Goal: Transaction & Acquisition: Purchase product/service

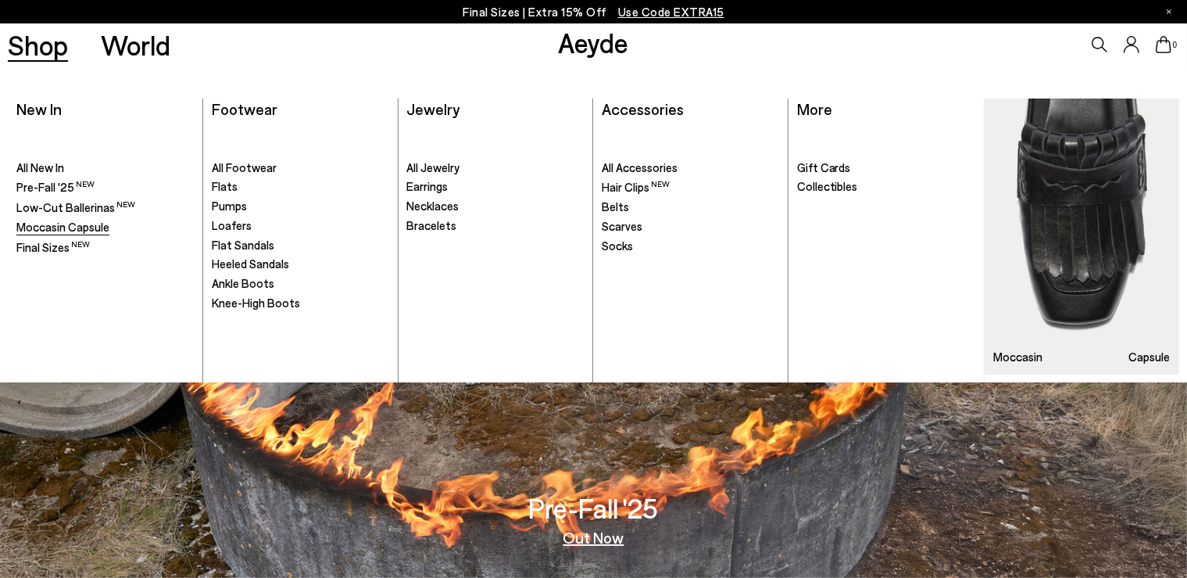
click at [70, 224] on span "Moccasin Capsule" at bounding box center [62, 227] width 93 height 14
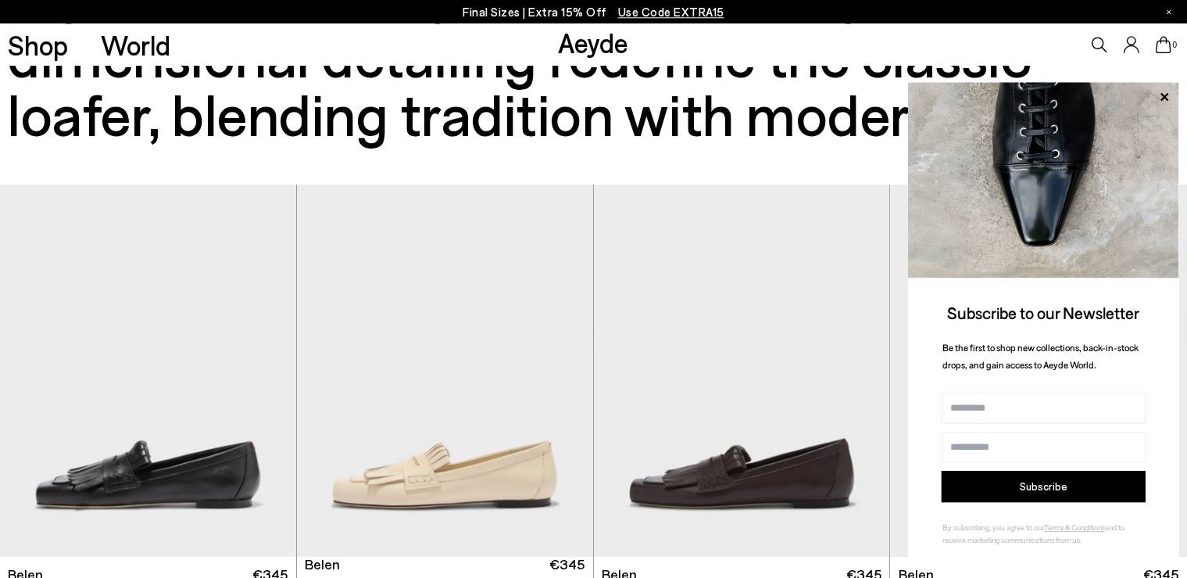
scroll to position [139, 0]
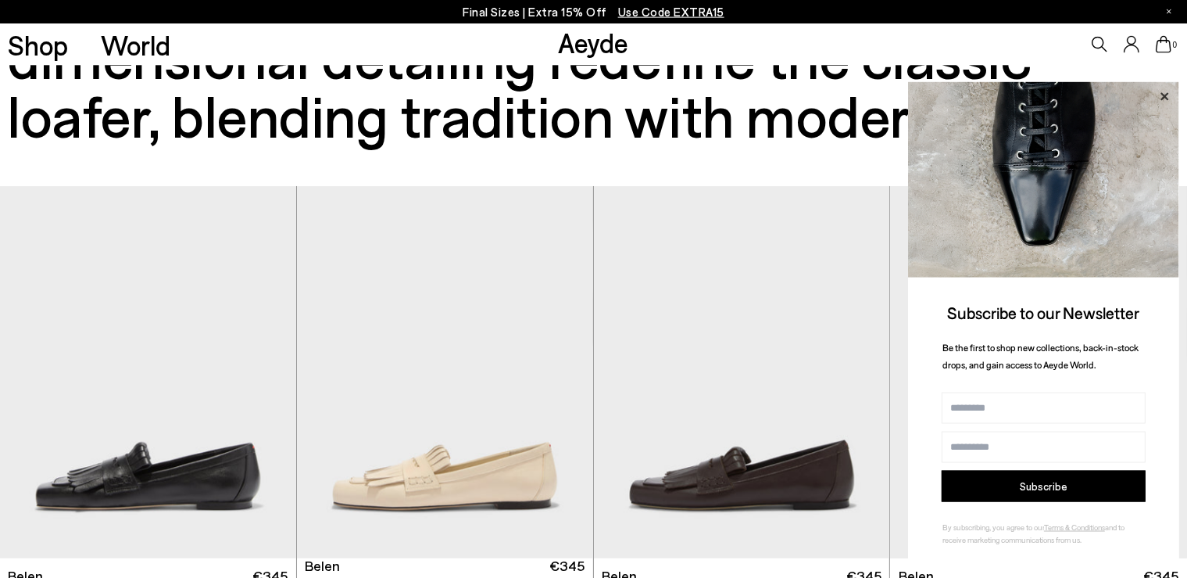
click at [1165, 97] on icon at bounding box center [1165, 96] width 8 height 8
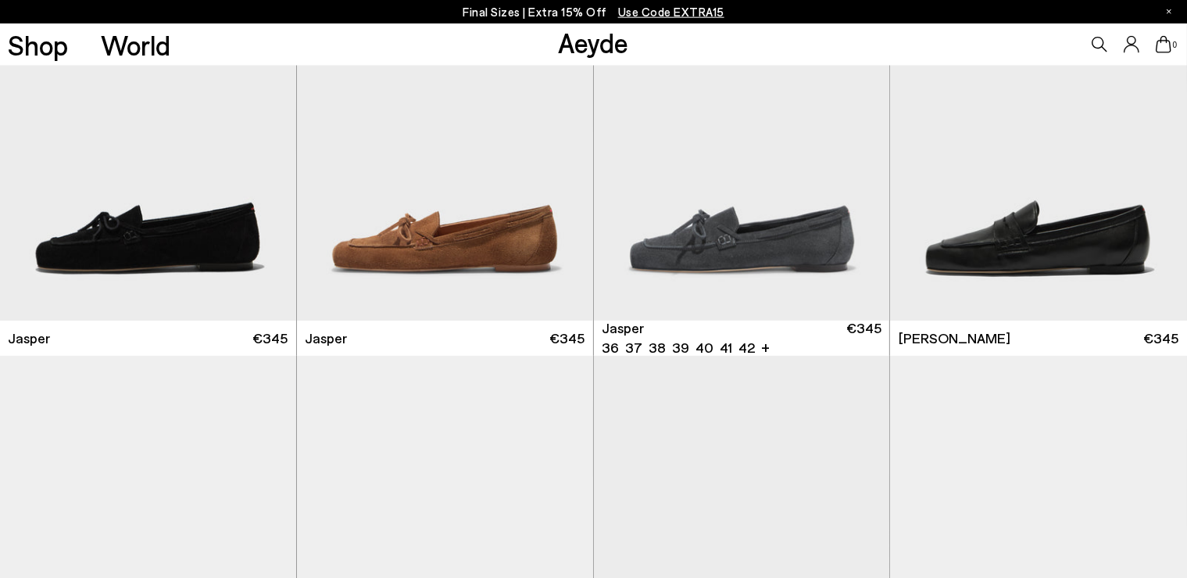
scroll to position [782, 0]
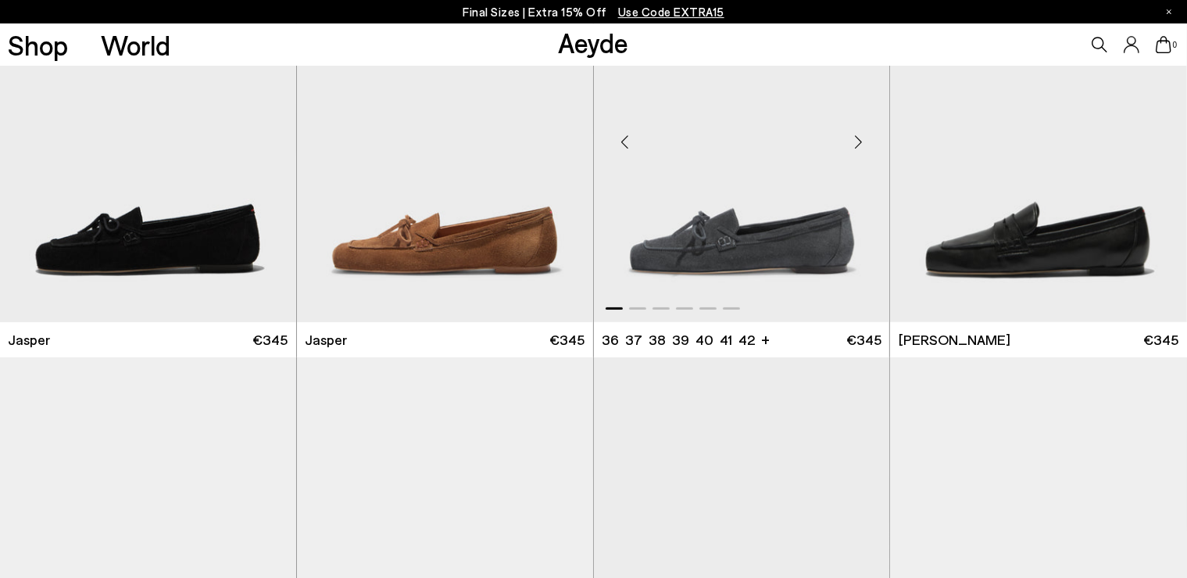
click at [857, 145] on div "Next slide" at bounding box center [858, 142] width 47 height 47
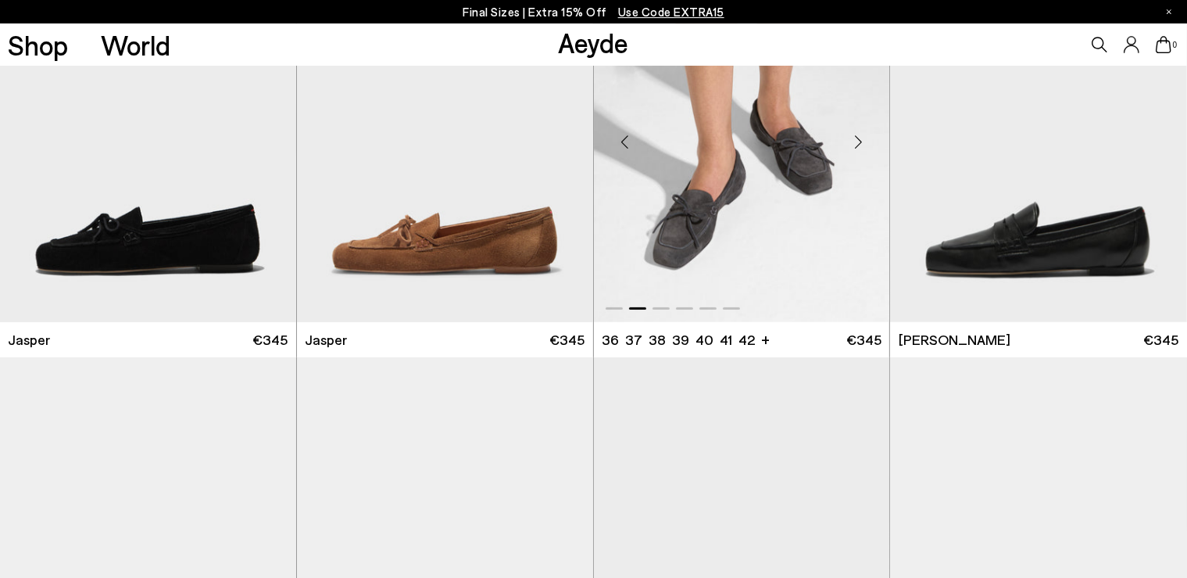
click at [857, 145] on div "Next slide" at bounding box center [858, 142] width 47 height 47
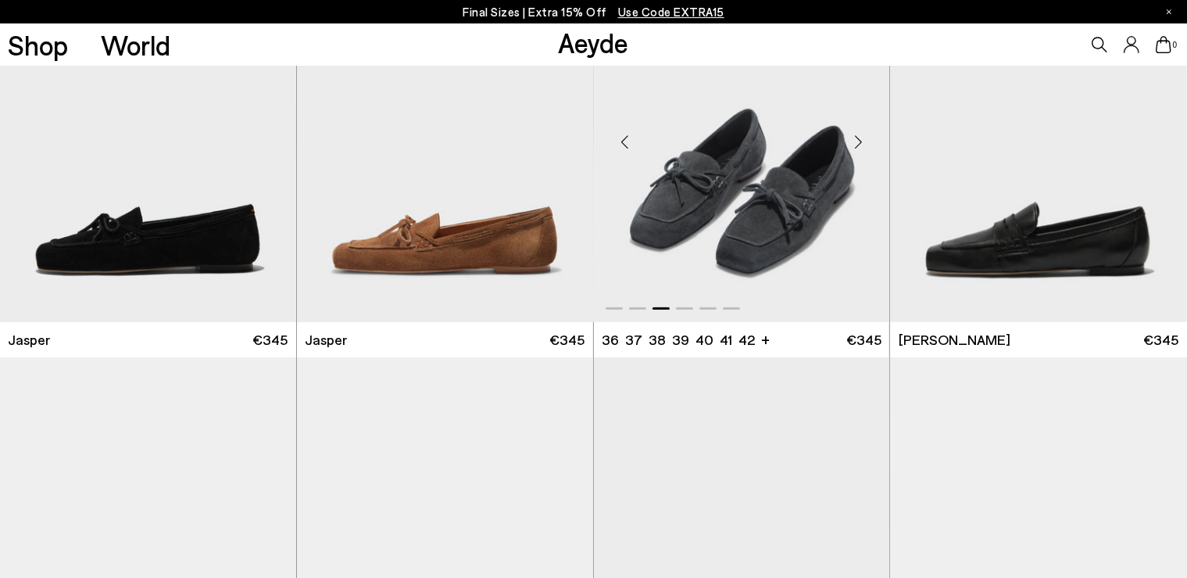
click at [857, 145] on div "Next slide" at bounding box center [858, 142] width 47 height 47
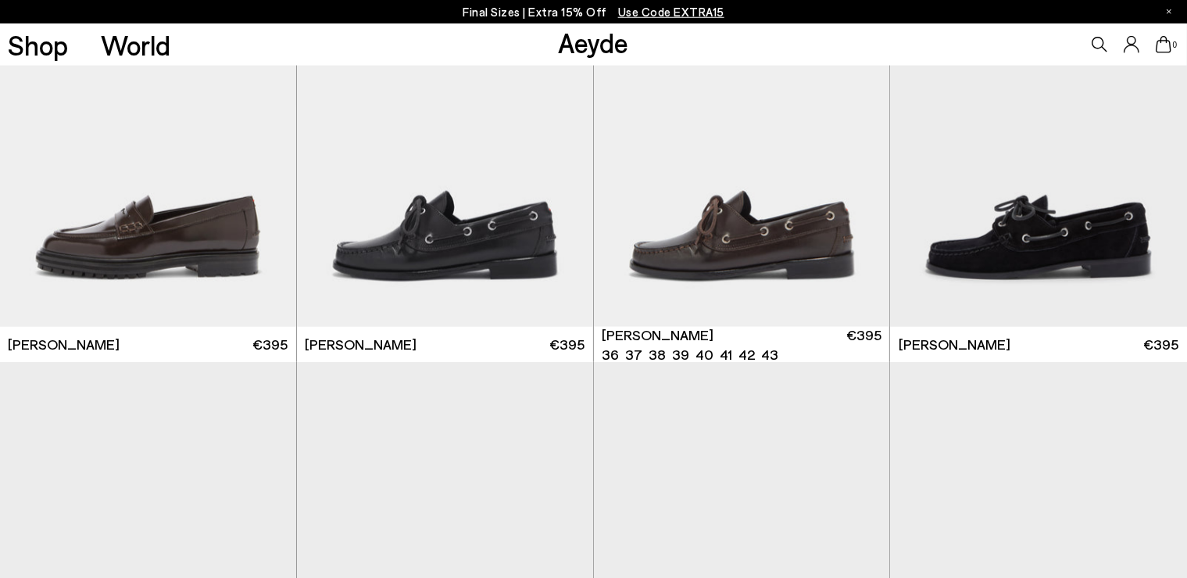
scroll to position [1594, 0]
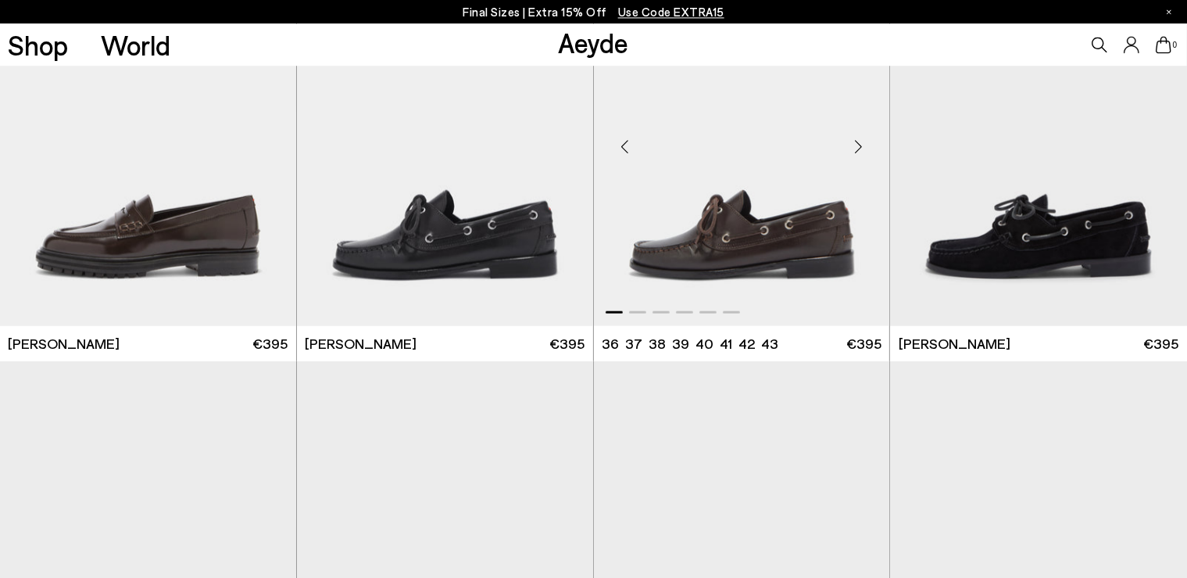
click at [858, 144] on div "Next slide" at bounding box center [858, 145] width 47 height 47
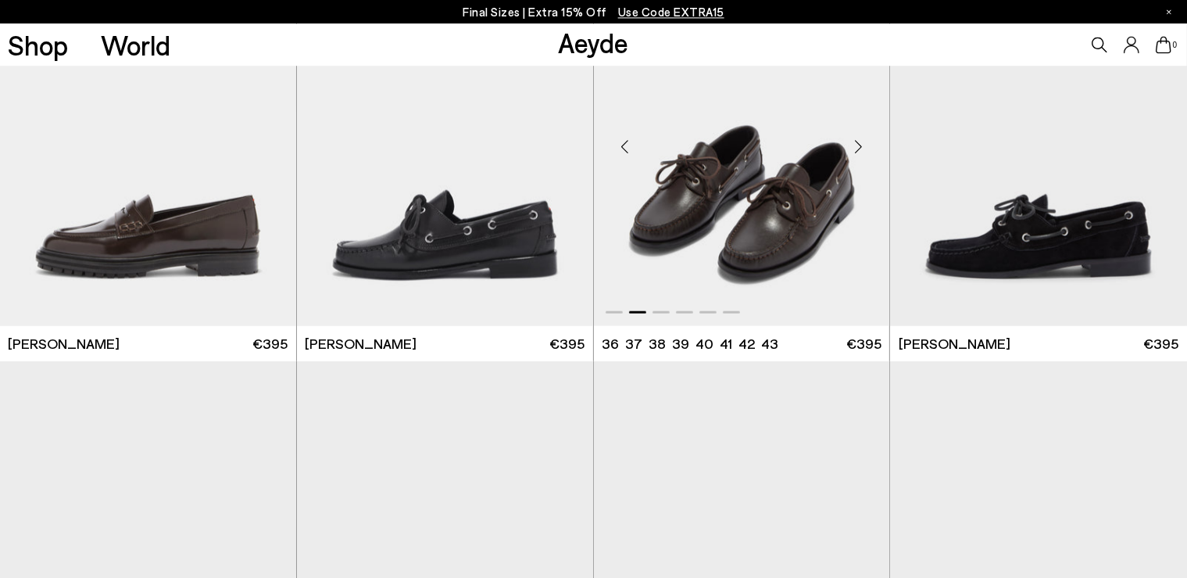
click at [858, 144] on div "Next slide" at bounding box center [858, 145] width 47 height 47
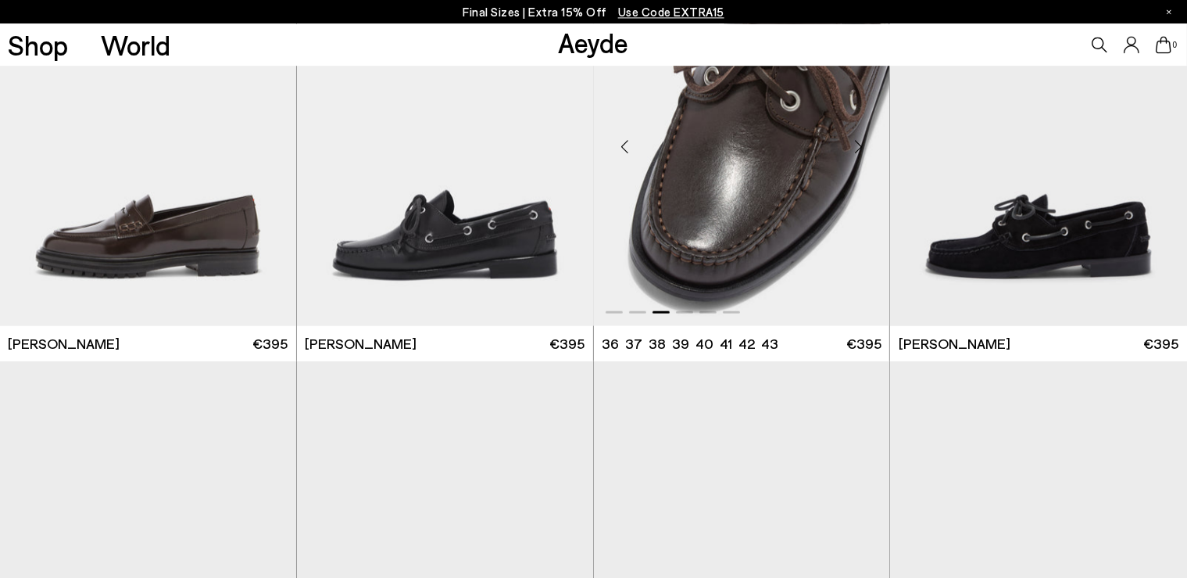
click at [858, 144] on div "Next slide" at bounding box center [858, 145] width 47 height 47
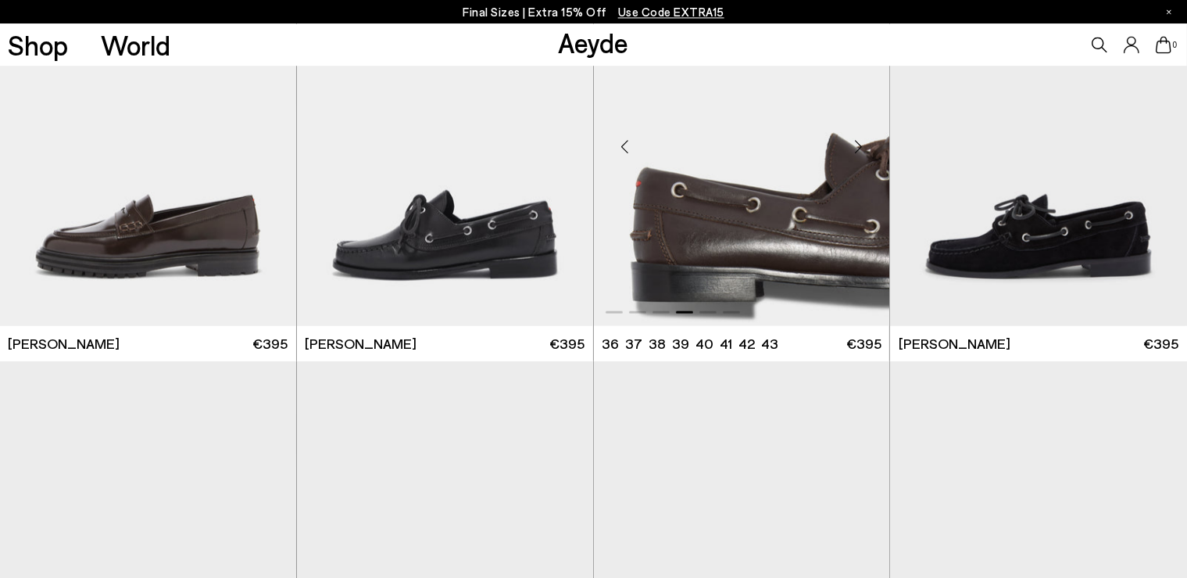
click at [858, 144] on div "Next slide" at bounding box center [858, 145] width 47 height 47
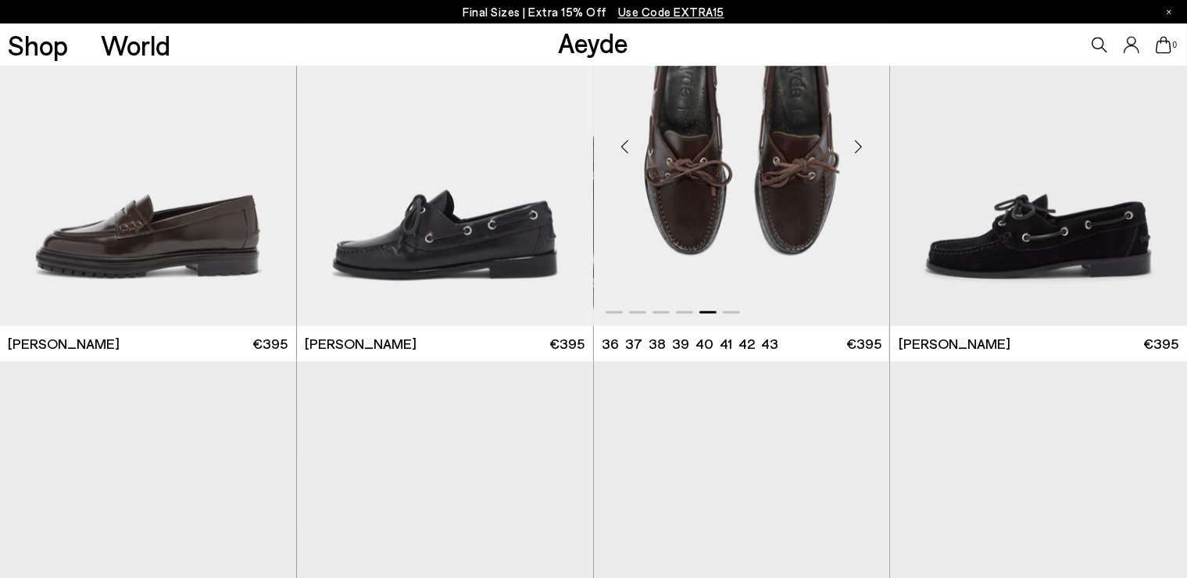
click at [858, 144] on div "Next slide" at bounding box center [858, 145] width 47 height 47
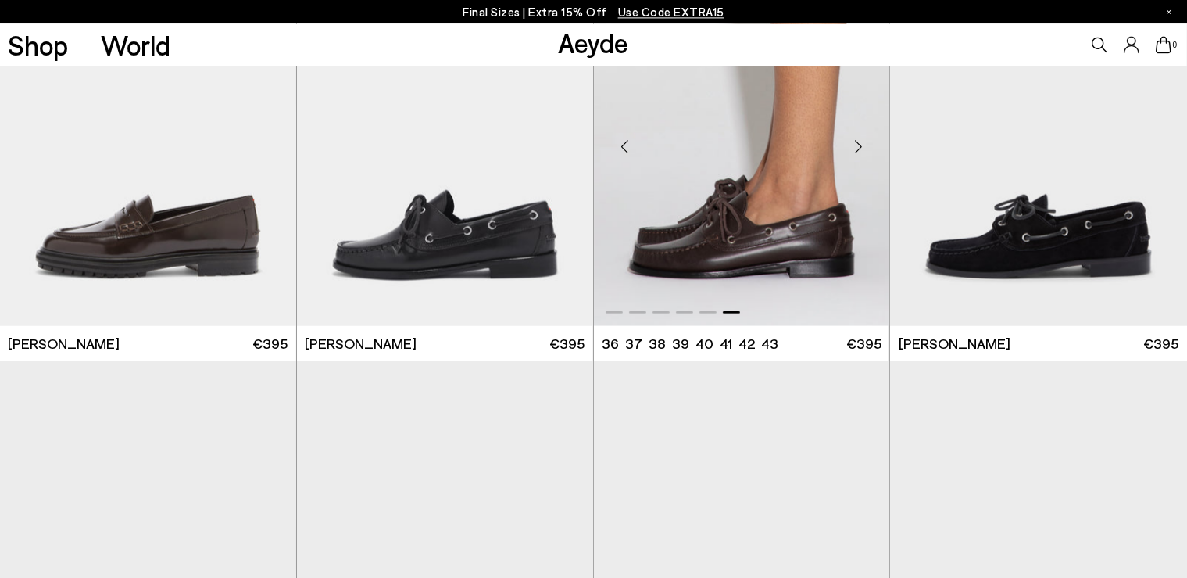
click at [858, 144] on div "Next slide" at bounding box center [858, 145] width 47 height 47
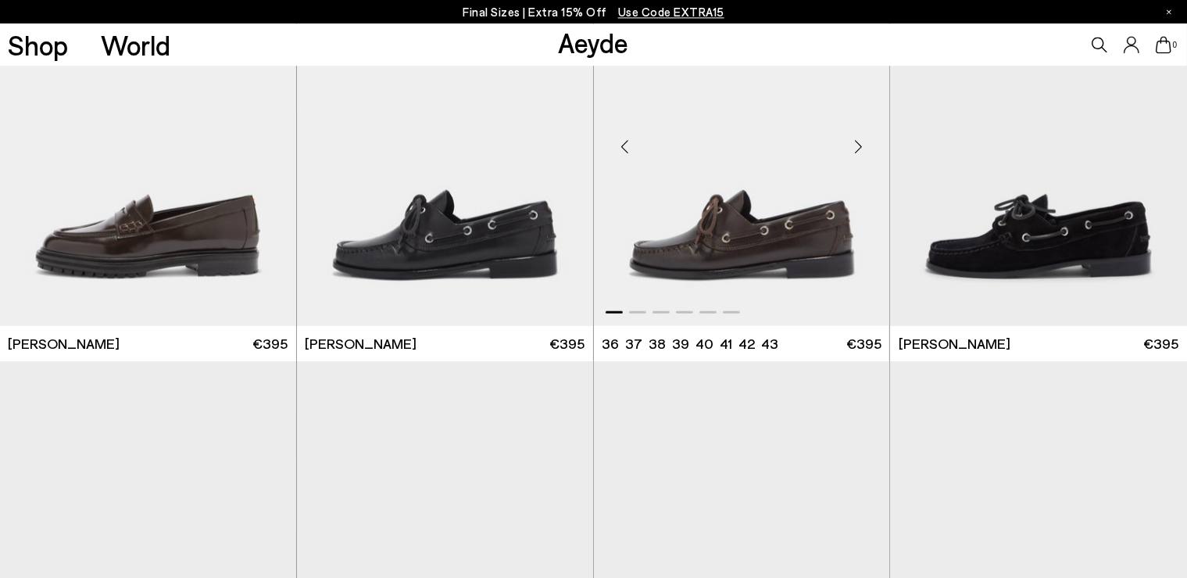
click at [858, 144] on div "Next slide" at bounding box center [858, 145] width 47 height 47
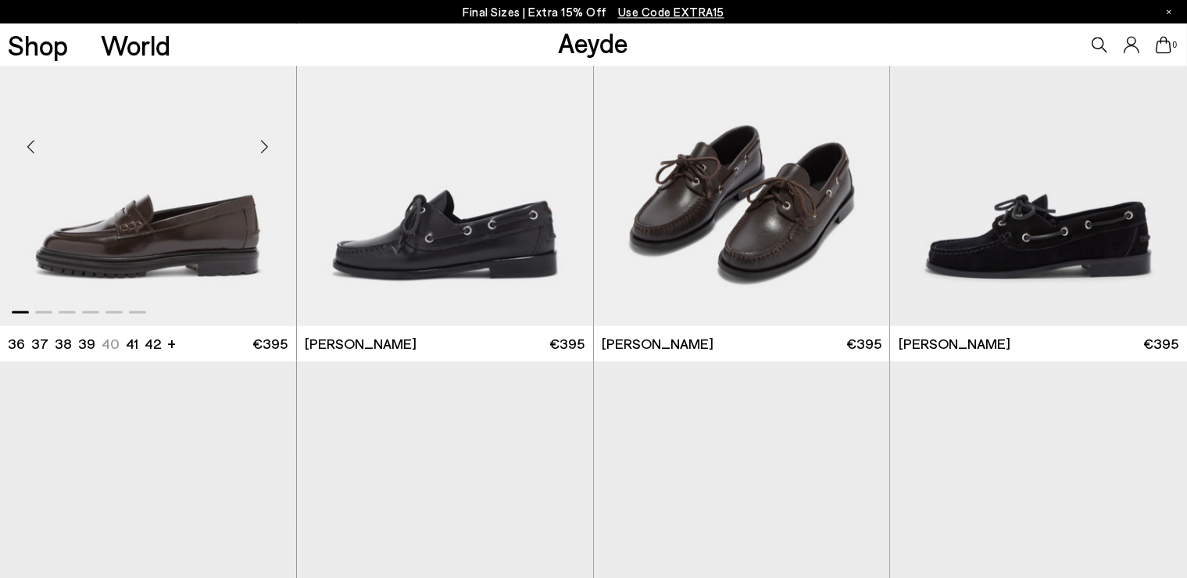
click at [259, 156] on div "Next slide" at bounding box center [264, 145] width 47 height 47
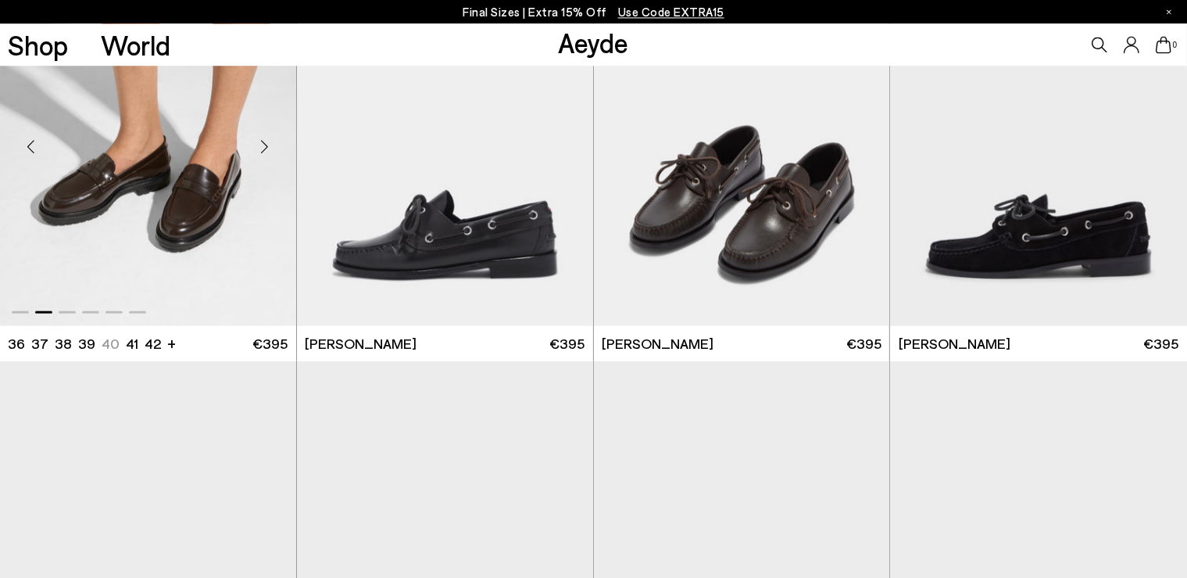
click at [259, 156] on div "Next slide" at bounding box center [264, 145] width 47 height 47
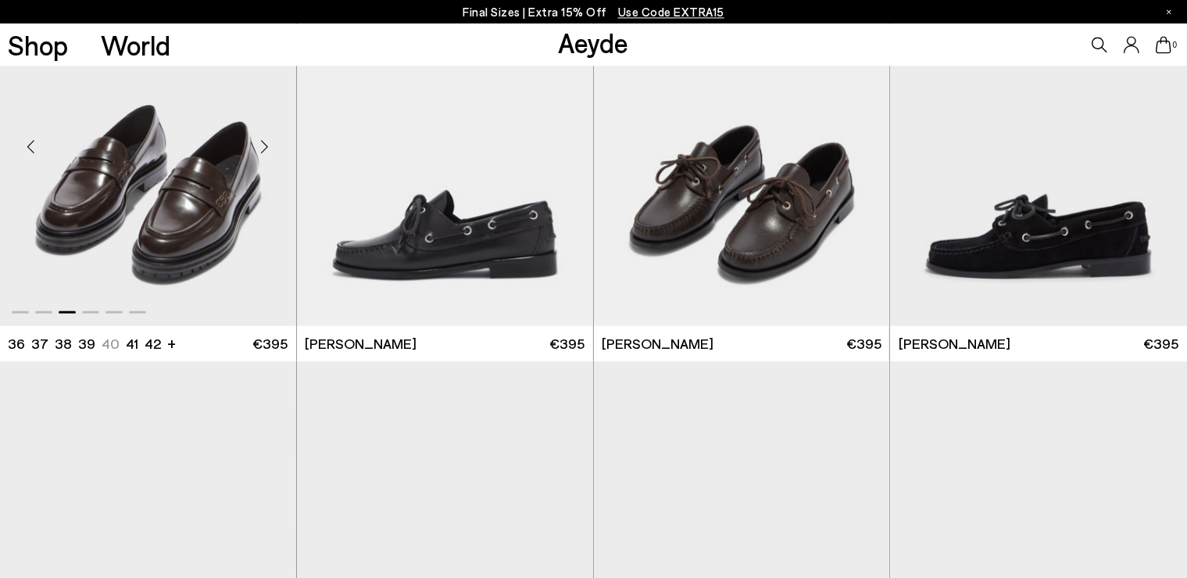
click at [259, 156] on div "Next slide" at bounding box center [264, 145] width 47 height 47
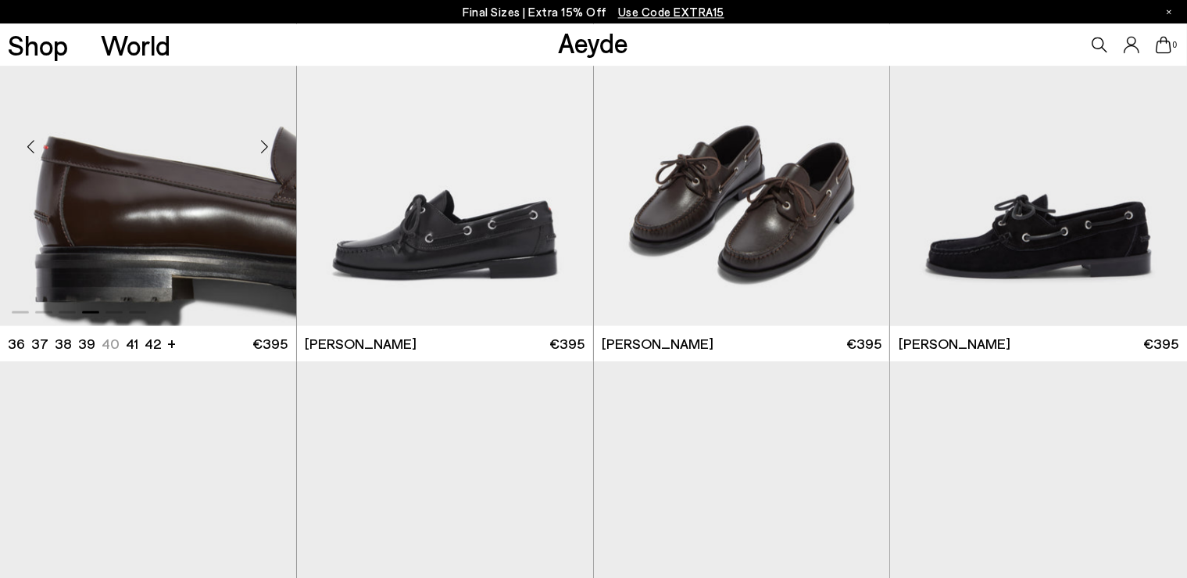
click at [259, 156] on div "Next slide" at bounding box center [264, 145] width 47 height 47
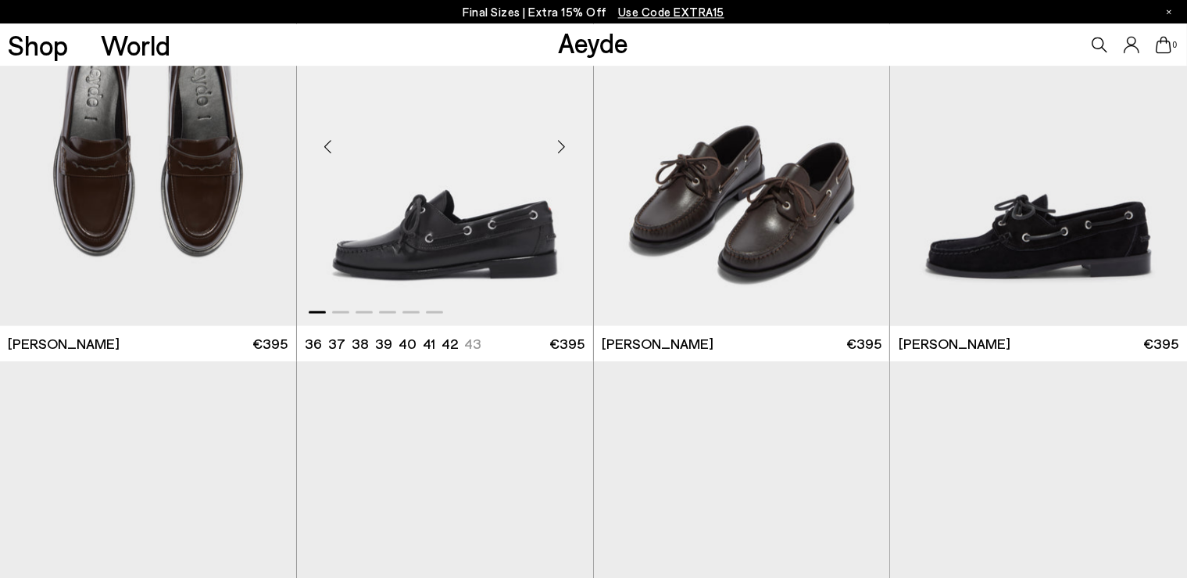
click at [560, 144] on div "Next slide" at bounding box center [561, 145] width 47 height 47
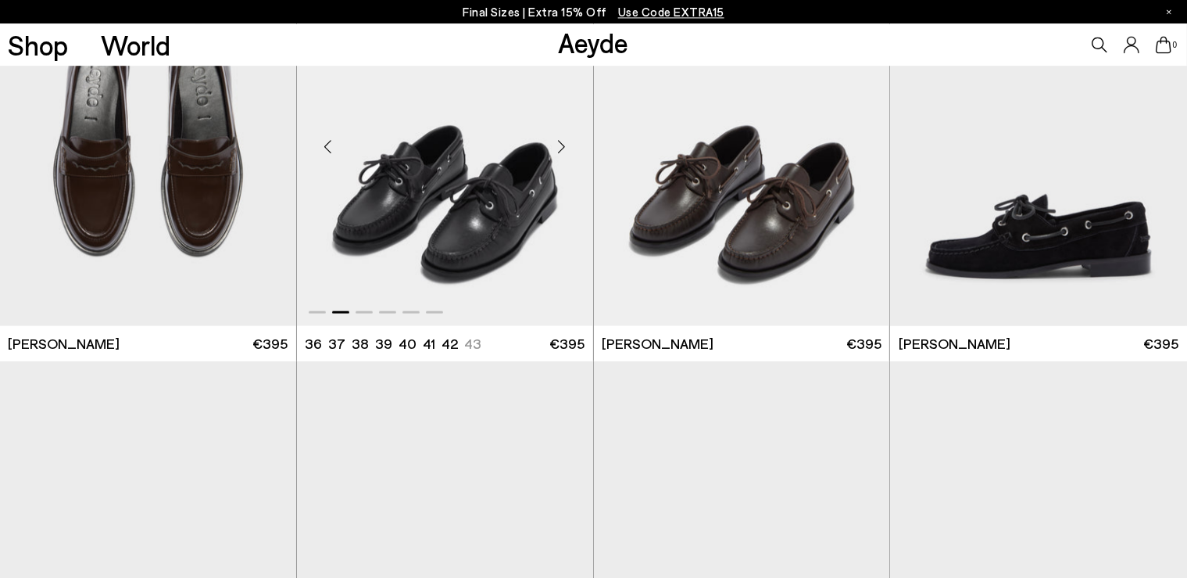
click at [560, 144] on div "Next slide" at bounding box center [561, 145] width 47 height 47
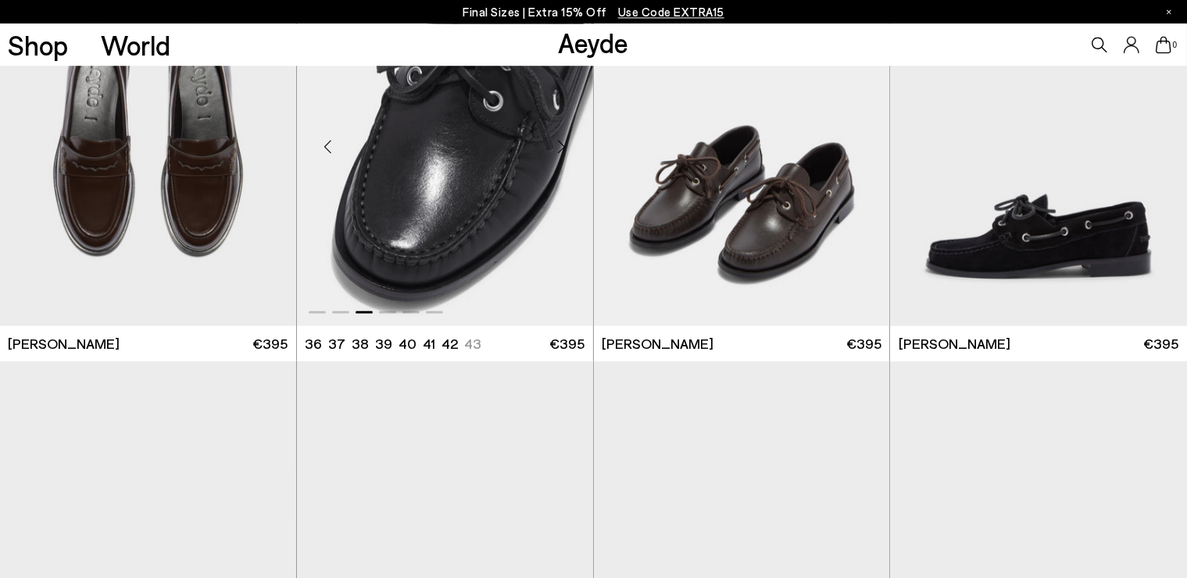
click at [560, 144] on div "Next slide" at bounding box center [561, 145] width 47 height 47
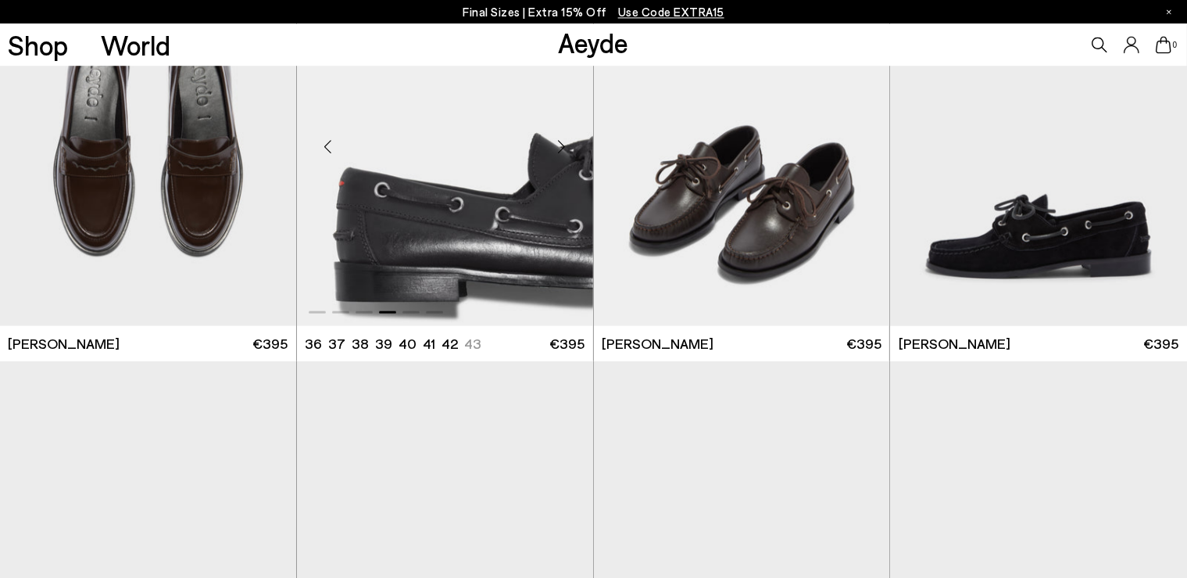
click at [560, 144] on div "Next slide" at bounding box center [561, 145] width 47 height 47
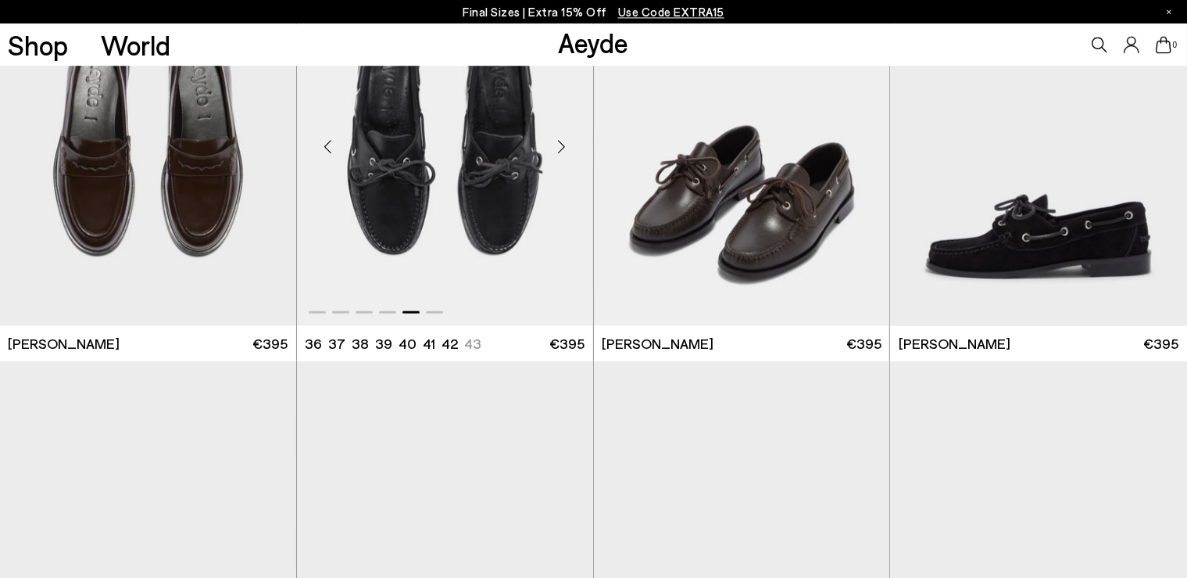
click at [560, 144] on div "Next slide" at bounding box center [561, 145] width 47 height 47
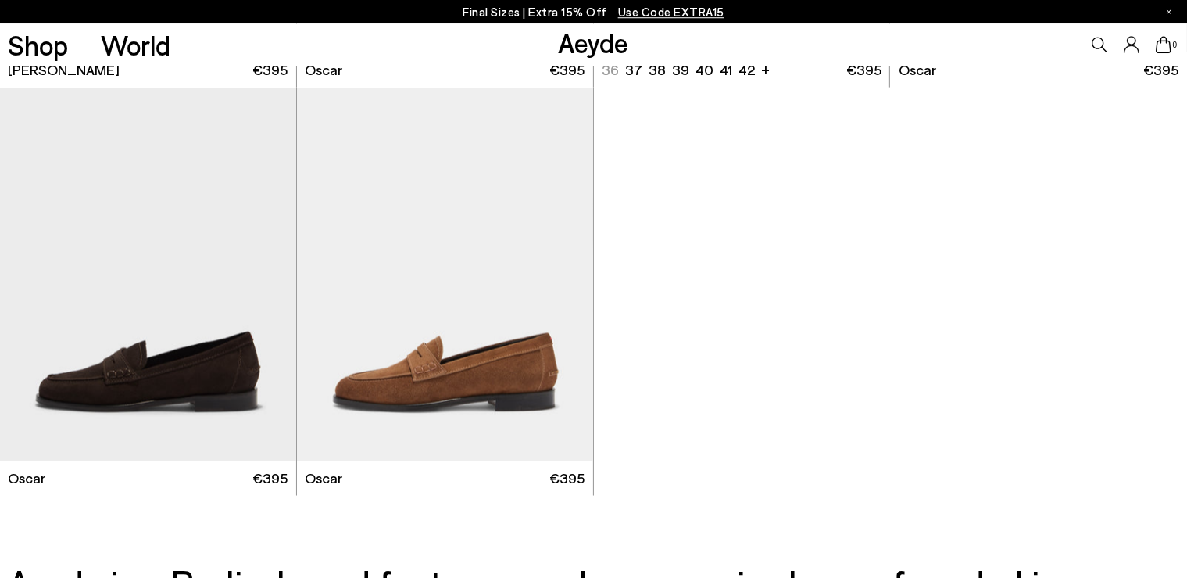
scroll to position [2275, 0]
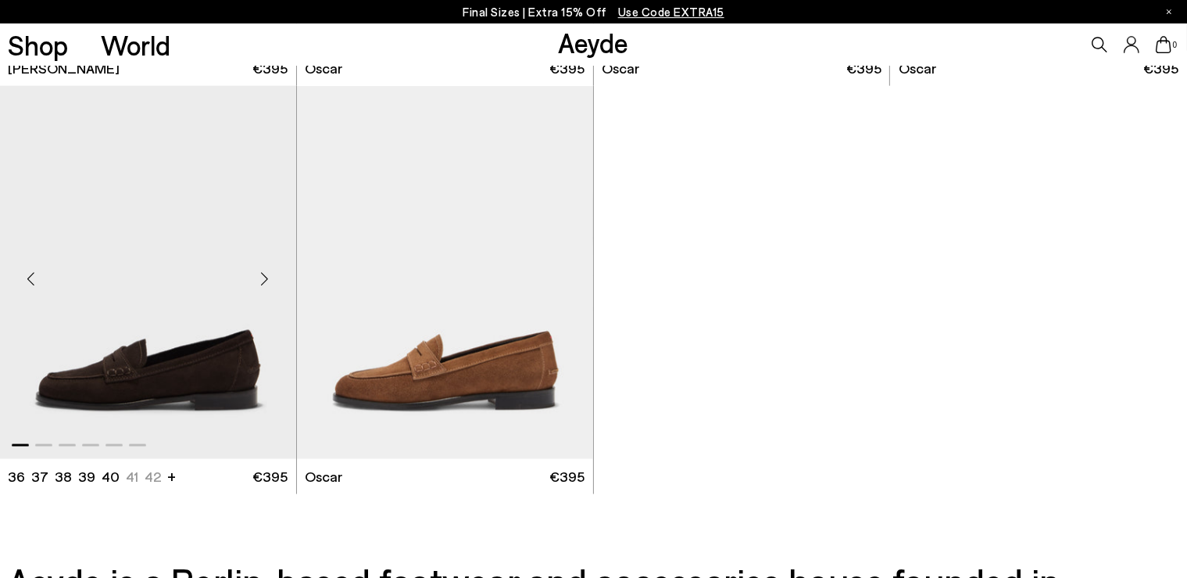
click at [264, 281] on div "Next slide" at bounding box center [264, 278] width 47 height 47
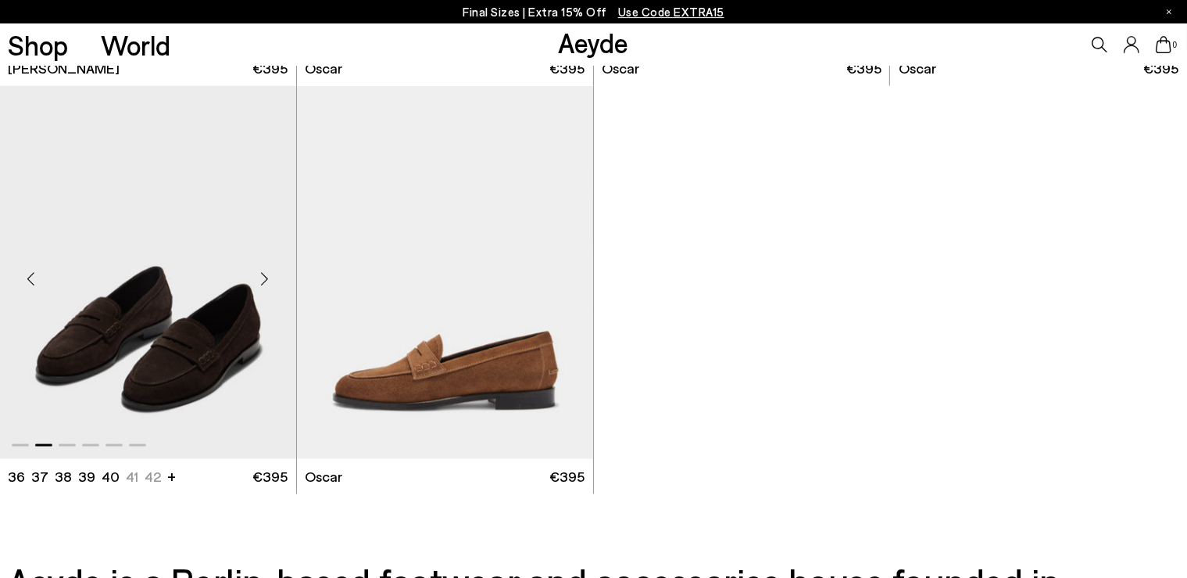
click at [264, 281] on div "Next slide" at bounding box center [264, 278] width 47 height 47
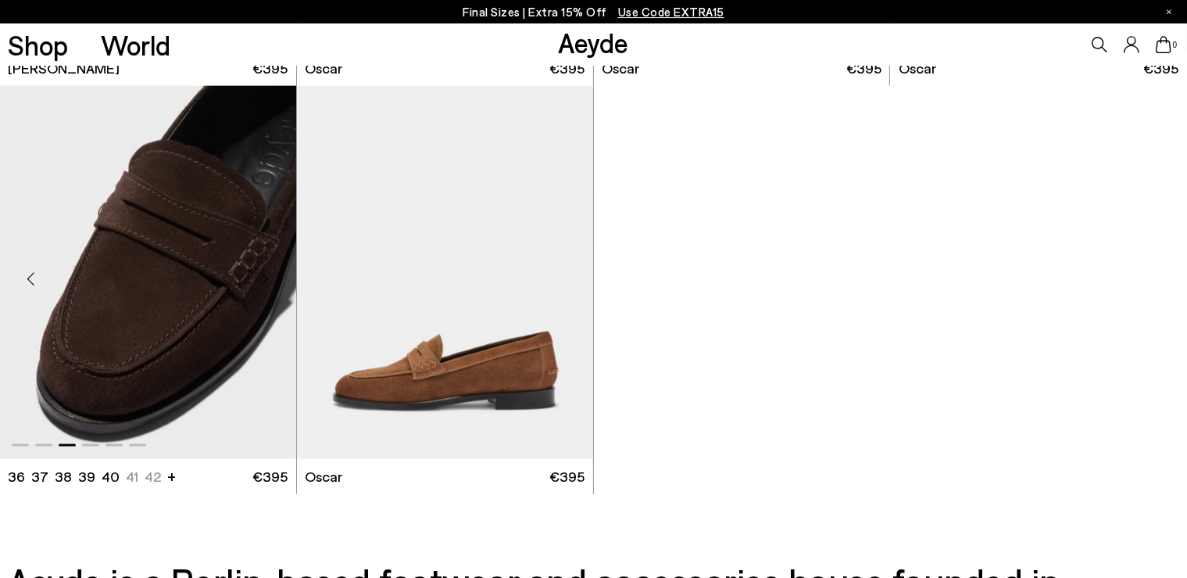
click at [264, 281] on div "Next slide" at bounding box center [264, 278] width 47 height 47
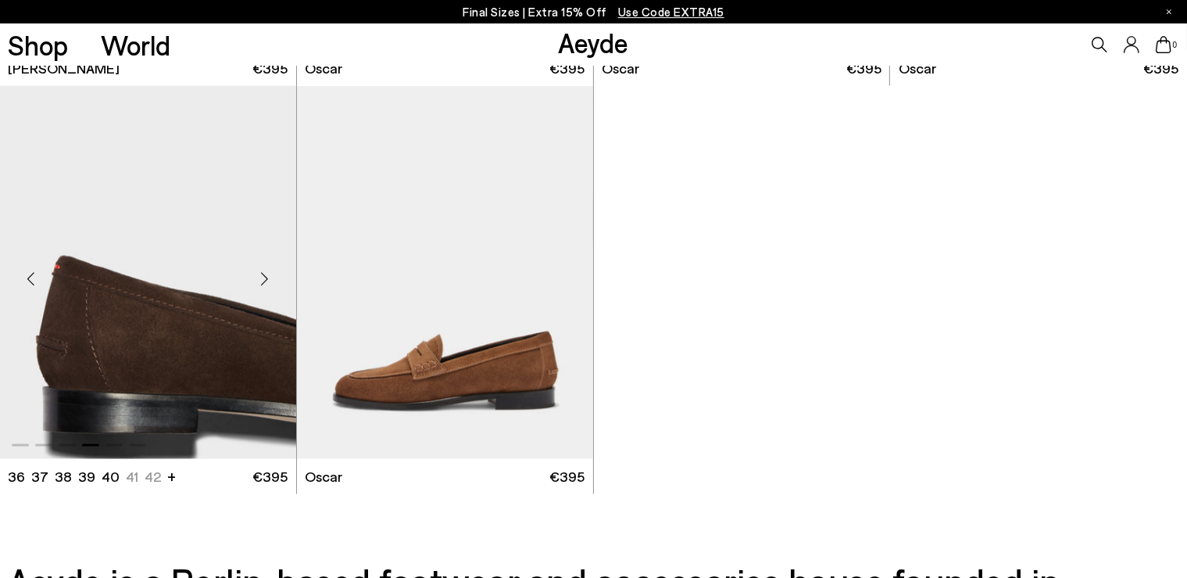
scroll to position [1973, 0]
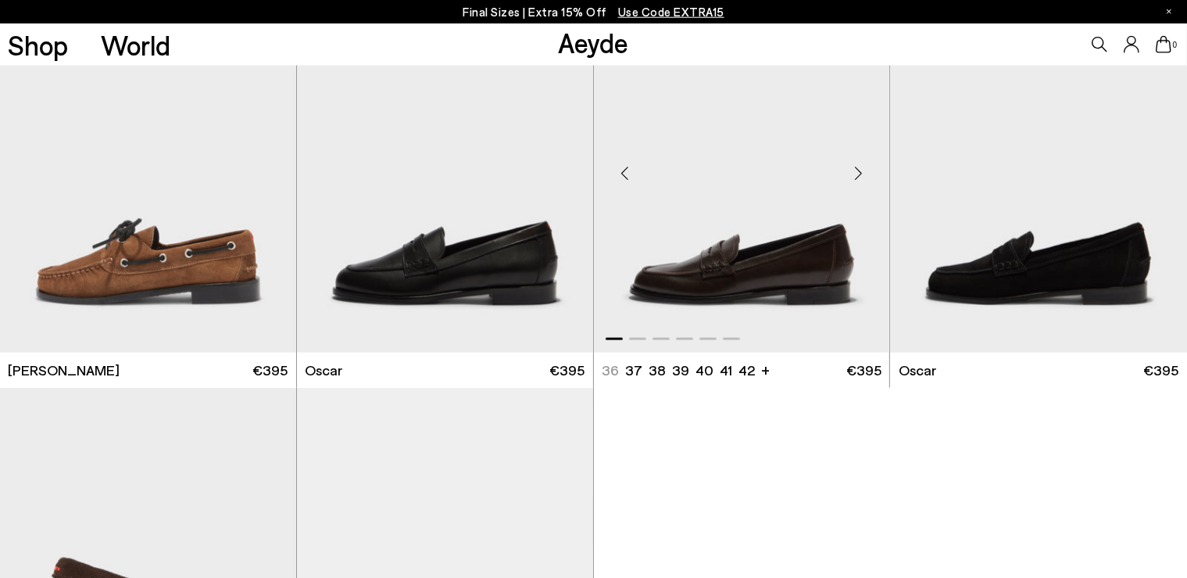
click at [858, 168] on div "Next slide" at bounding box center [858, 172] width 47 height 47
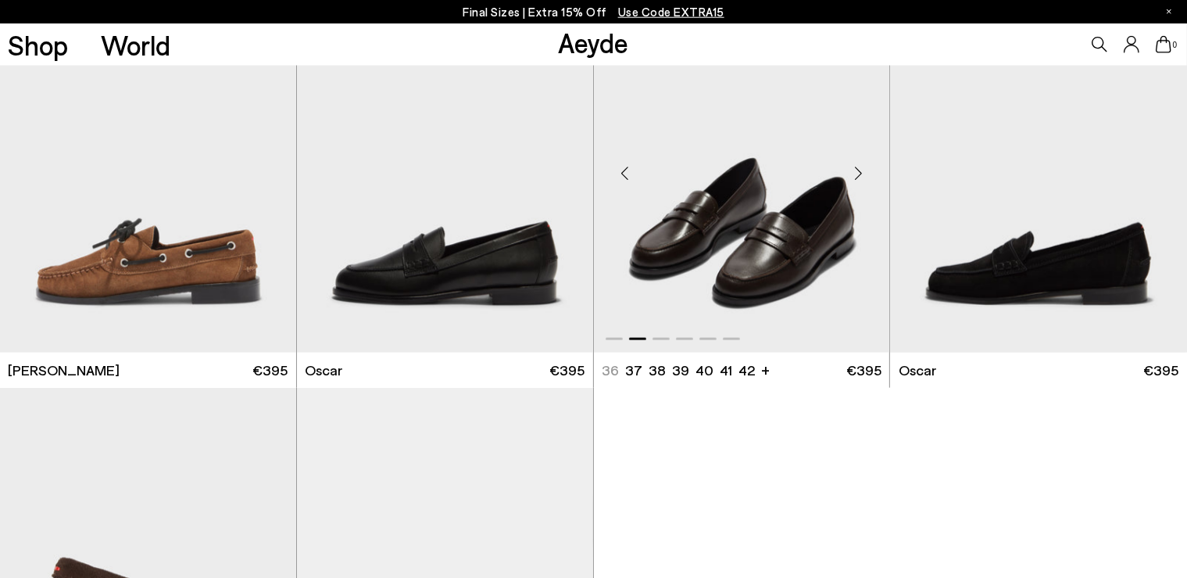
click at [858, 168] on div "Next slide" at bounding box center [858, 172] width 47 height 47
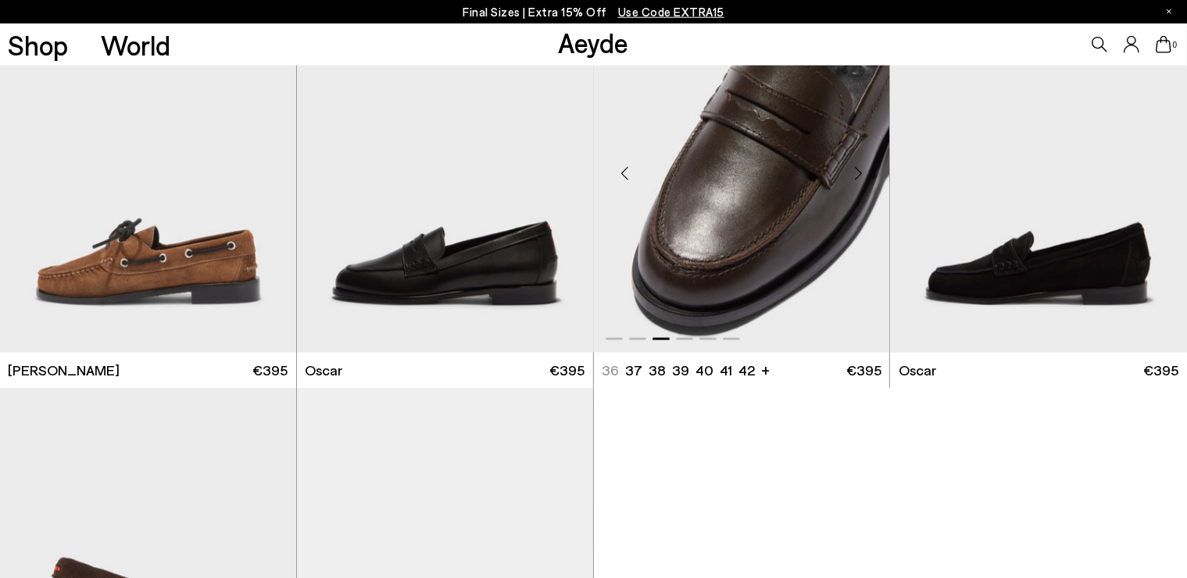
click at [858, 168] on div "Next slide" at bounding box center [858, 172] width 47 height 47
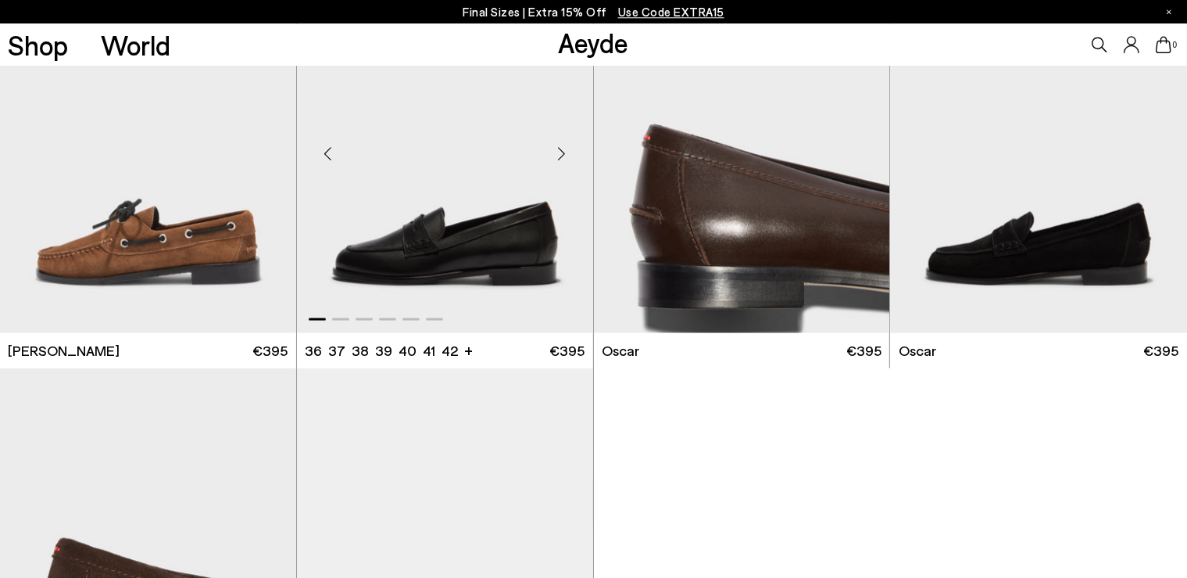
scroll to position [1994, 0]
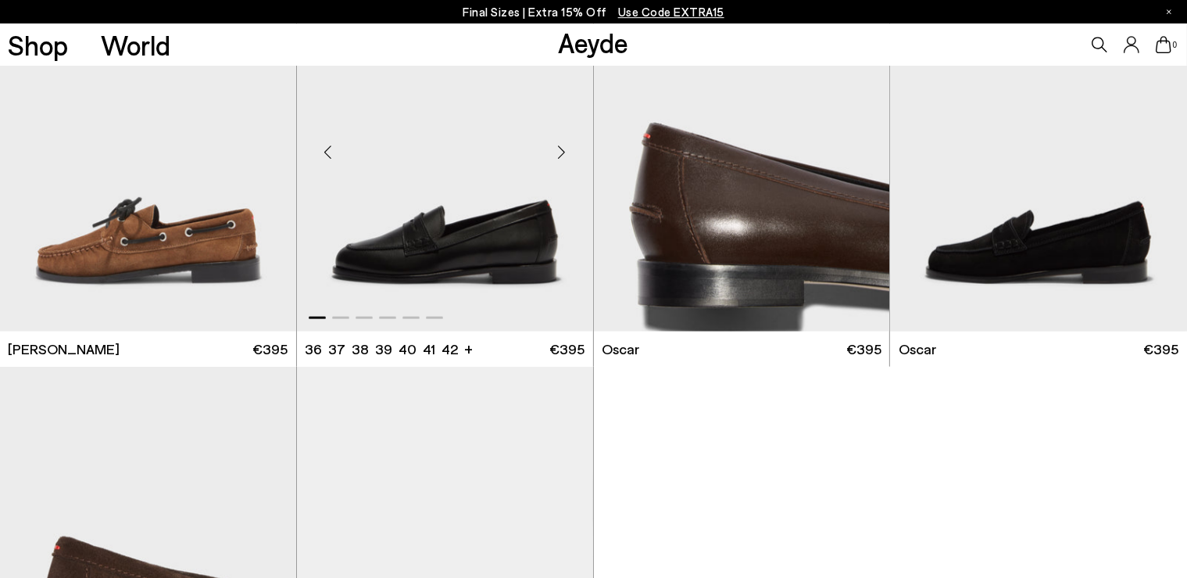
click at [299, 279] on img "1 / 6" at bounding box center [445, 145] width 296 height 372
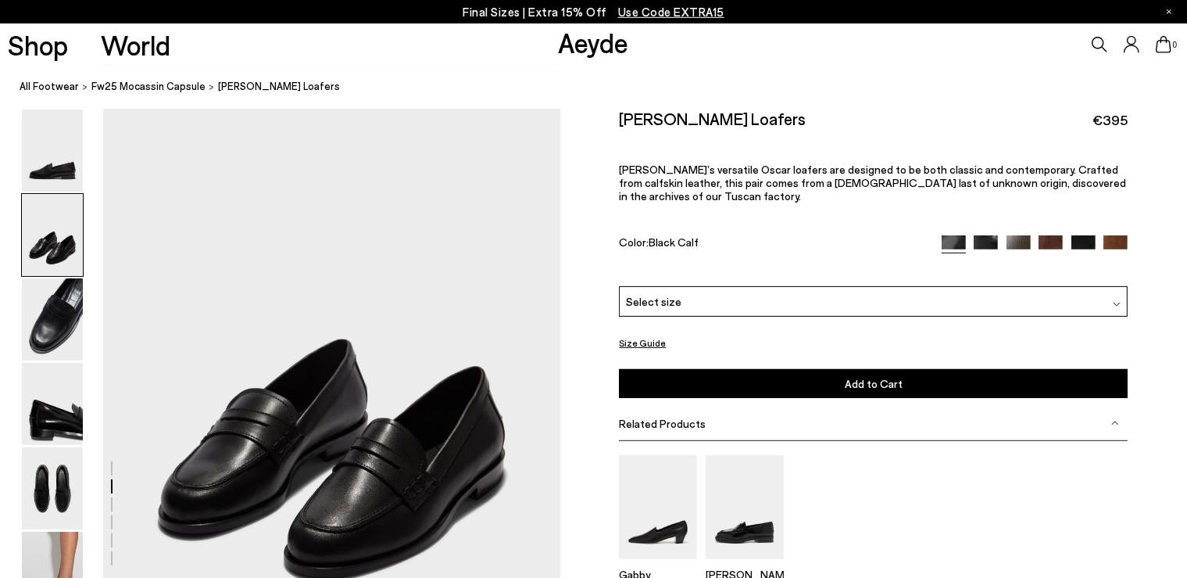
scroll to position [496, 0]
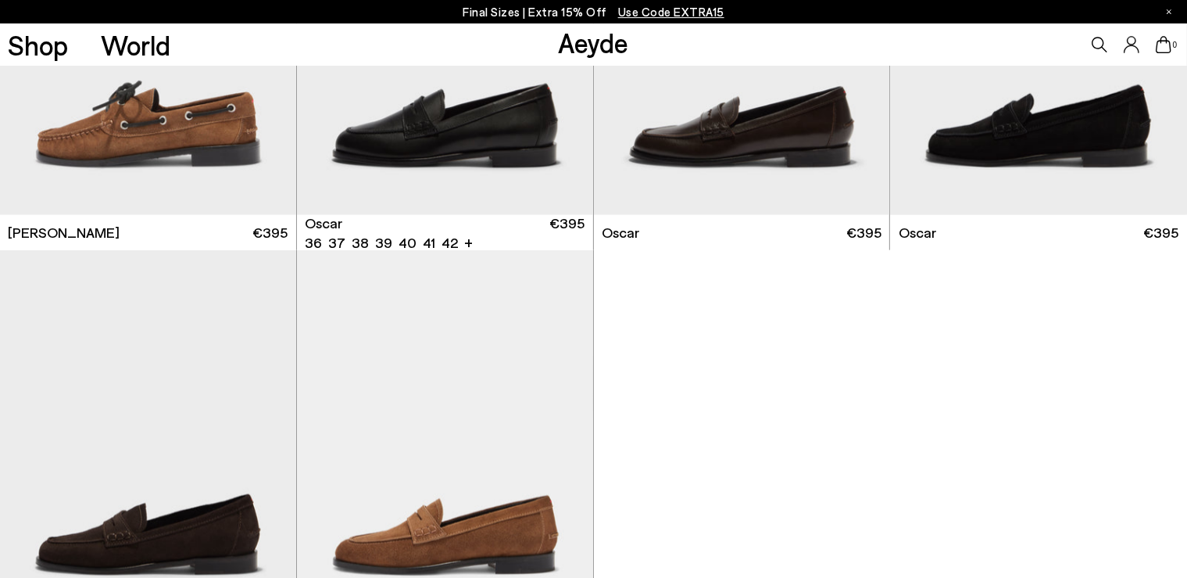
scroll to position [2255, 0]
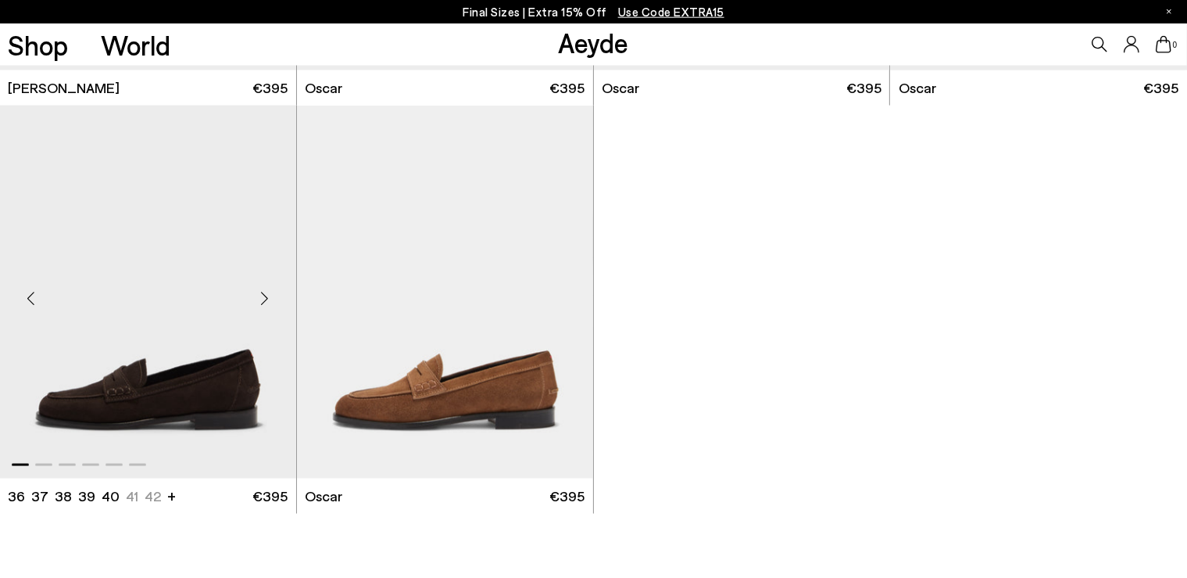
click at [262, 294] on div "Next slide" at bounding box center [264, 297] width 47 height 47
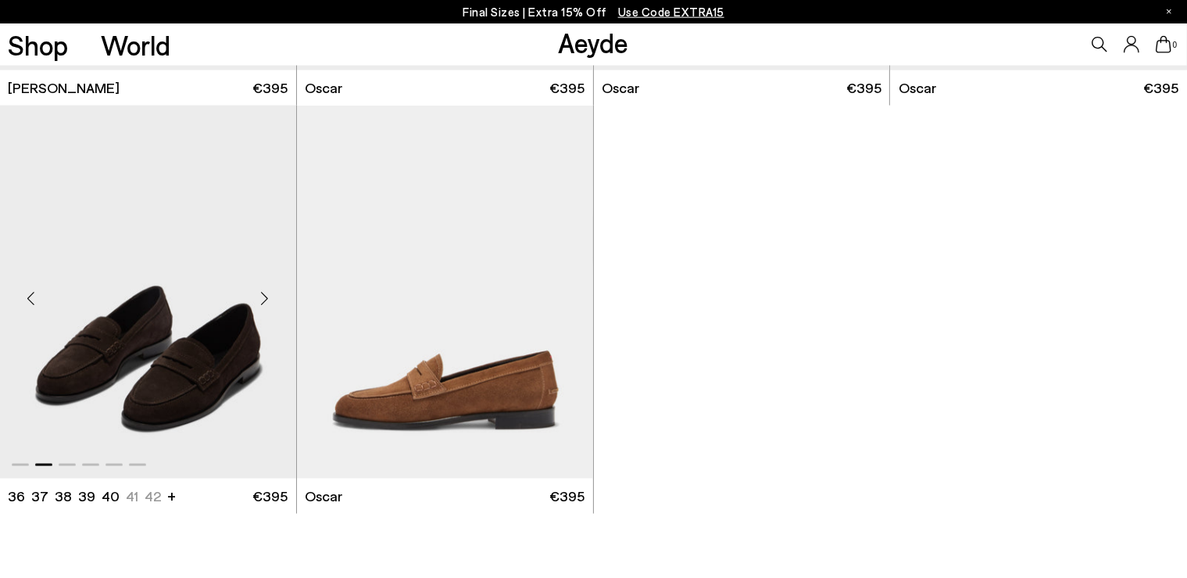
click at [262, 294] on div "Next slide" at bounding box center [264, 297] width 47 height 47
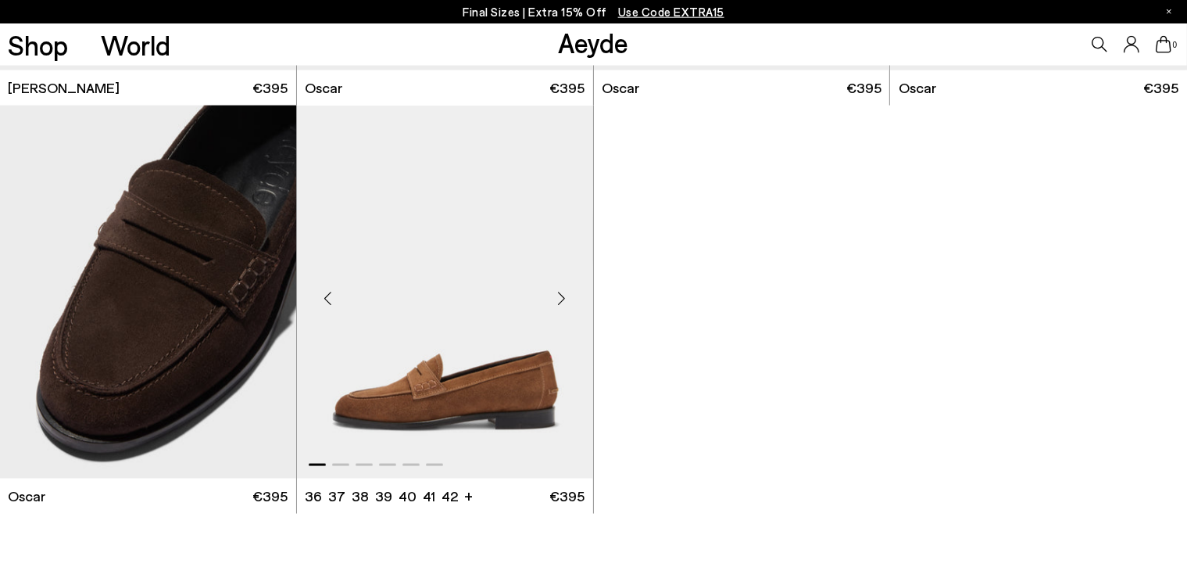
click at [561, 301] on div "Next slide" at bounding box center [561, 297] width 47 height 47
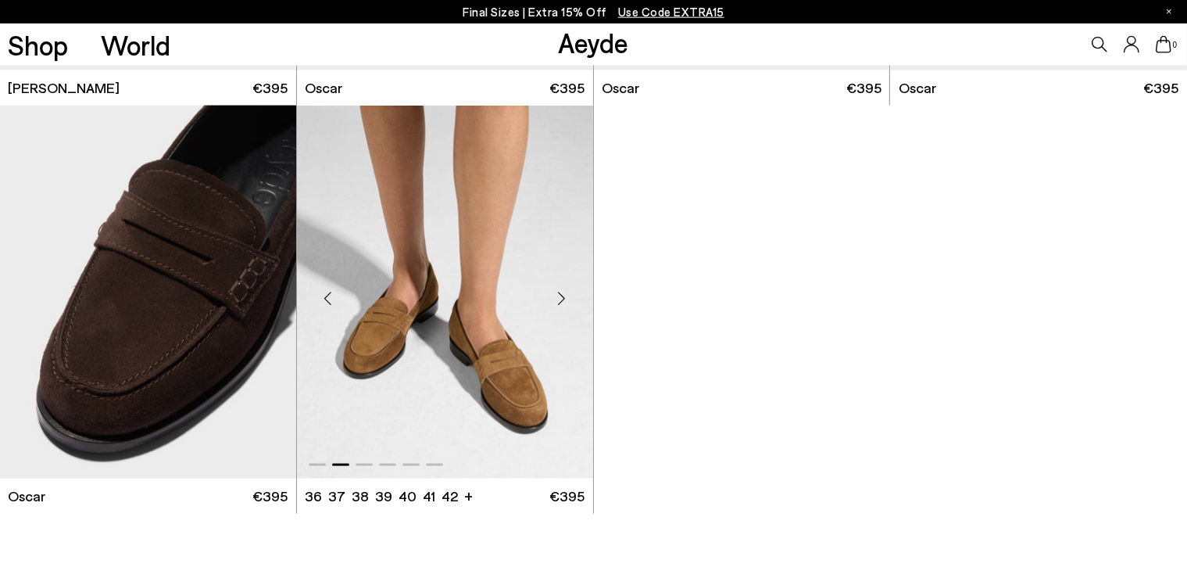
click at [561, 301] on div "Next slide" at bounding box center [561, 297] width 47 height 47
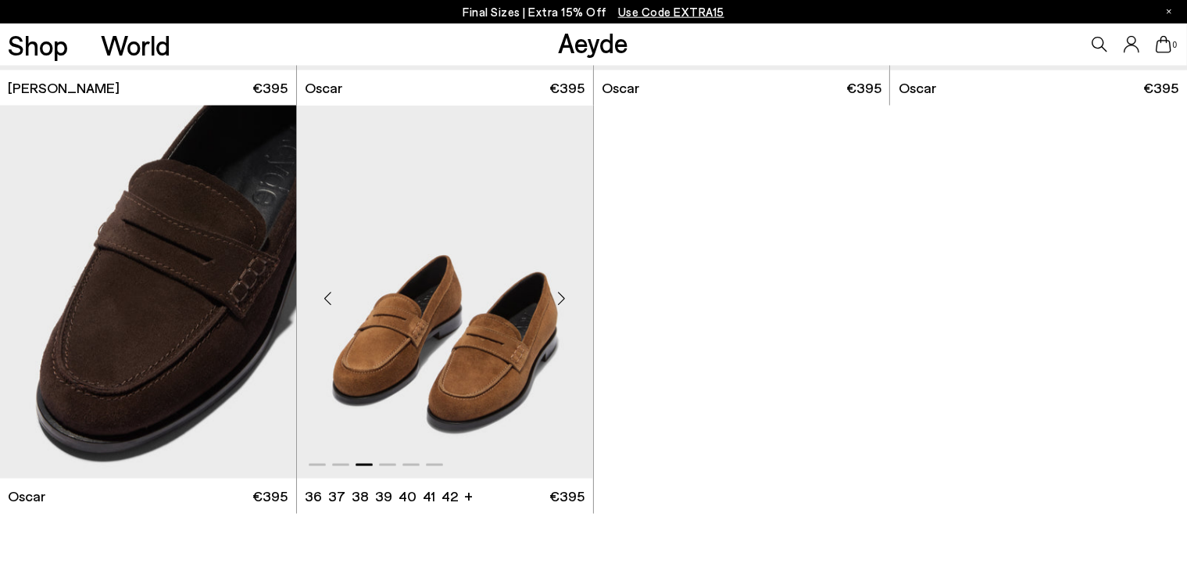
click at [561, 301] on div "Next slide" at bounding box center [561, 297] width 47 height 47
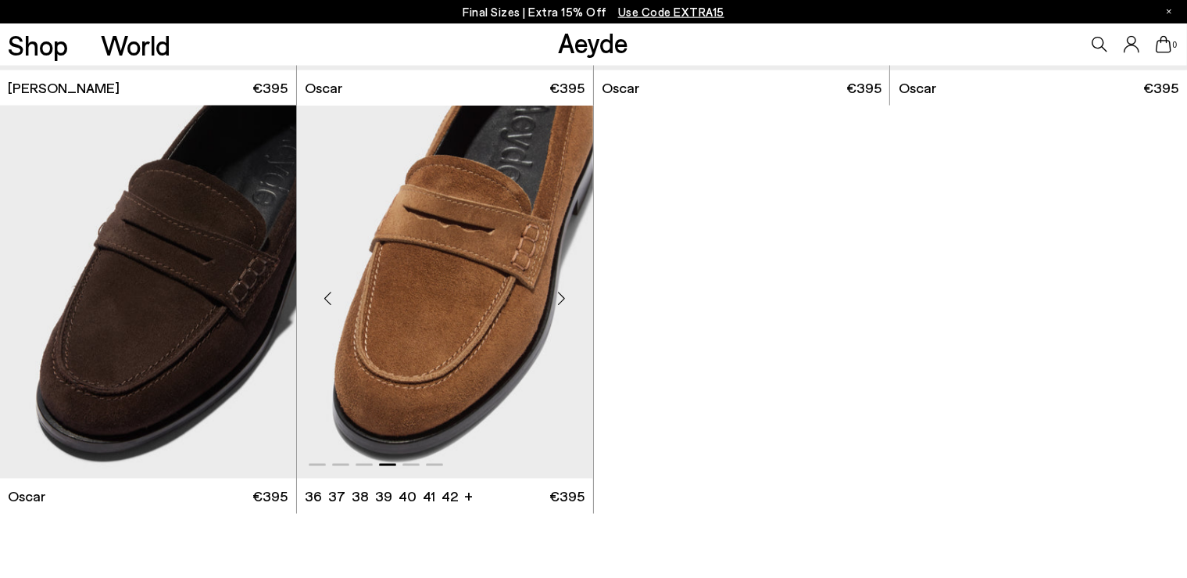
click at [561, 301] on div "Next slide" at bounding box center [561, 297] width 47 height 47
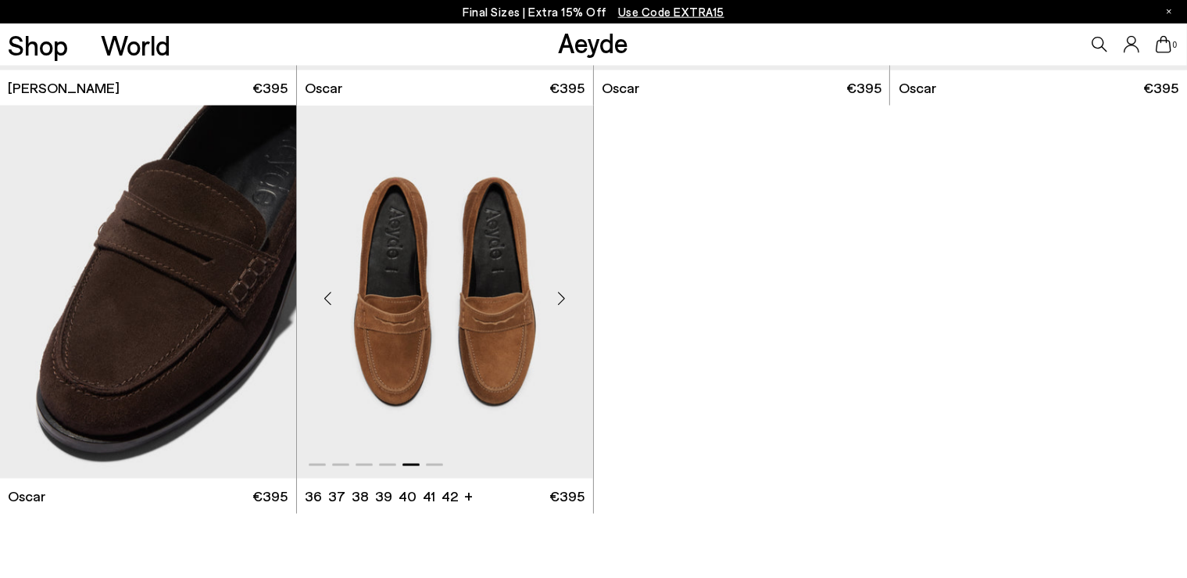
click at [561, 301] on div "Next slide" at bounding box center [561, 297] width 47 height 47
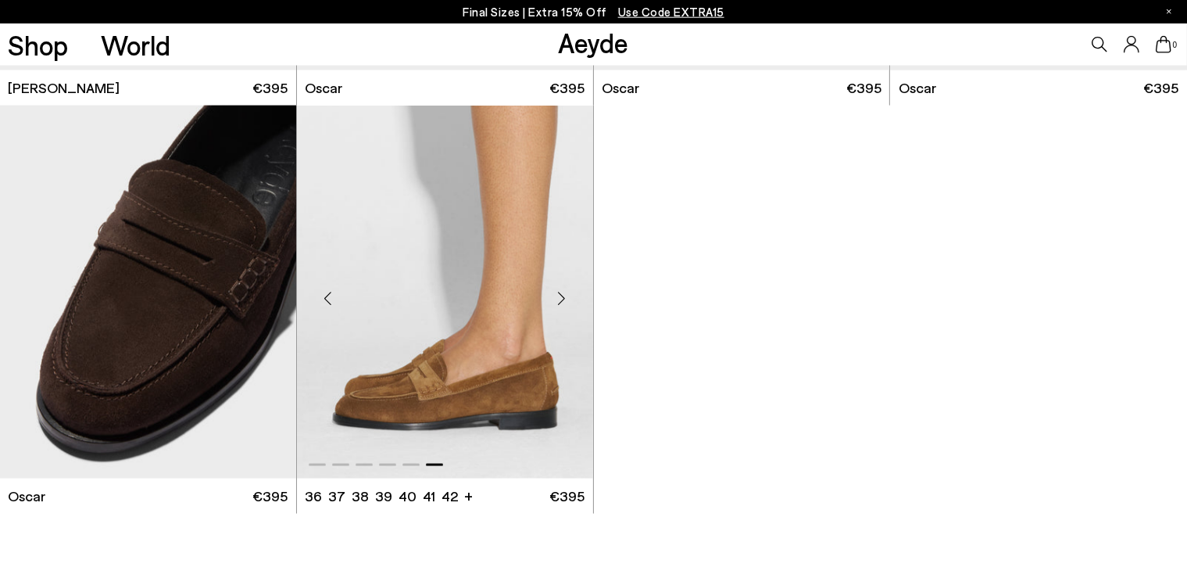
click at [561, 301] on div "Next slide" at bounding box center [561, 297] width 47 height 47
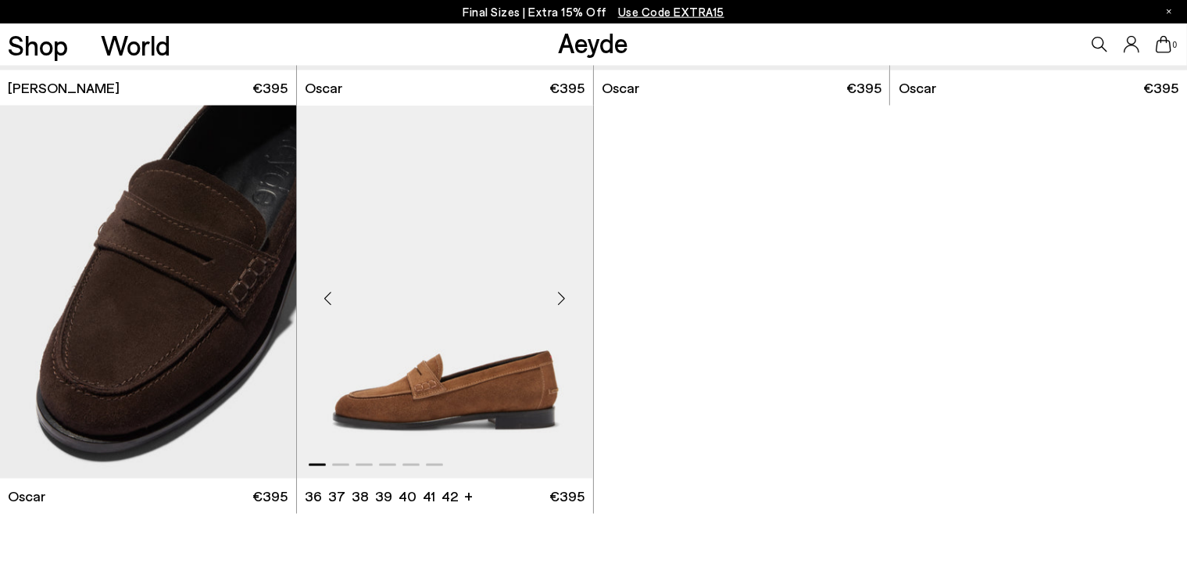
click at [561, 301] on div "Next slide" at bounding box center [561, 297] width 47 height 47
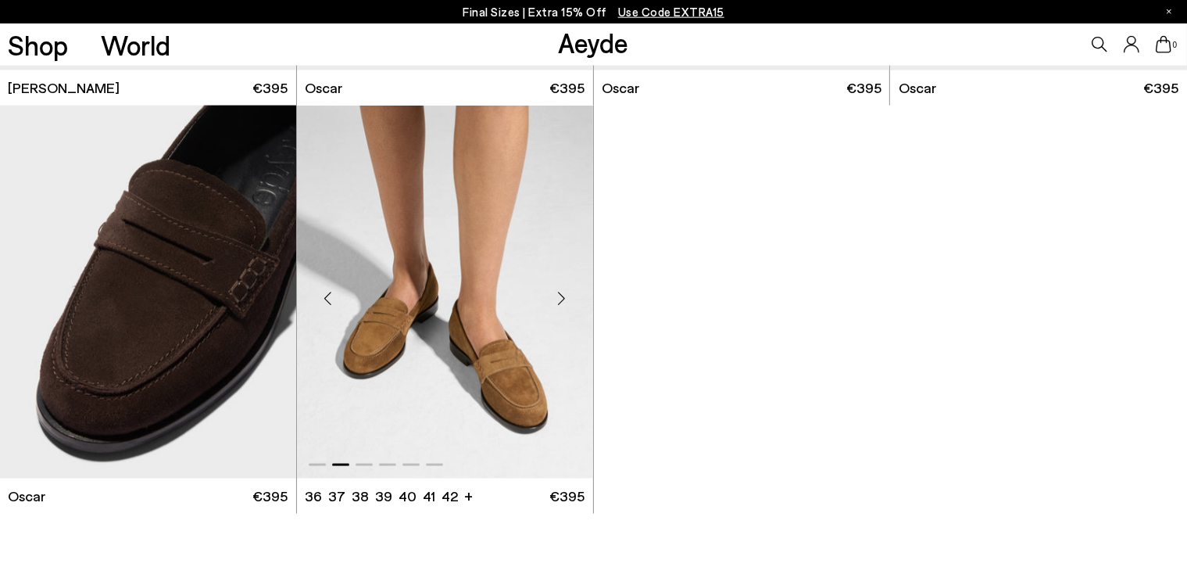
click at [561, 301] on div "Next slide" at bounding box center [561, 297] width 47 height 47
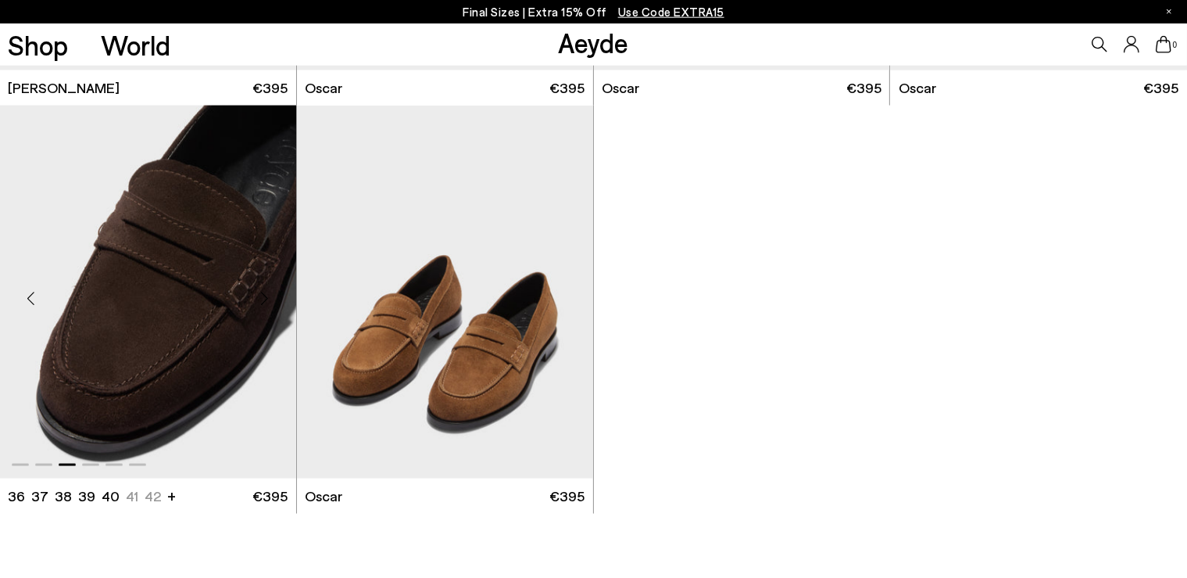
click at [32, 294] on div "Previous slide" at bounding box center [31, 297] width 47 height 47
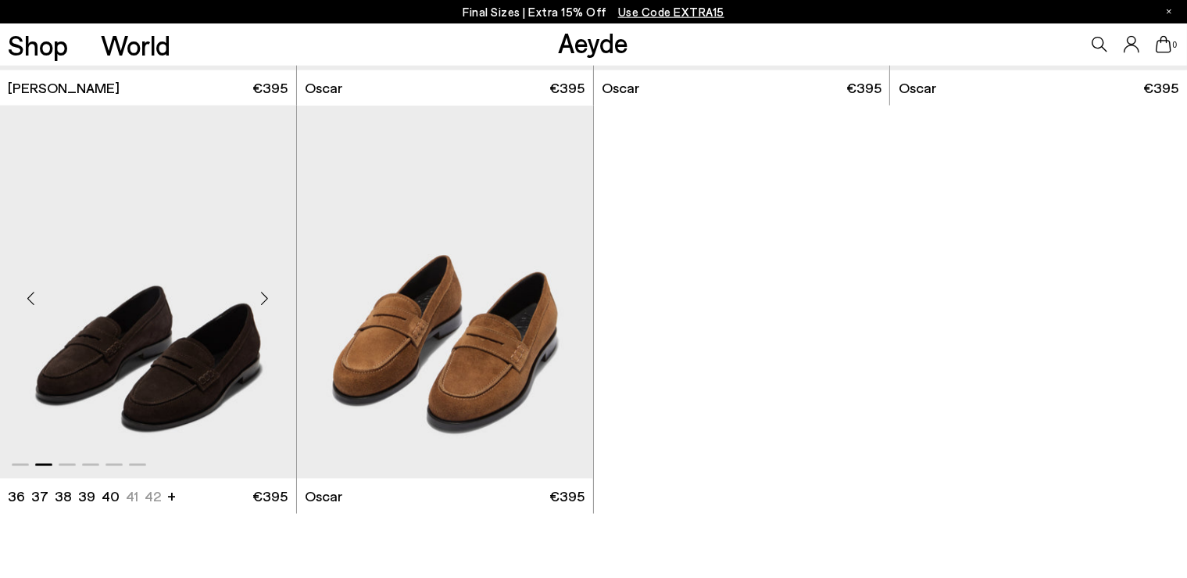
click at [32, 294] on div "Previous slide" at bounding box center [31, 297] width 47 height 47
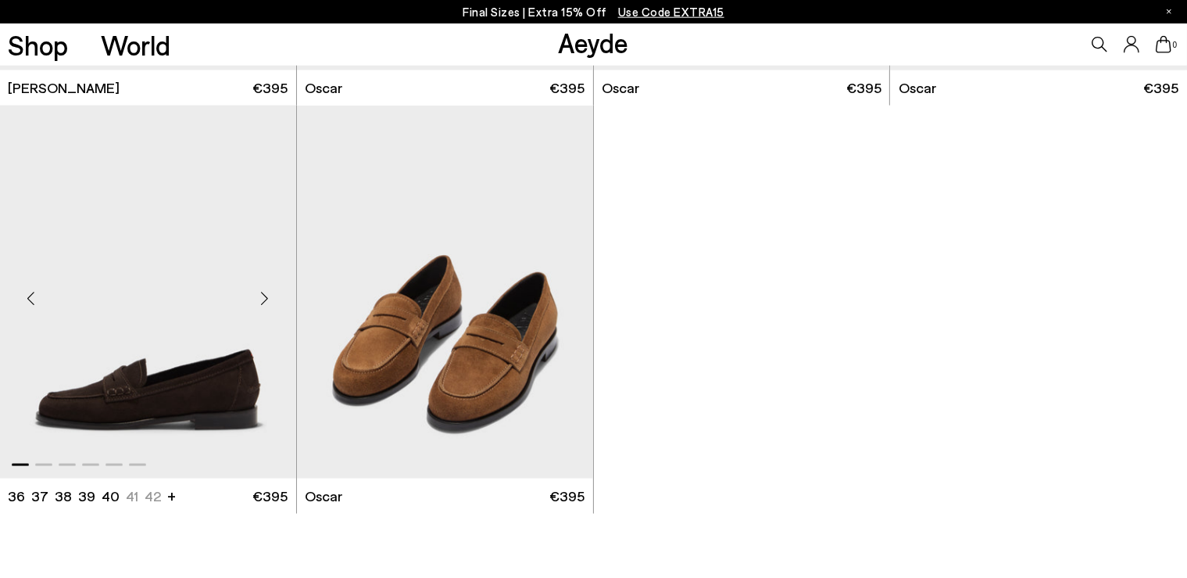
click at [32, 294] on div "Previous slide" at bounding box center [31, 297] width 47 height 47
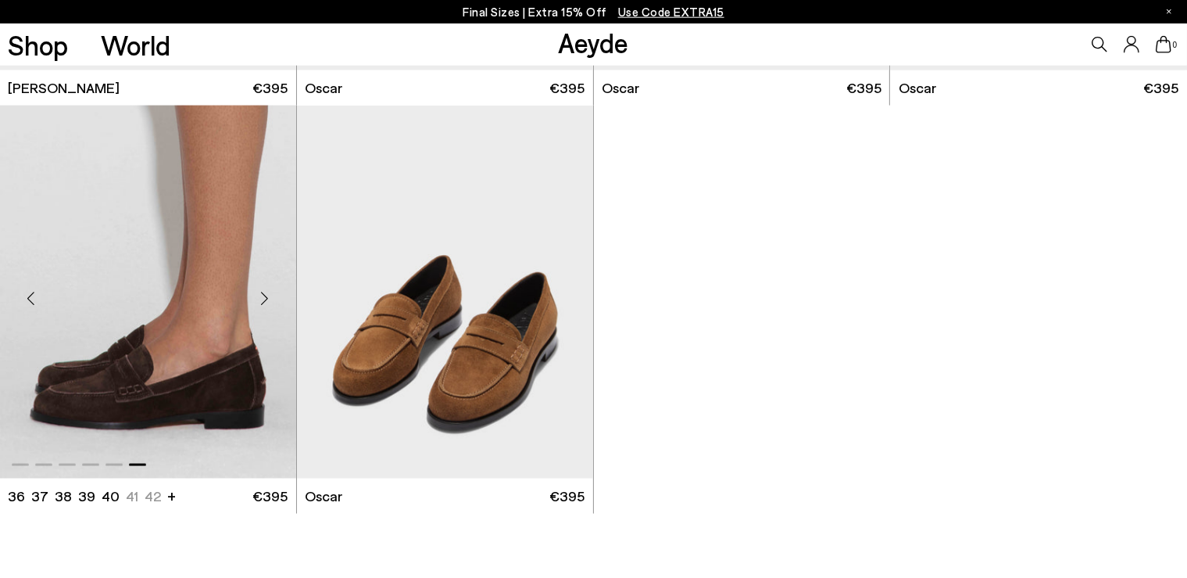
click at [32, 294] on div "Previous slide" at bounding box center [31, 297] width 47 height 47
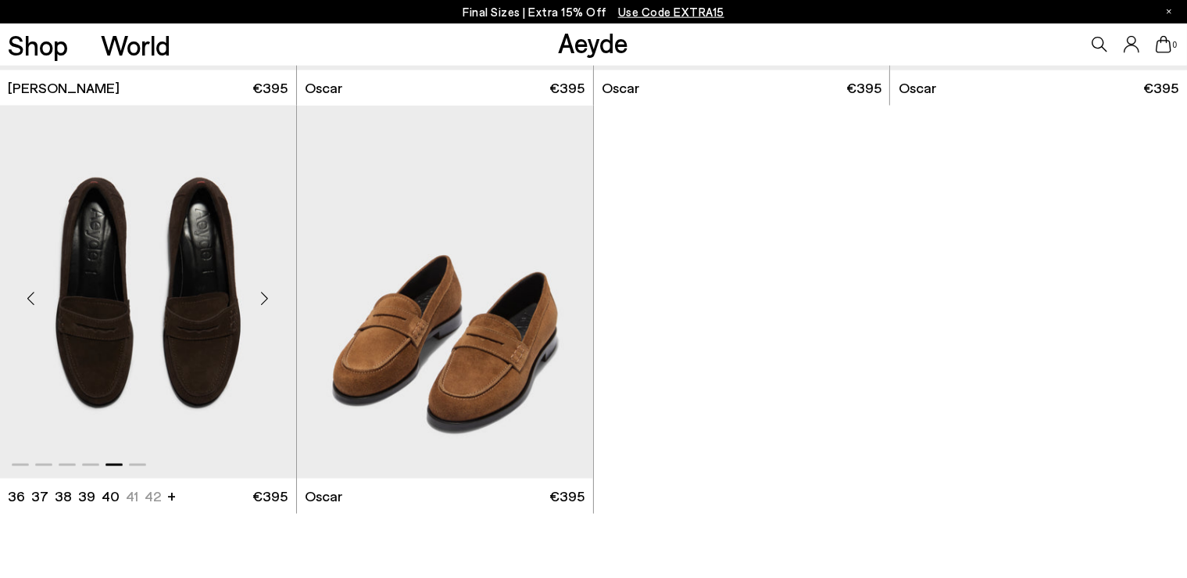
click at [32, 294] on div "Previous slide" at bounding box center [31, 297] width 47 height 47
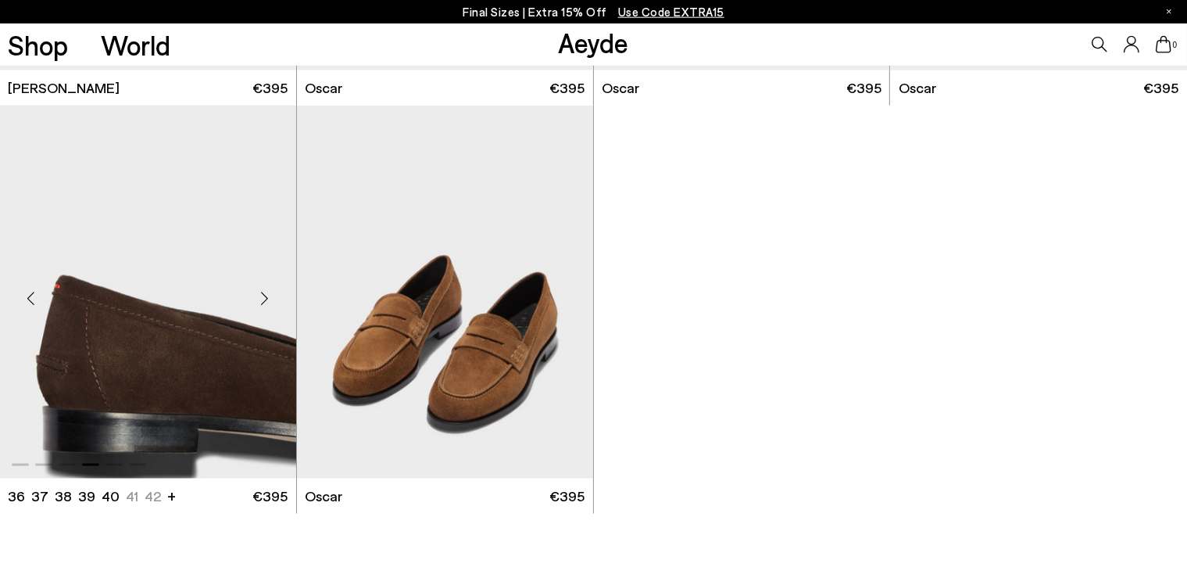
click at [32, 294] on div "Previous slide" at bounding box center [31, 297] width 47 height 47
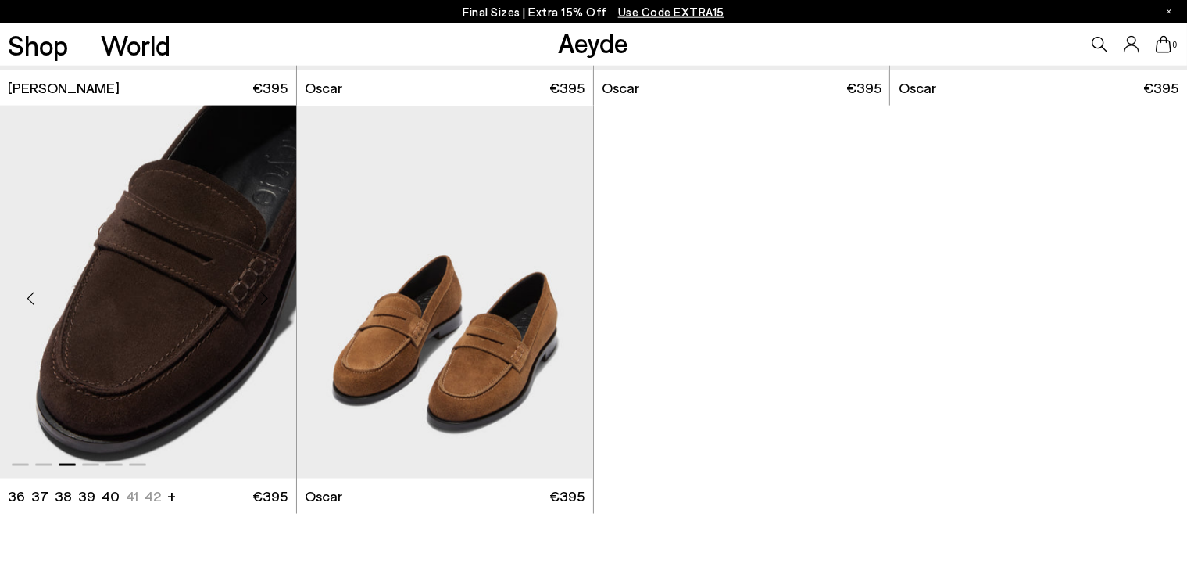
click at [183, 322] on img "3 / 6" at bounding box center [148, 292] width 296 height 372
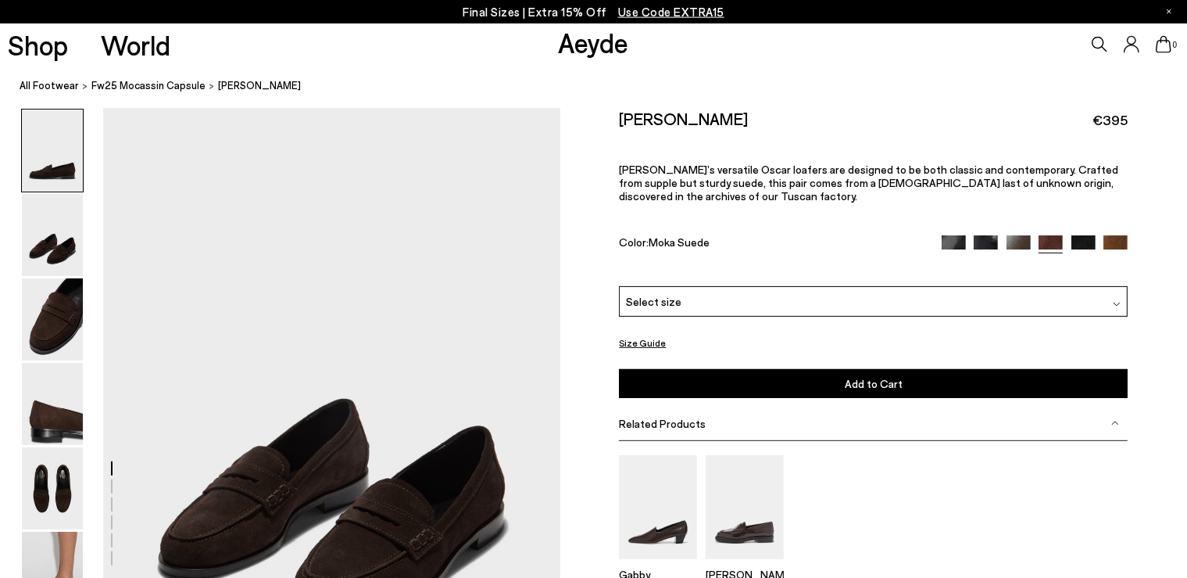
scroll to position [485, 0]
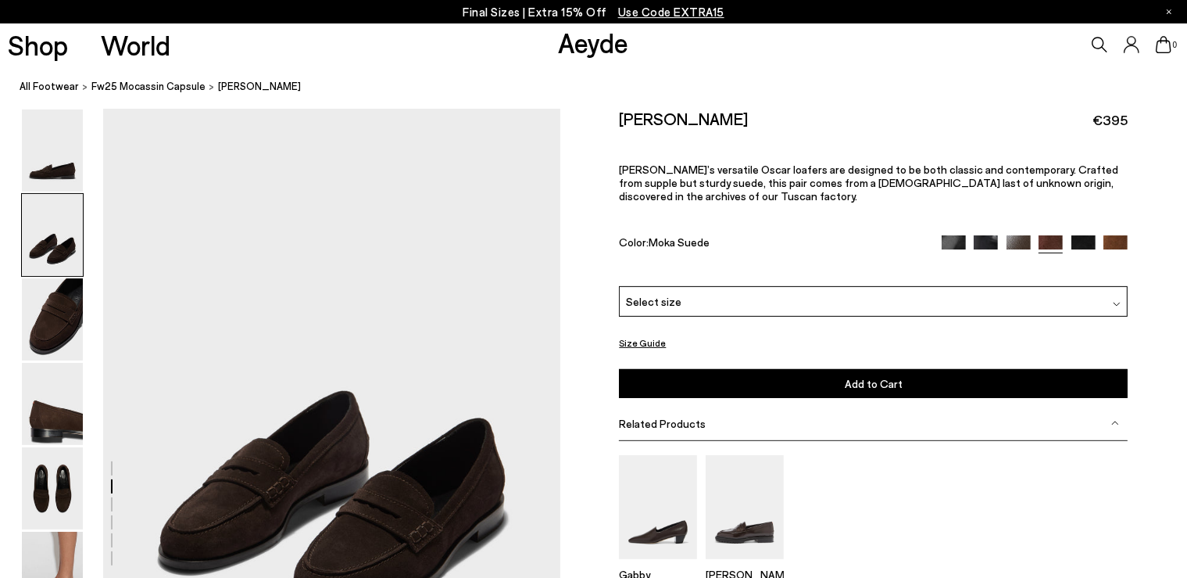
click at [877, 305] on div "Select size" at bounding box center [873, 301] width 509 height 30
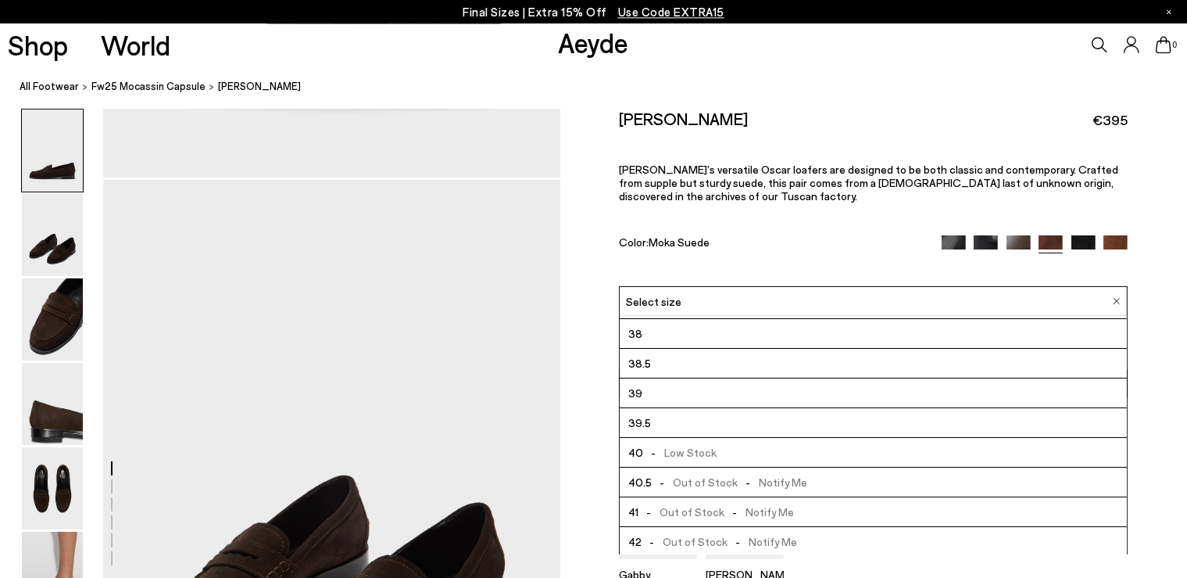
scroll to position [400, 0]
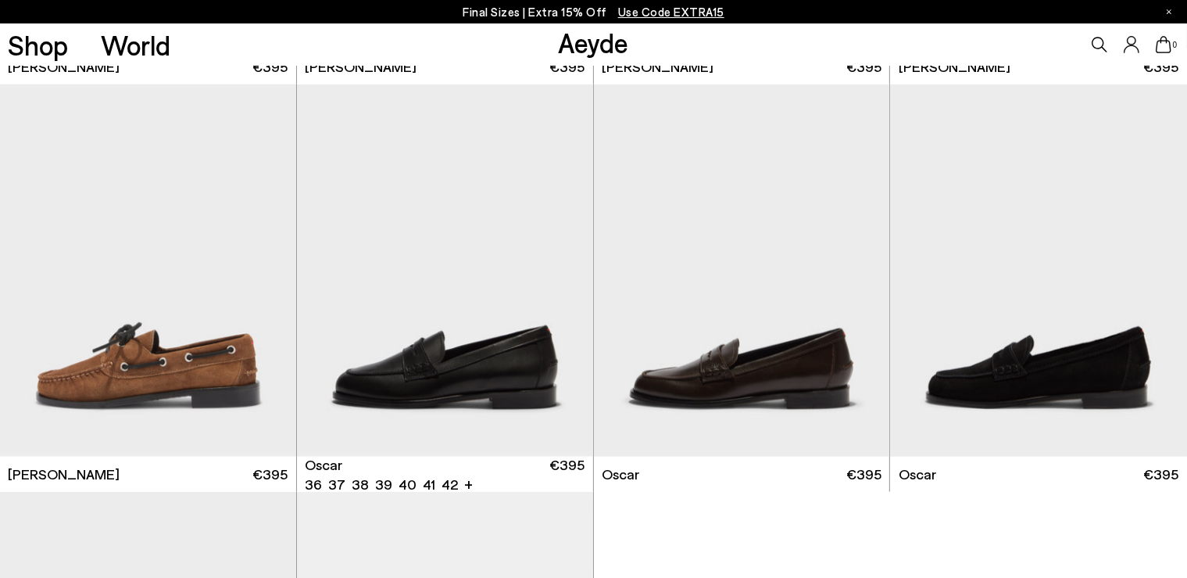
scroll to position [1863, 0]
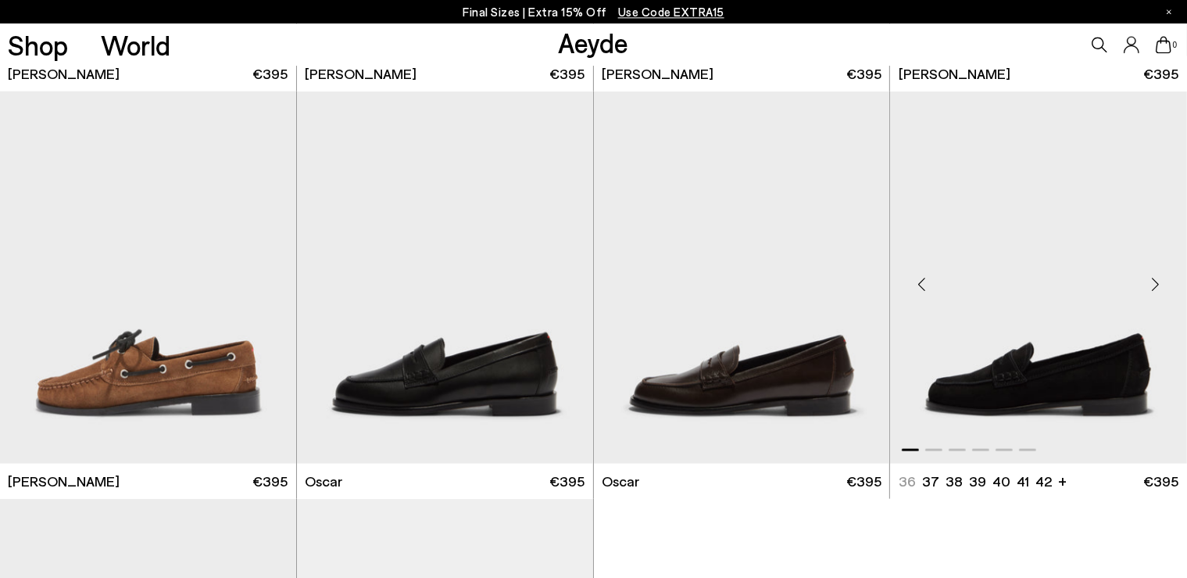
click at [1055, 367] on img "1 / 6" at bounding box center [1038, 277] width 297 height 372
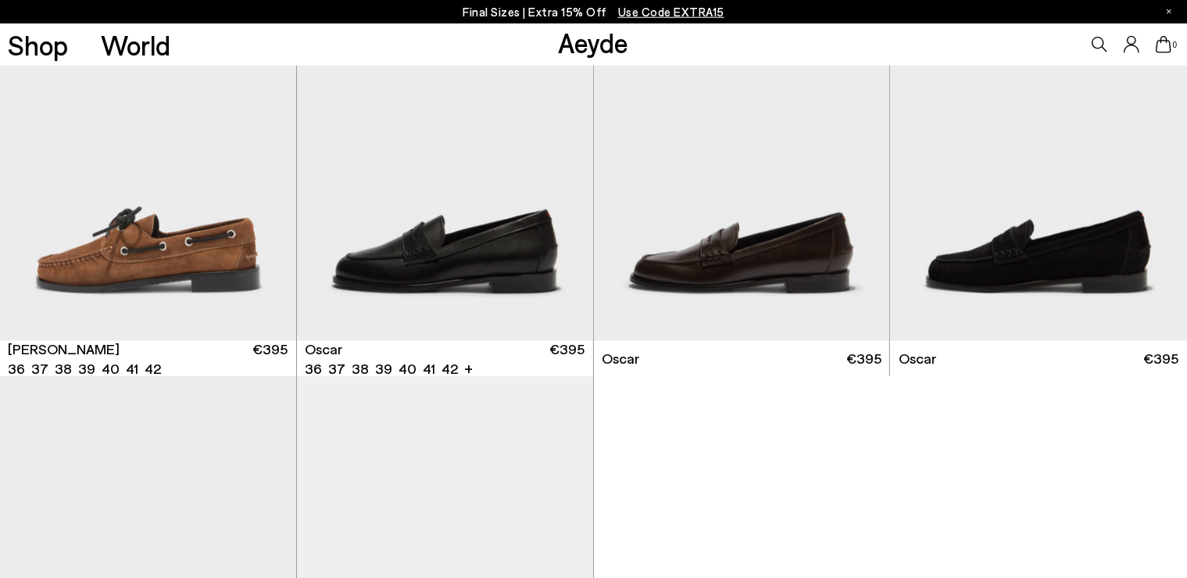
scroll to position [1987, 0]
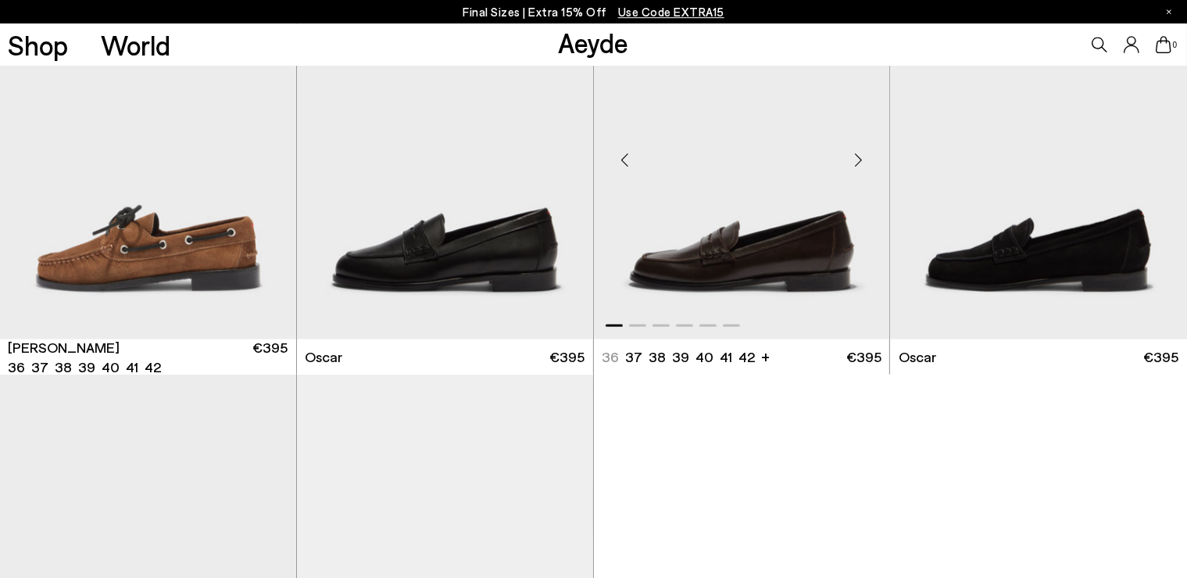
click at [752, 254] on img "1 / 6" at bounding box center [742, 152] width 296 height 372
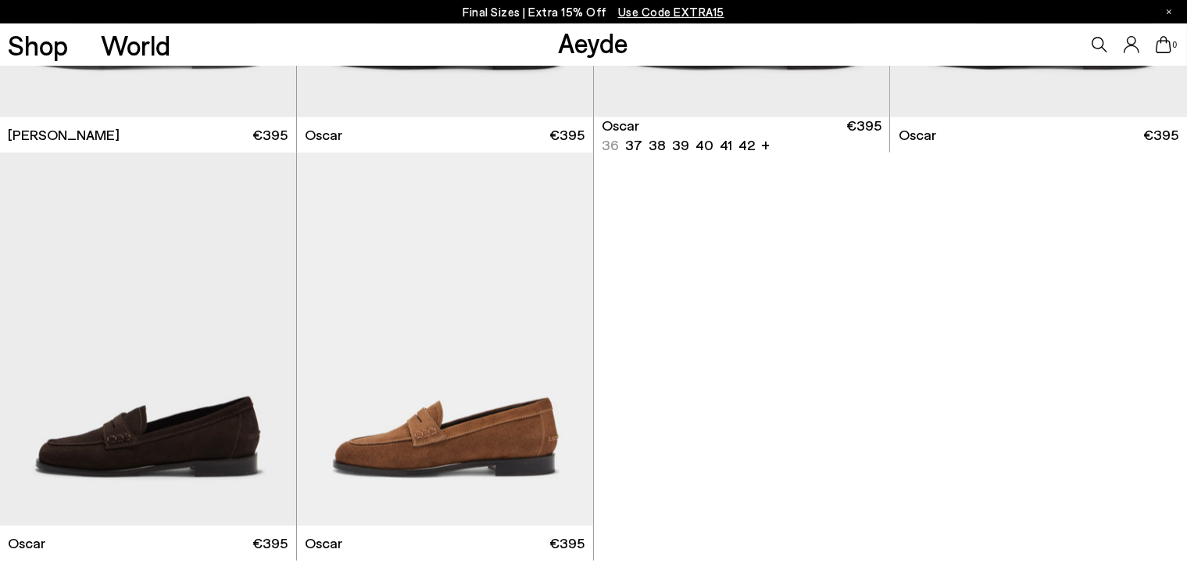
scroll to position [2209, 0]
click at [499, 349] on img "1 / 6" at bounding box center [445, 338] width 296 height 372
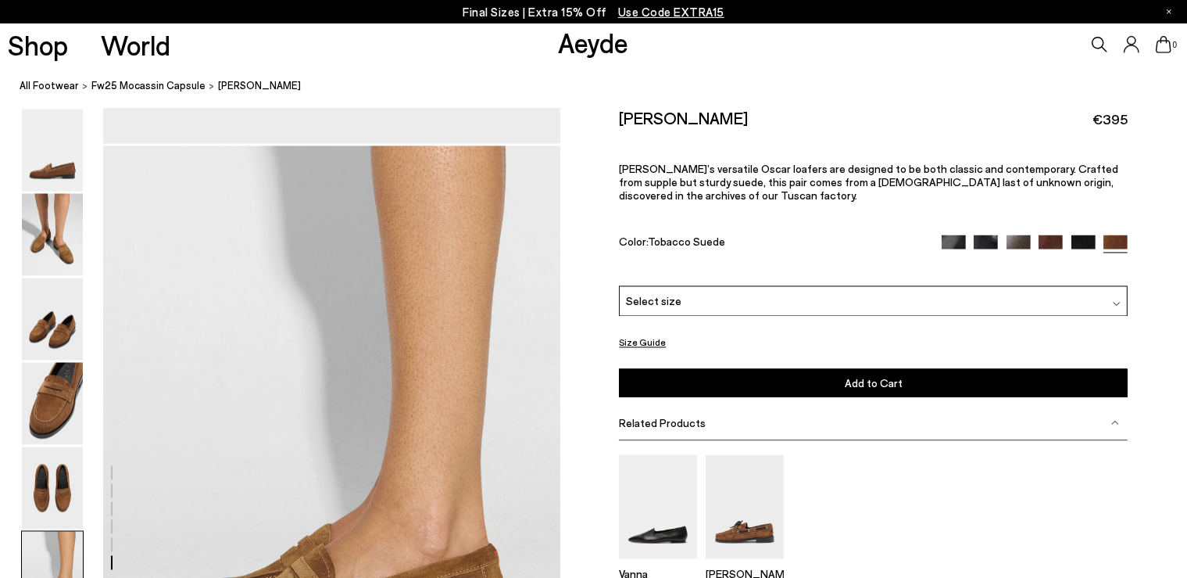
scroll to position [2820, 0]
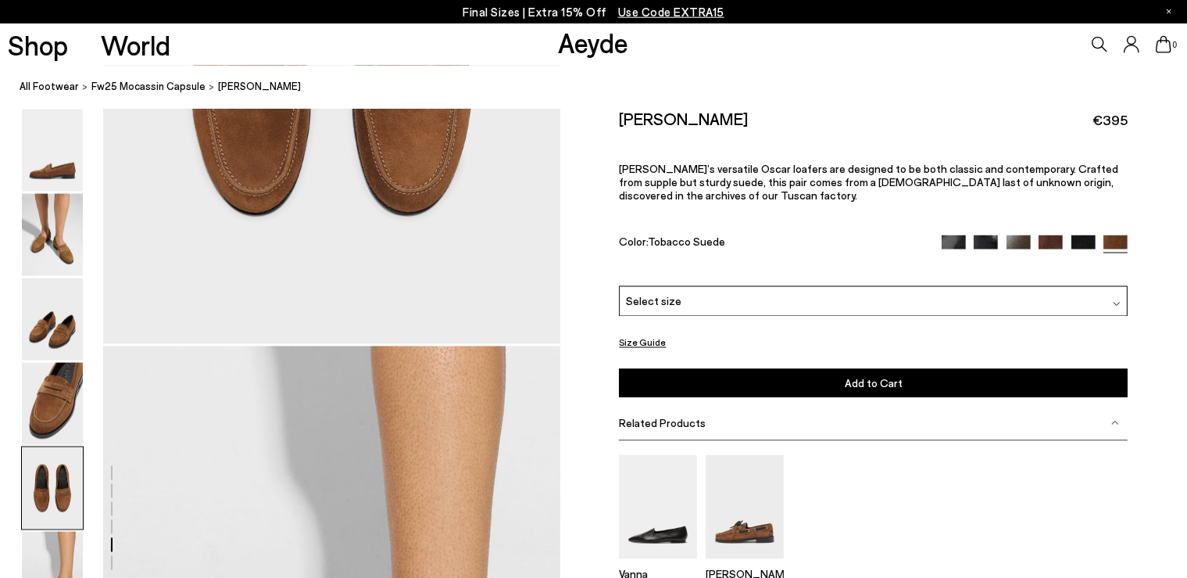
click at [889, 310] on div "Select size" at bounding box center [873, 301] width 509 height 30
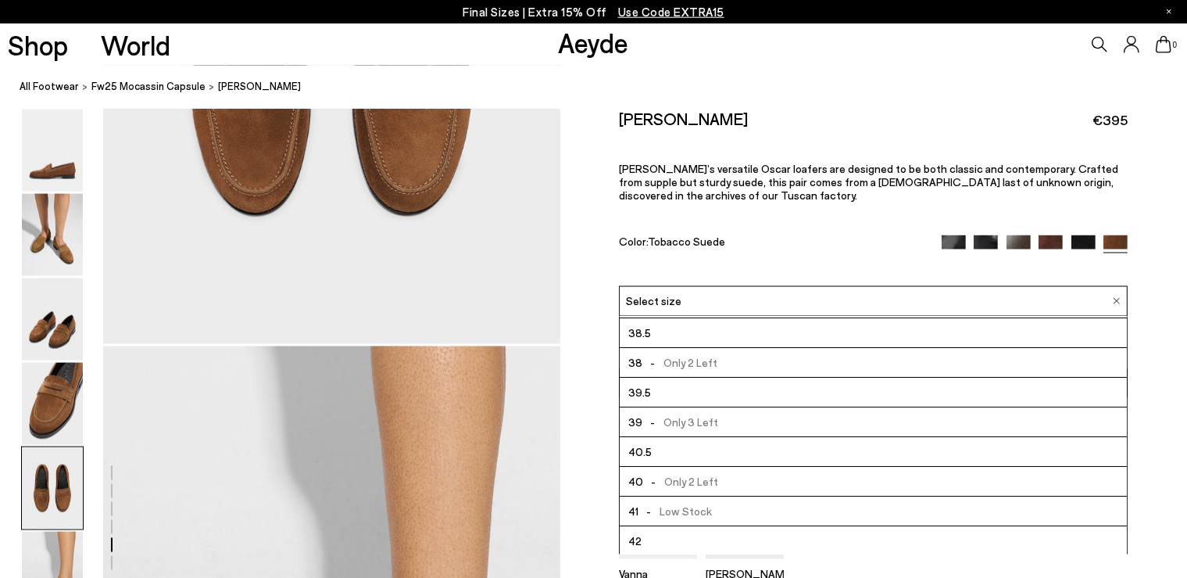
scroll to position [0, 0]
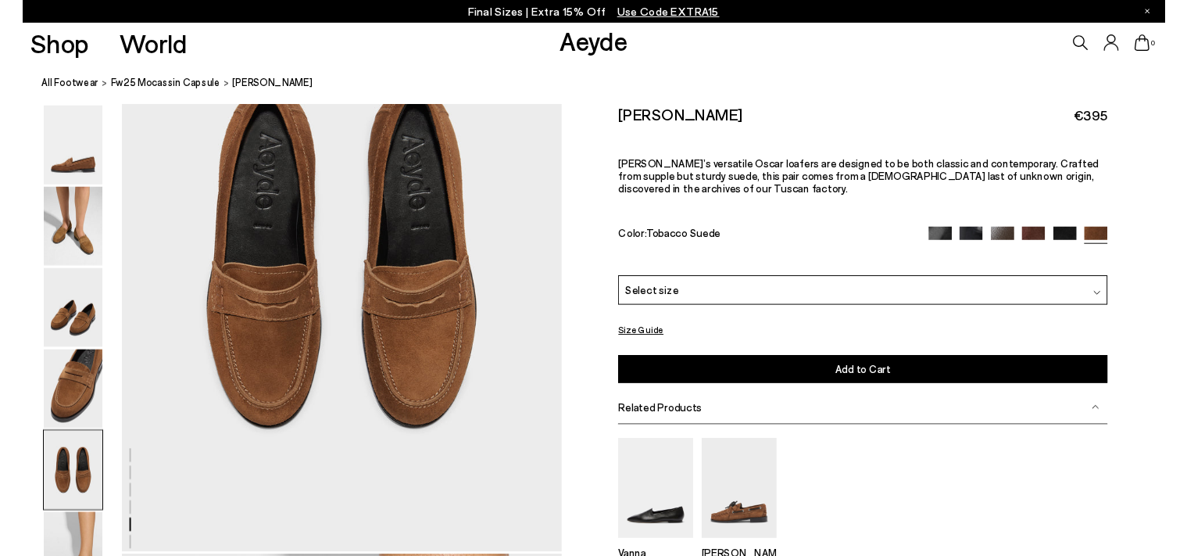
scroll to position [2592, 0]
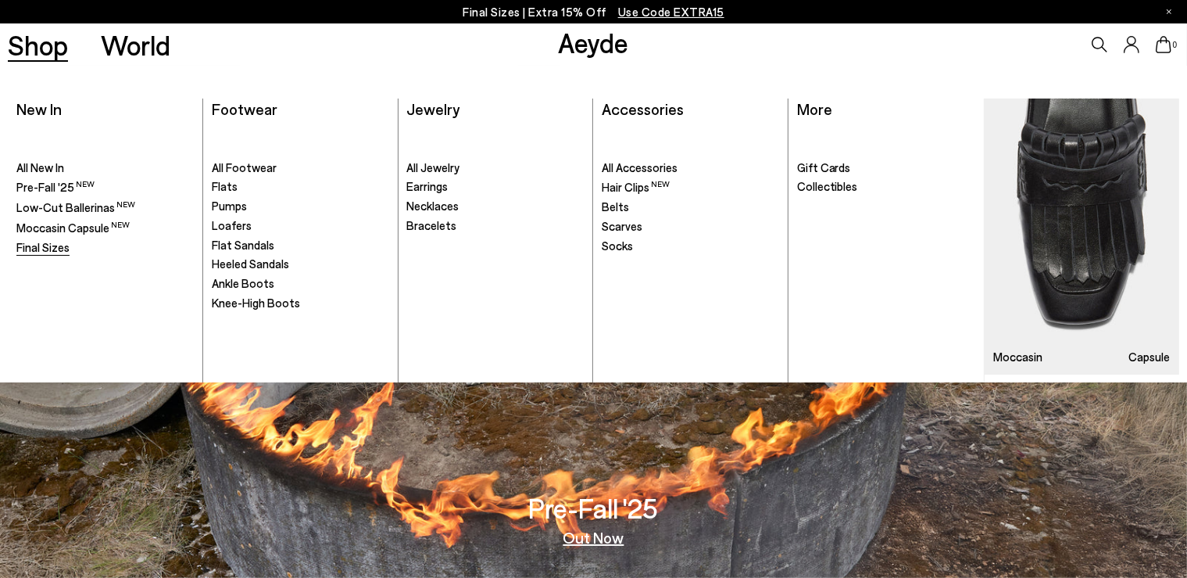
click at [54, 241] on span "Final Sizes" at bounding box center [42, 247] width 53 height 14
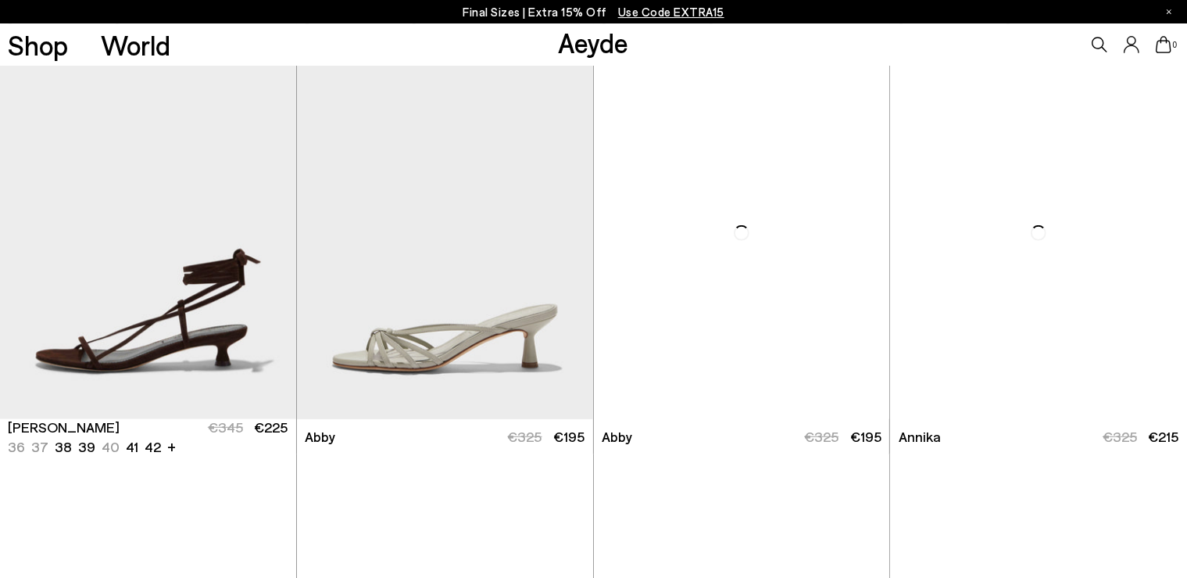
scroll to position [825, 0]
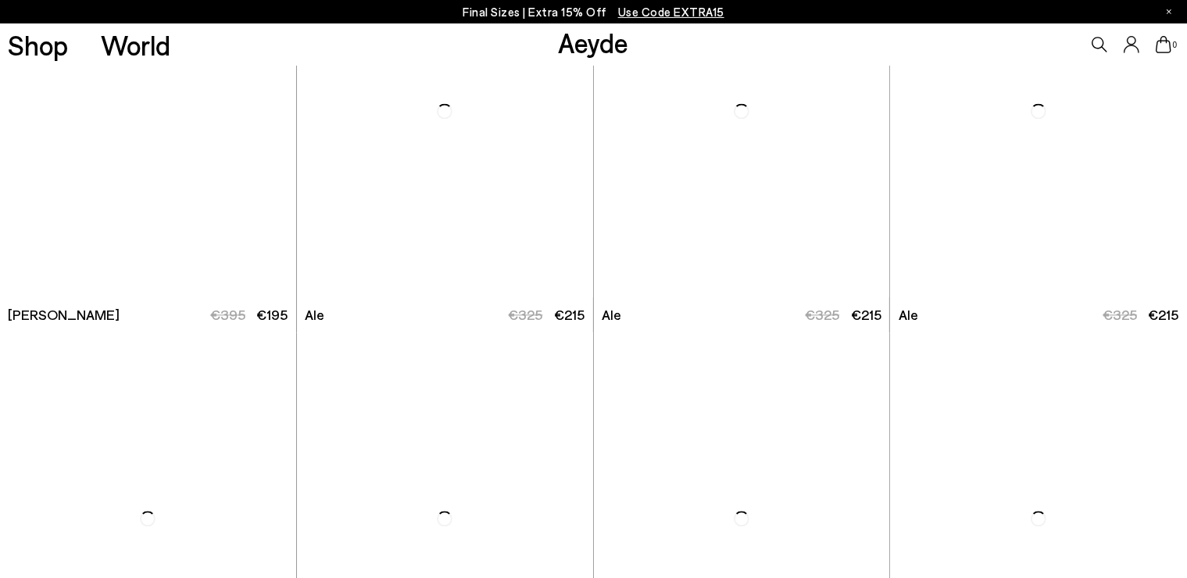
scroll to position [3500, 0]
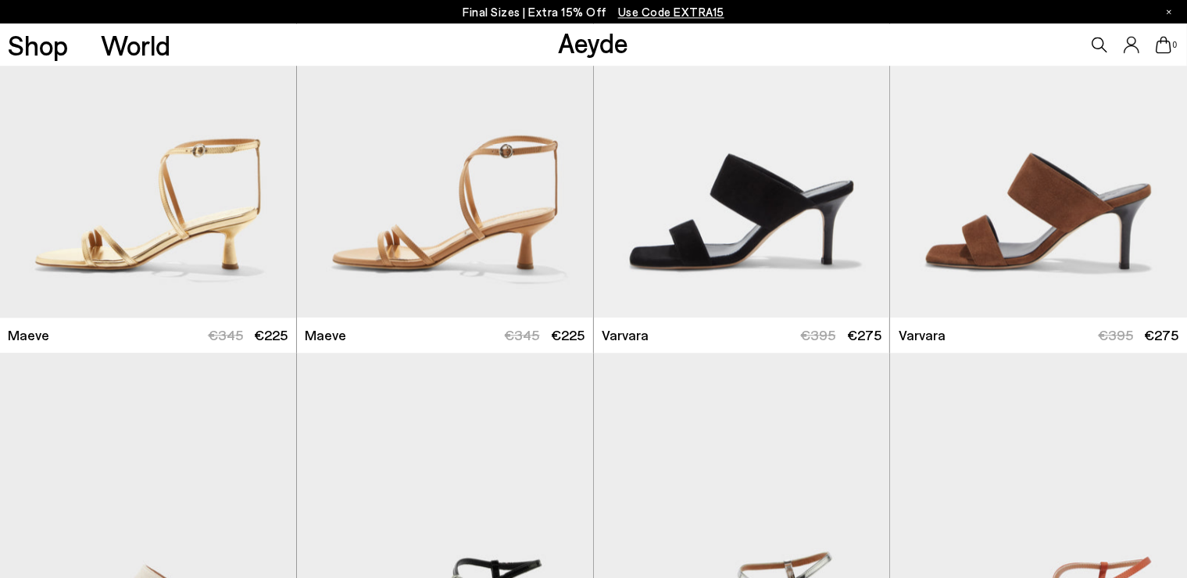
scroll to position [3989, 0]
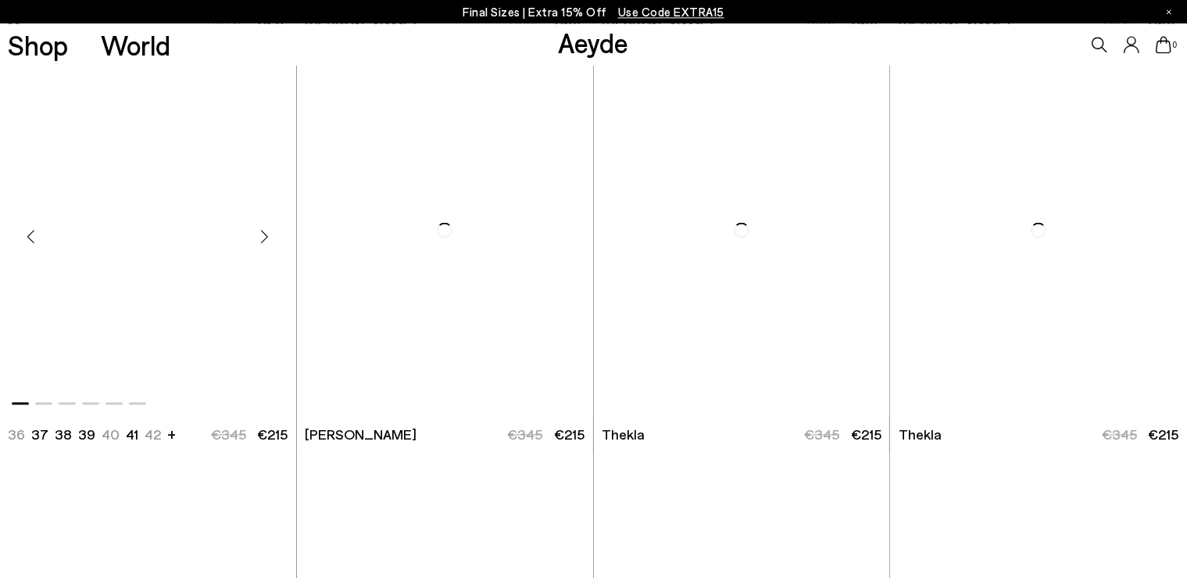
scroll to position [8962, 0]
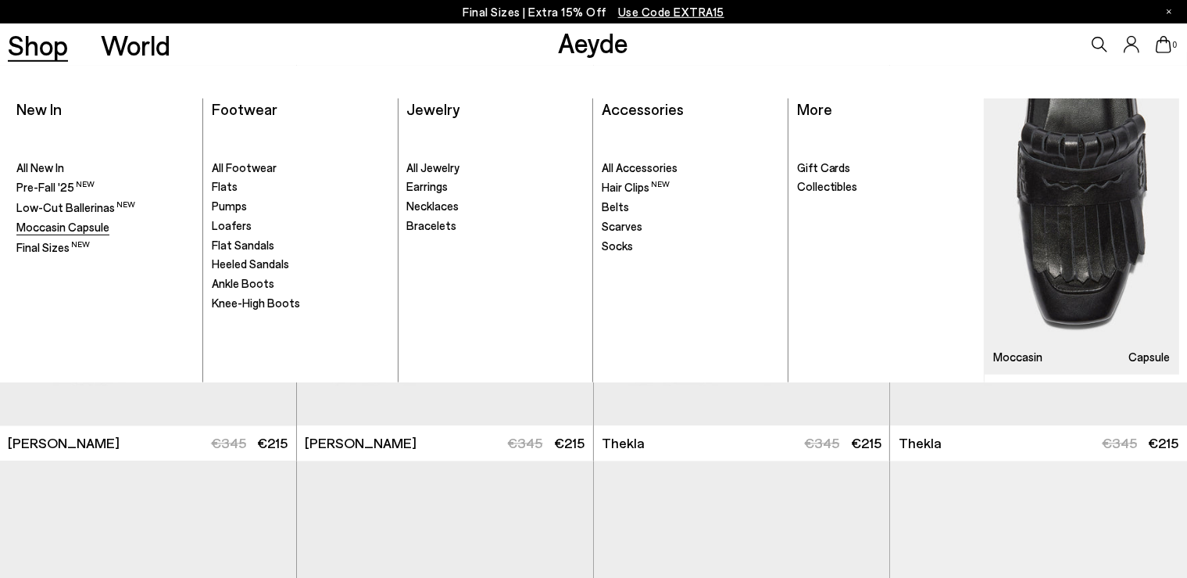
click at [77, 224] on span "Moccasin Capsule" at bounding box center [62, 227] width 93 height 14
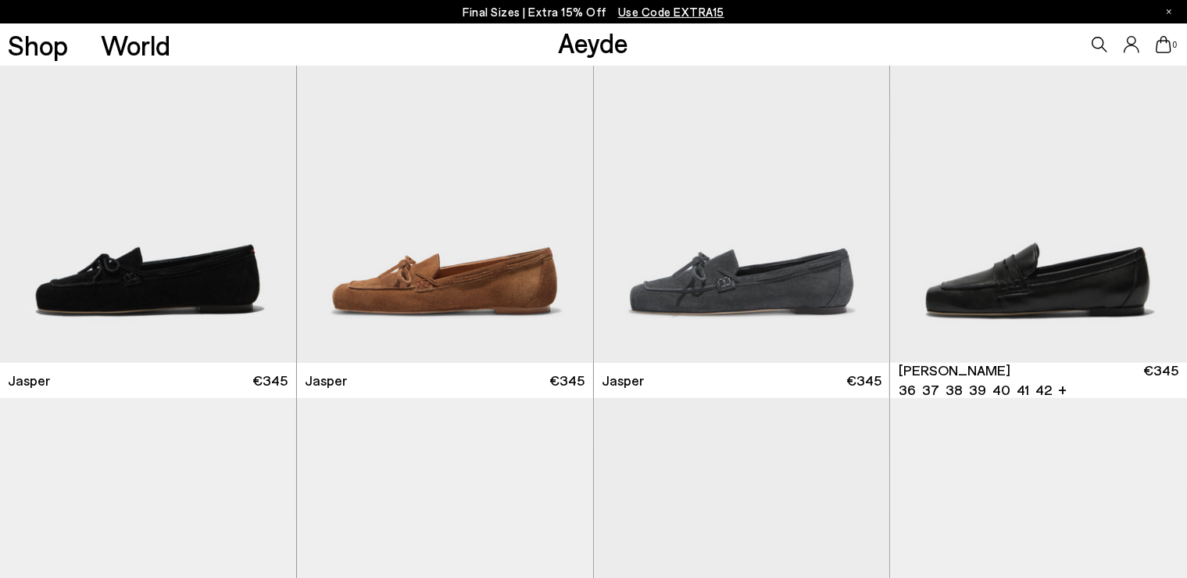
scroll to position [744, 0]
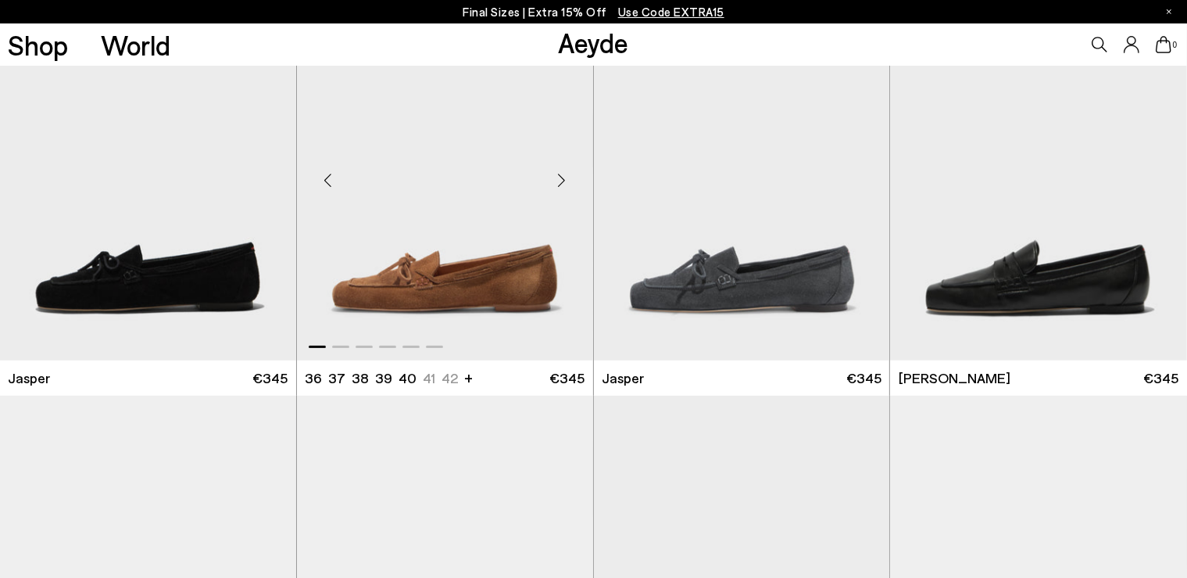
click at [558, 183] on div "Next slide" at bounding box center [561, 180] width 47 height 47
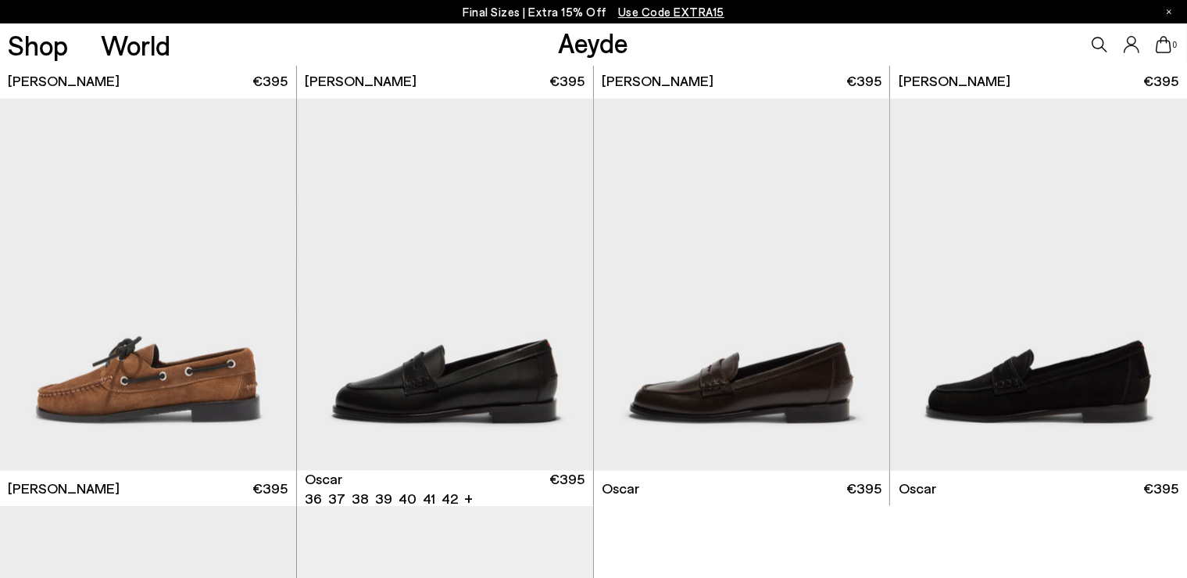
scroll to position [1876, 0]
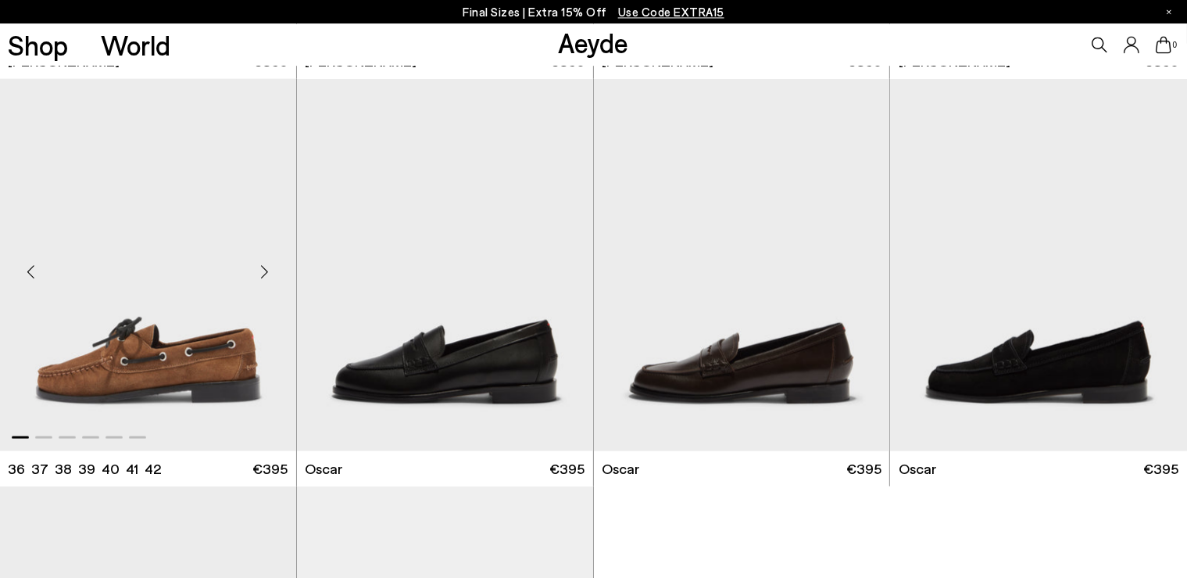
click at [260, 269] on div "Next slide" at bounding box center [264, 270] width 47 height 47
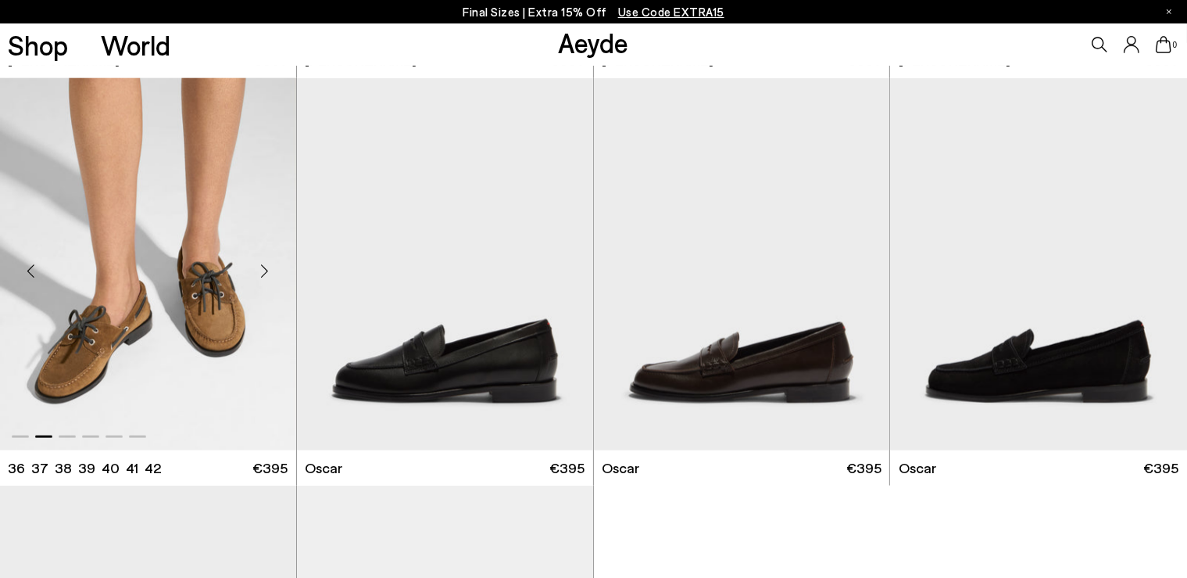
click at [264, 277] on div "Next slide" at bounding box center [264, 270] width 47 height 47
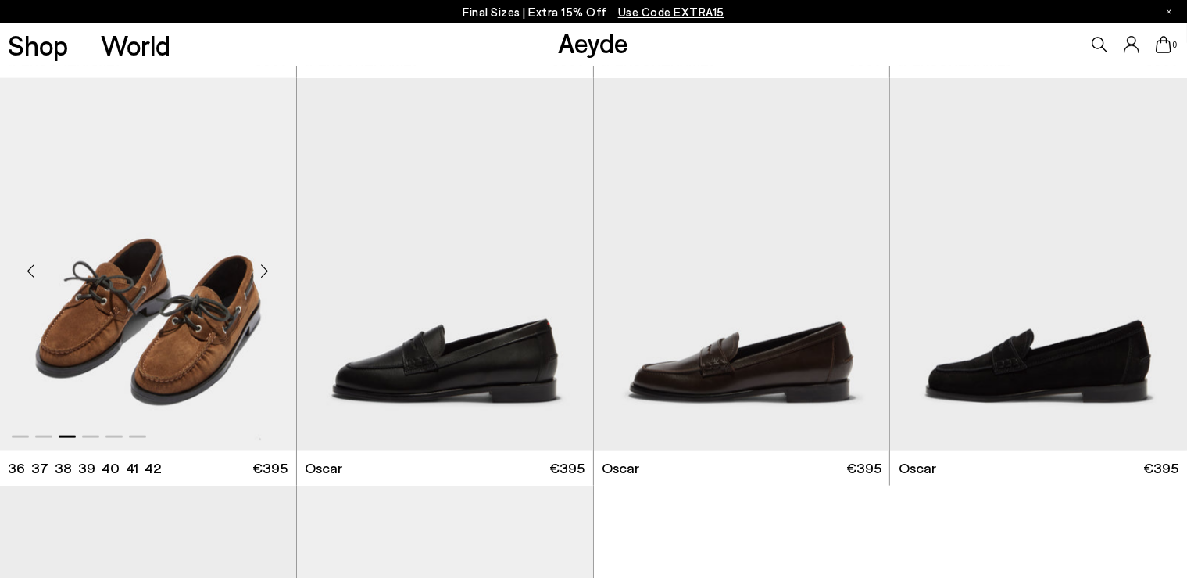
click at [264, 277] on div "Next slide" at bounding box center [264, 270] width 47 height 47
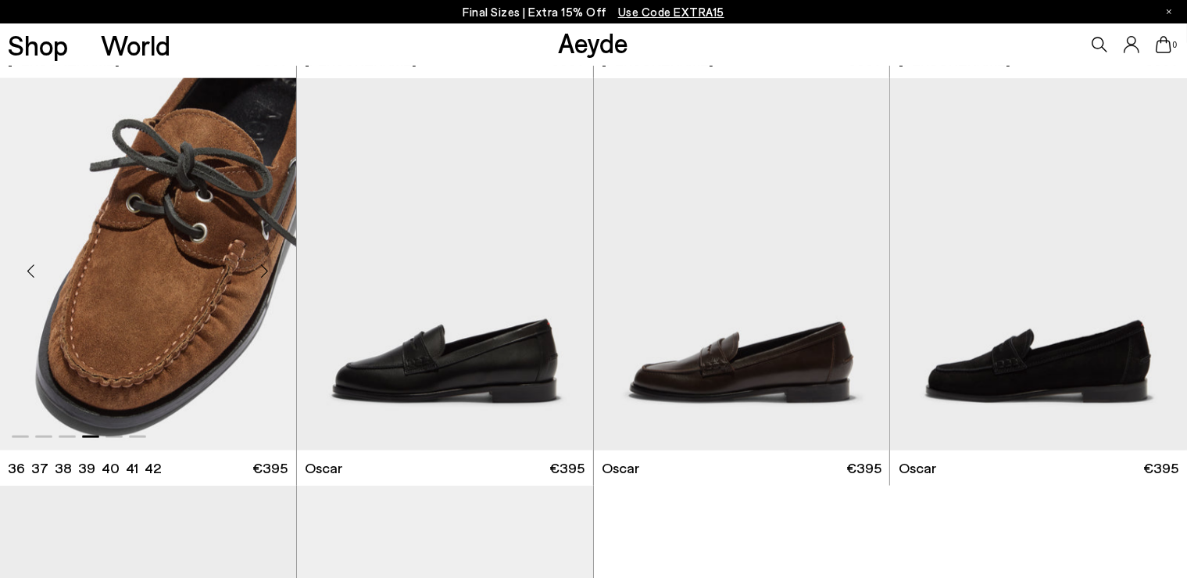
click at [264, 277] on div "Next slide" at bounding box center [264, 270] width 47 height 47
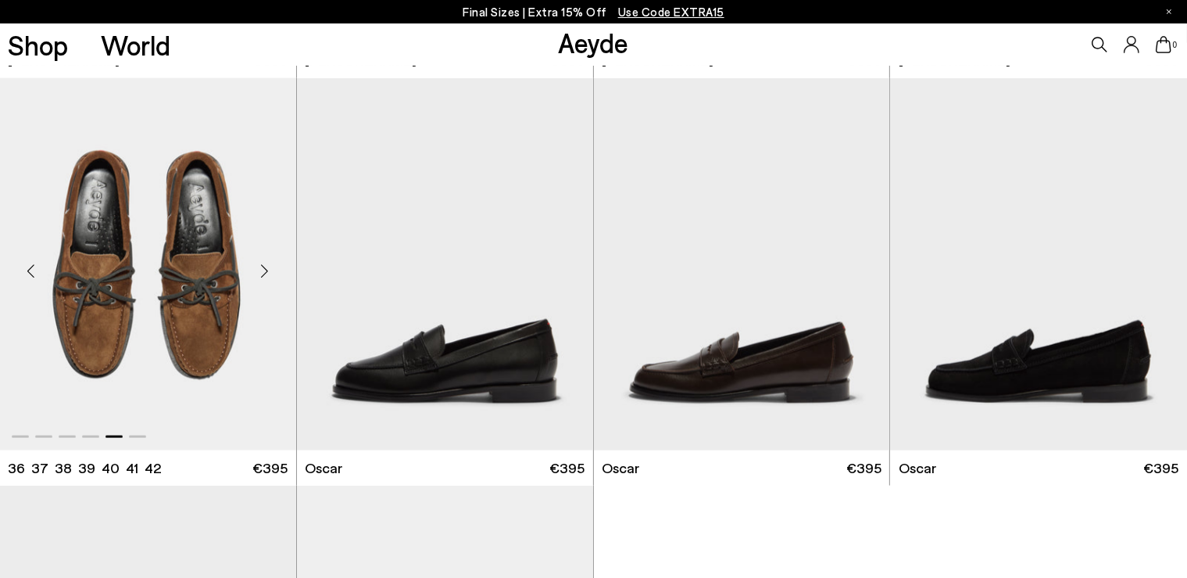
click at [264, 277] on div "Next slide" at bounding box center [264, 270] width 47 height 47
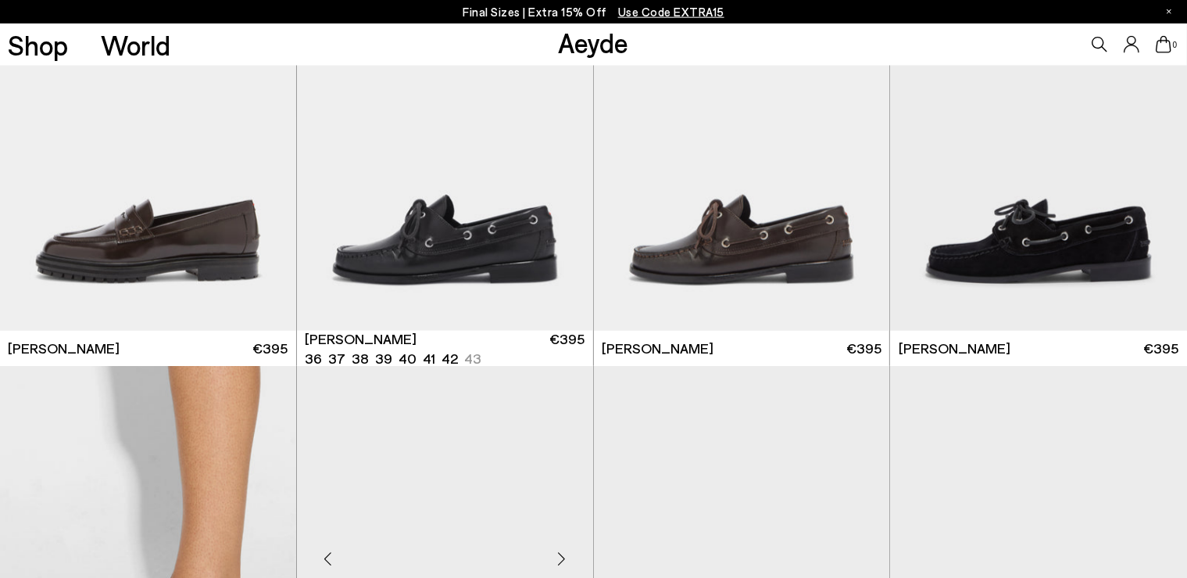
scroll to position [1587, 0]
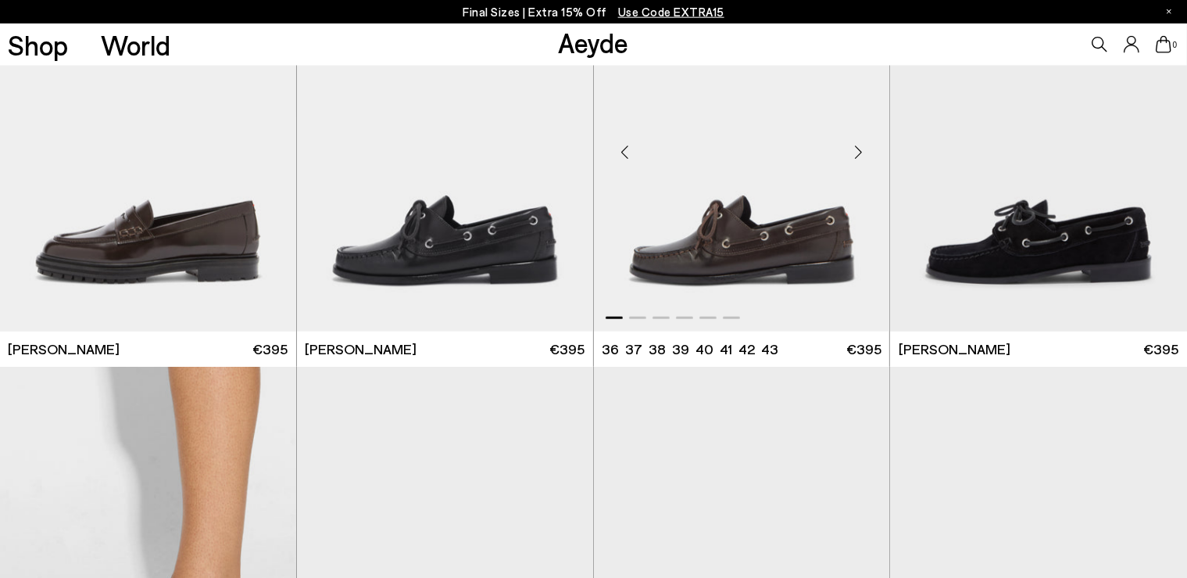
click at [857, 153] on div "Next slide" at bounding box center [858, 151] width 47 height 47
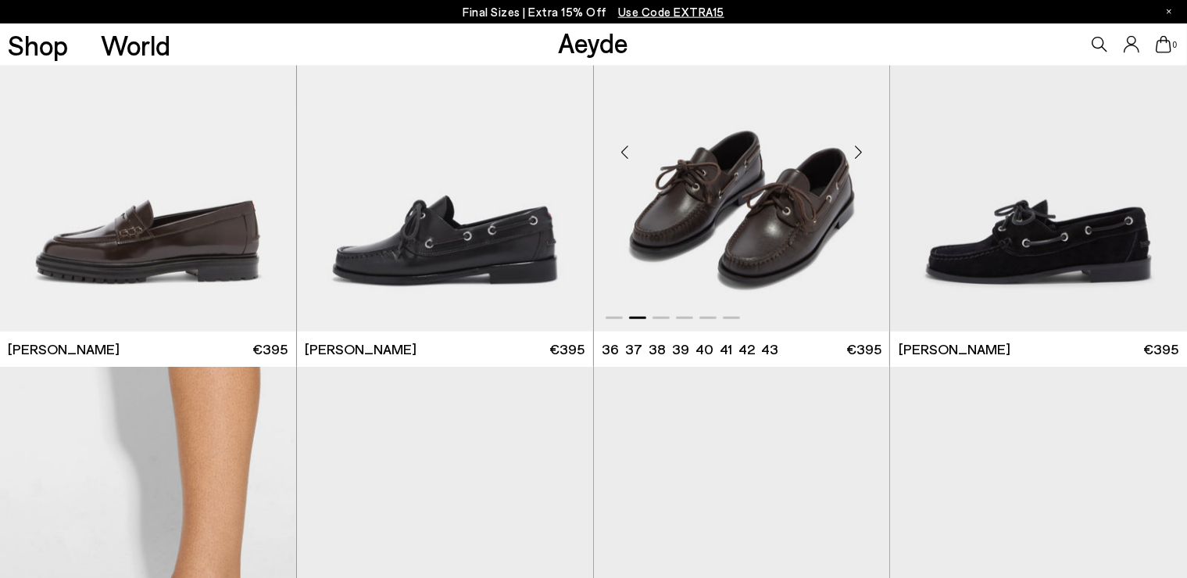
click at [857, 153] on div "Next slide" at bounding box center [858, 151] width 47 height 47
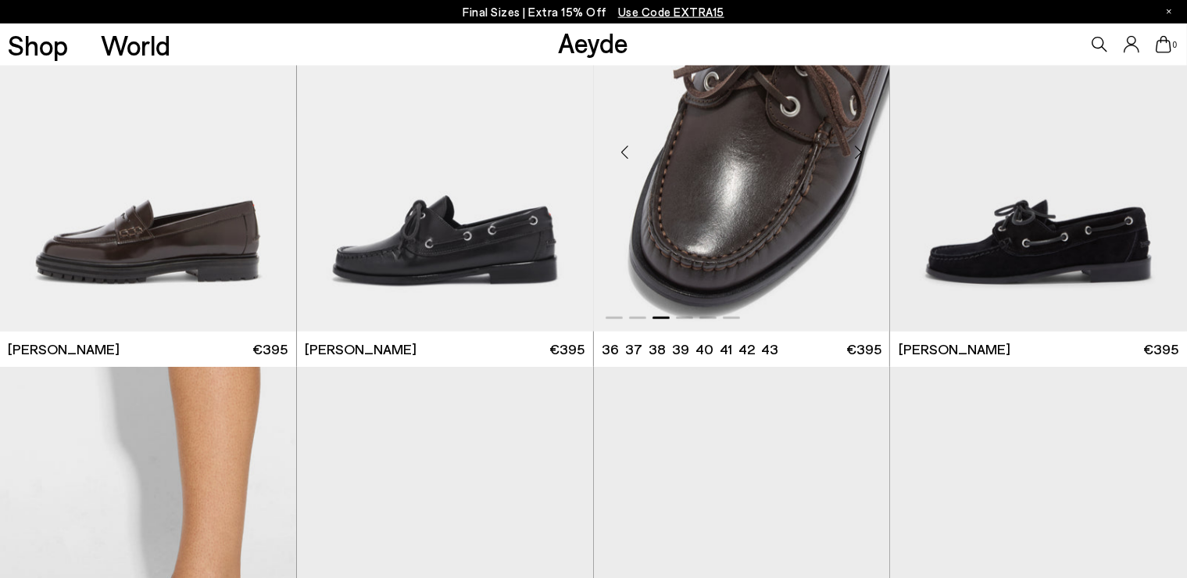
click at [857, 153] on div "Next slide" at bounding box center [858, 151] width 47 height 47
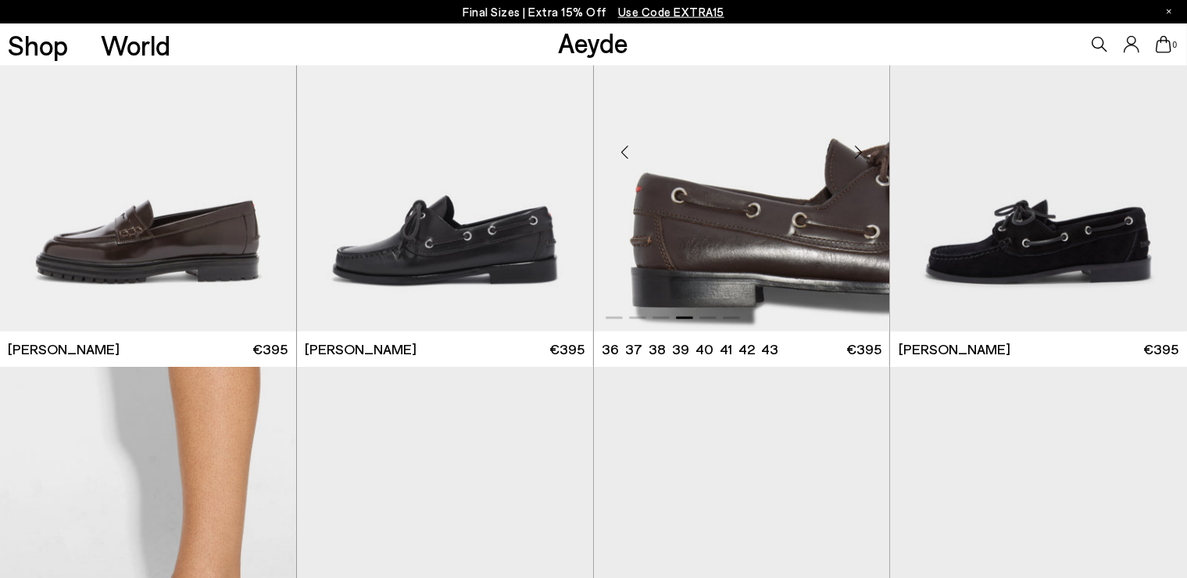
click at [857, 153] on div "Next slide" at bounding box center [858, 151] width 47 height 47
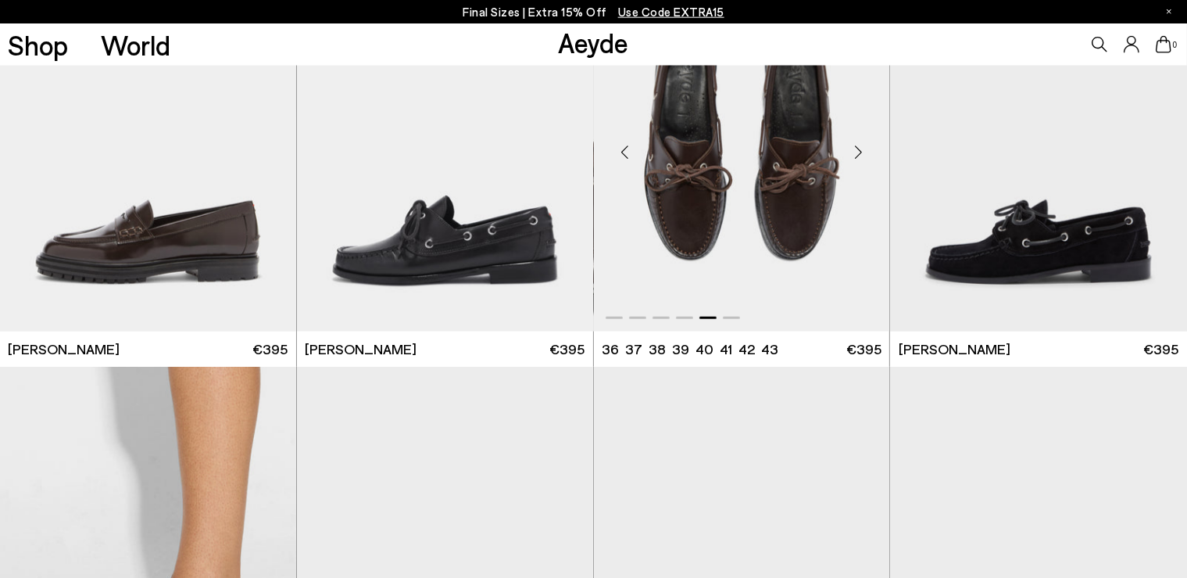
click at [857, 153] on div "Next slide" at bounding box center [858, 151] width 47 height 47
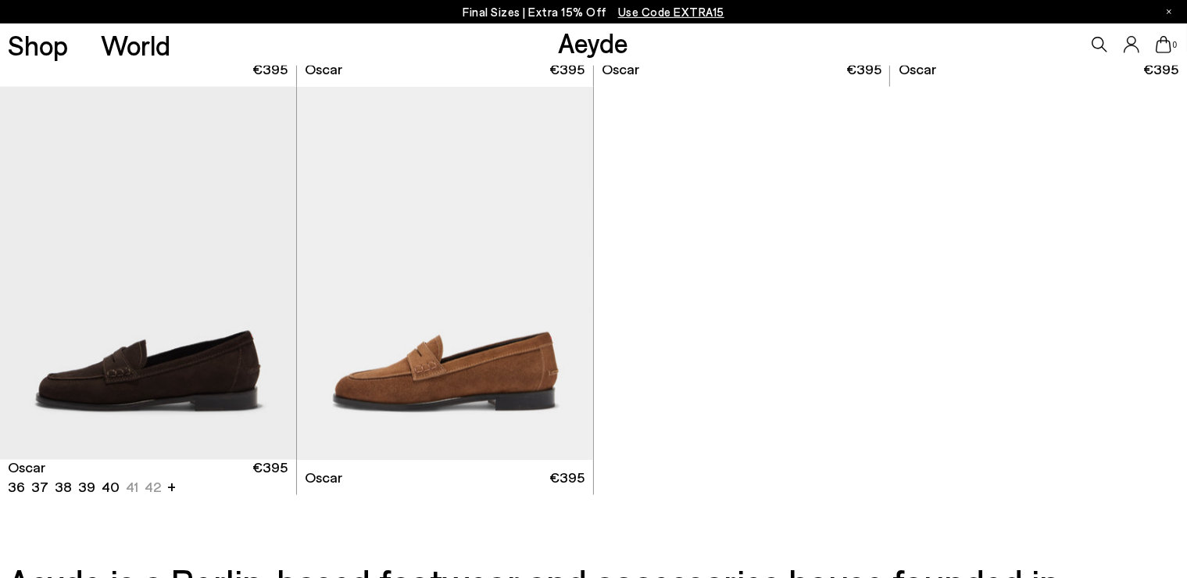
scroll to position [2277, 0]
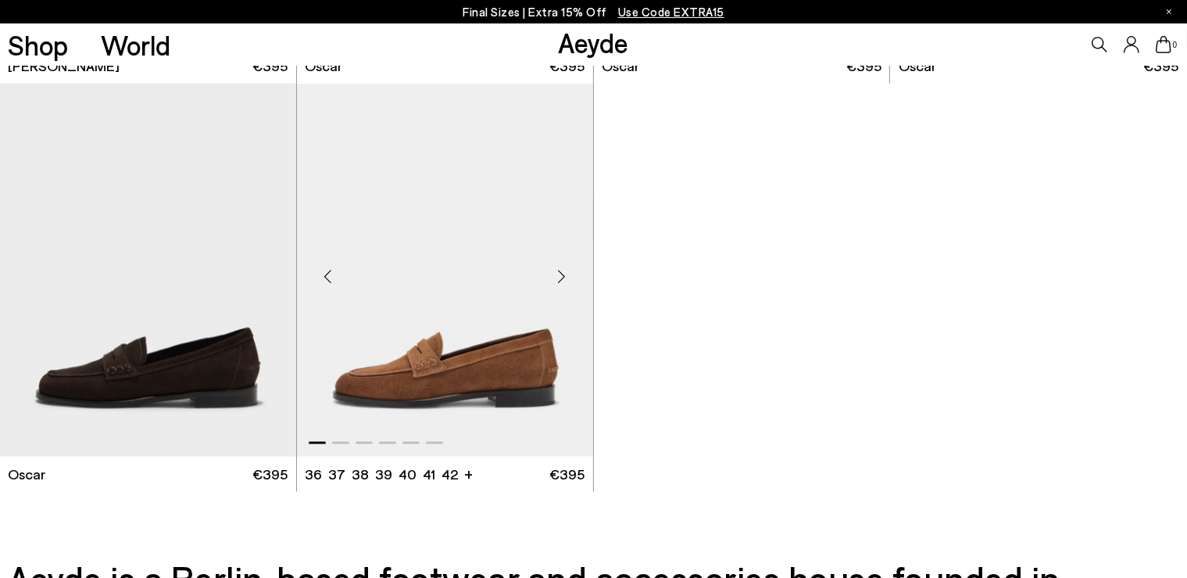
click at [560, 271] on div "Next slide" at bounding box center [561, 275] width 47 height 47
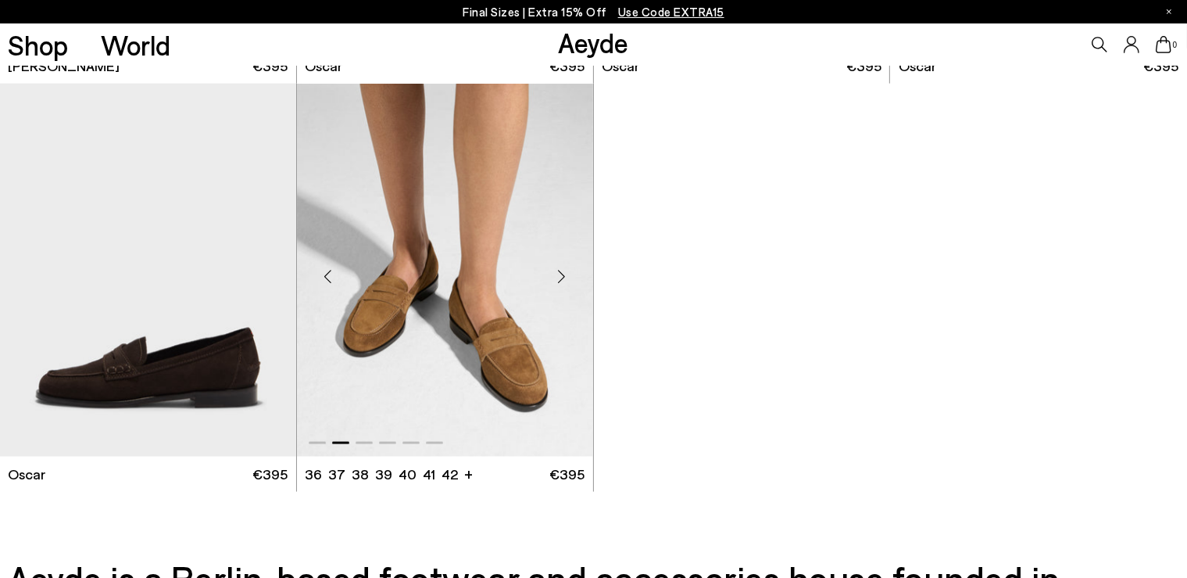
scroll to position [2284, 0]
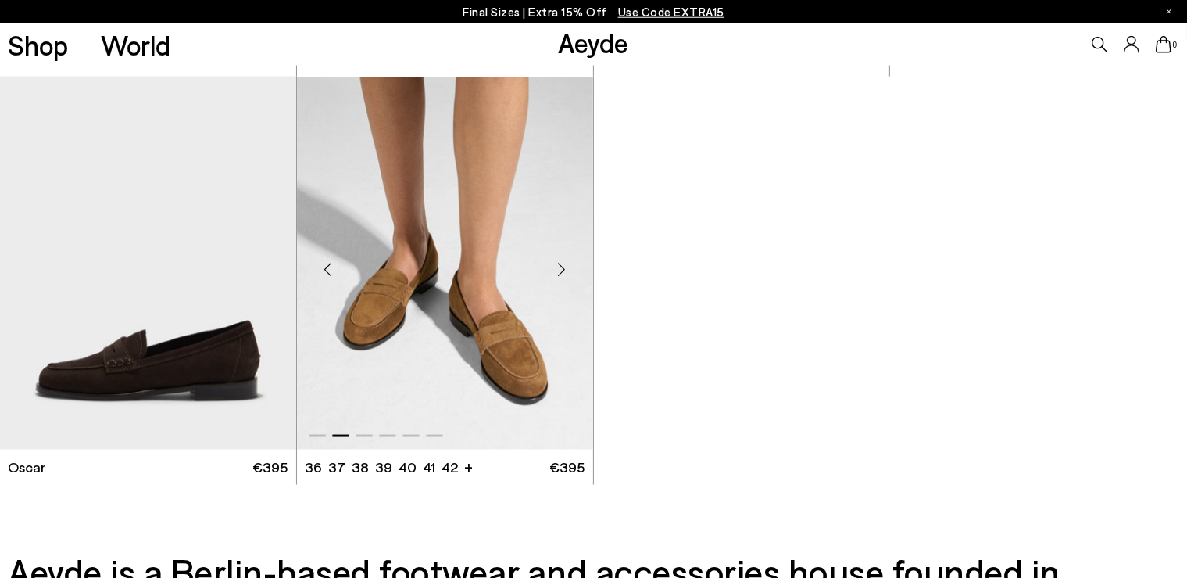
click at [563, 267] on div "Next slide" at bounding box center [561, 268] width 47 height 47
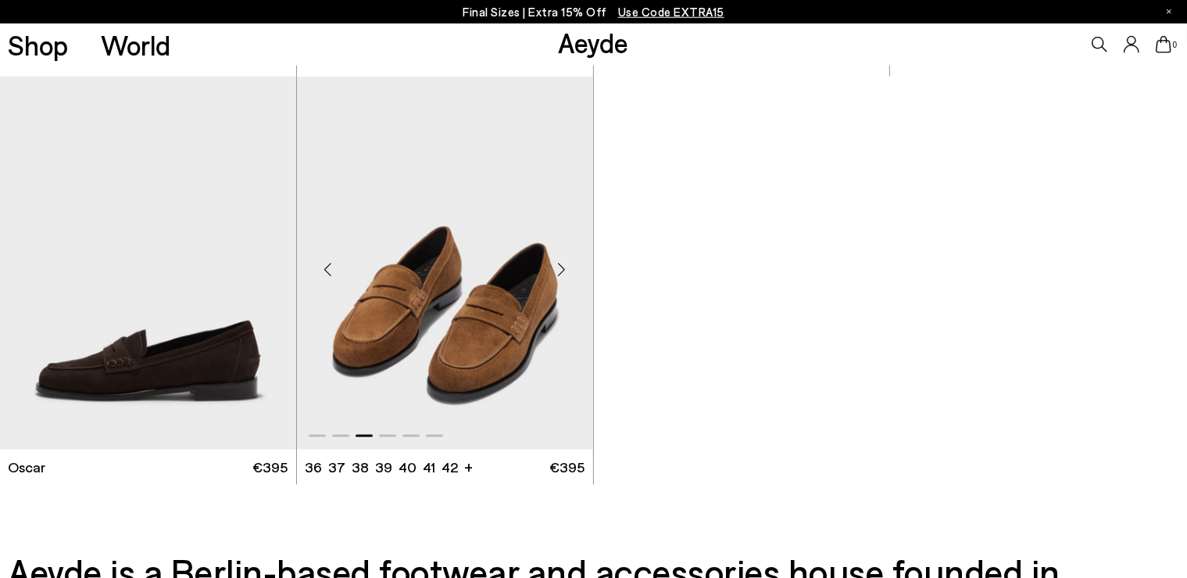
click at [563, 267] on div "Next slide" at bounding box center [561, 268] width 47 height 47
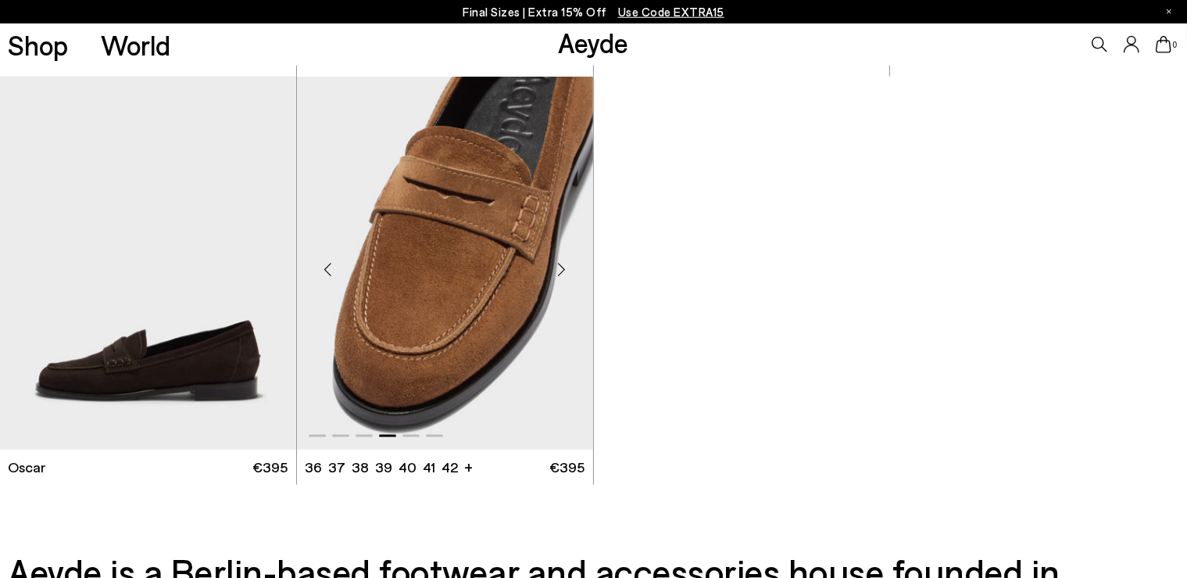
click at [563, 267] on div "Next slide" at bounding box center [561, 268] width 47 height 47
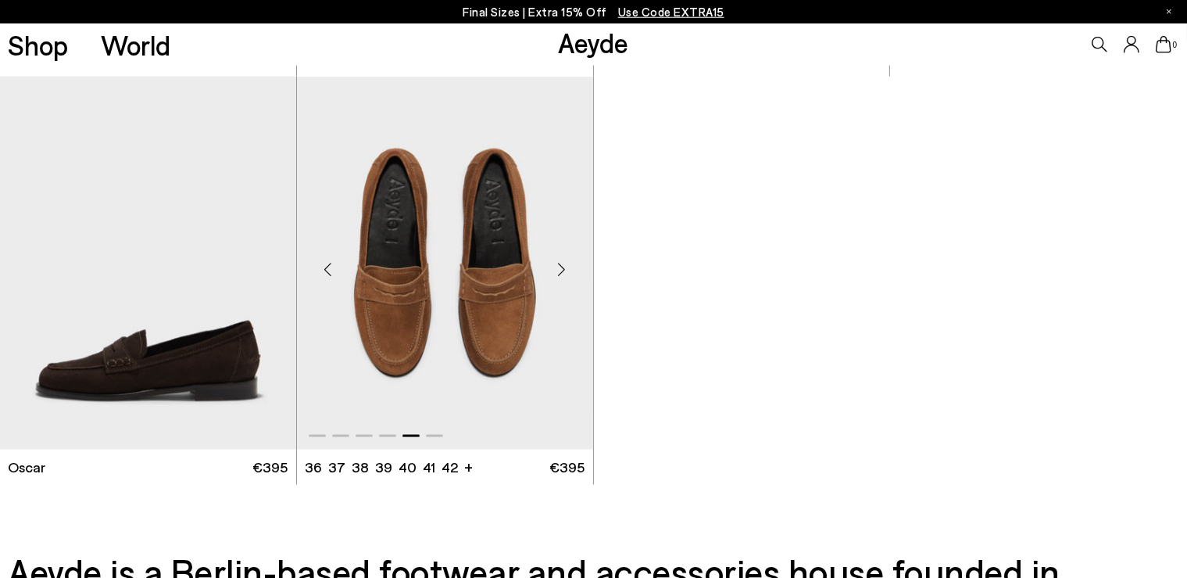
click at [563, 267] on div "Next slide" at bounding box center [561, 268] width 47 height 47
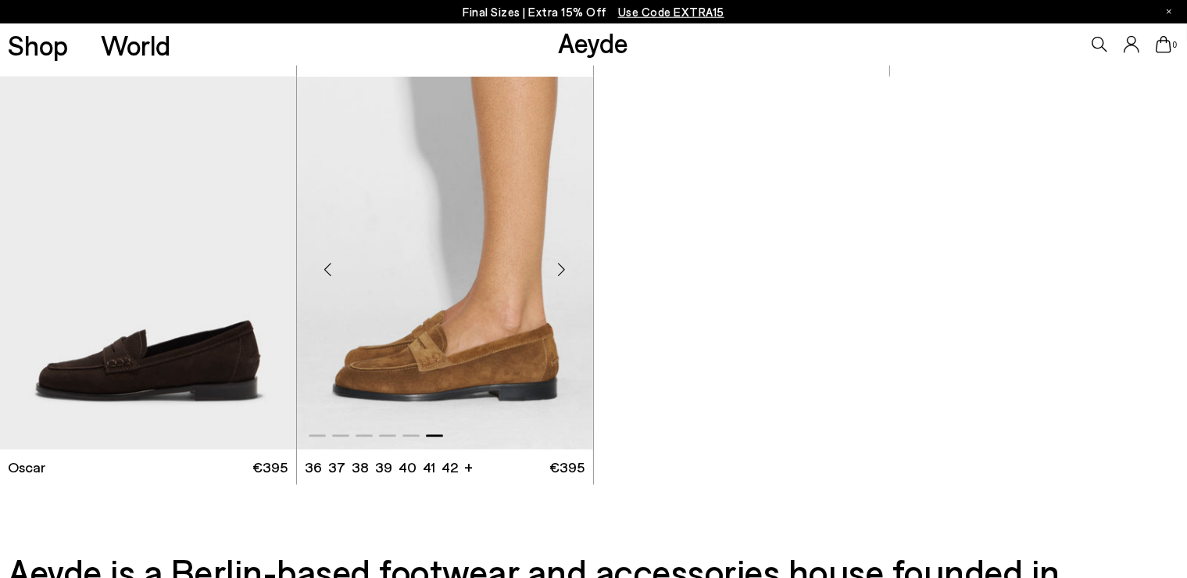
click at [327, 266] on div "Previous slide" at bounding box center [328, 268] width 47 height 47
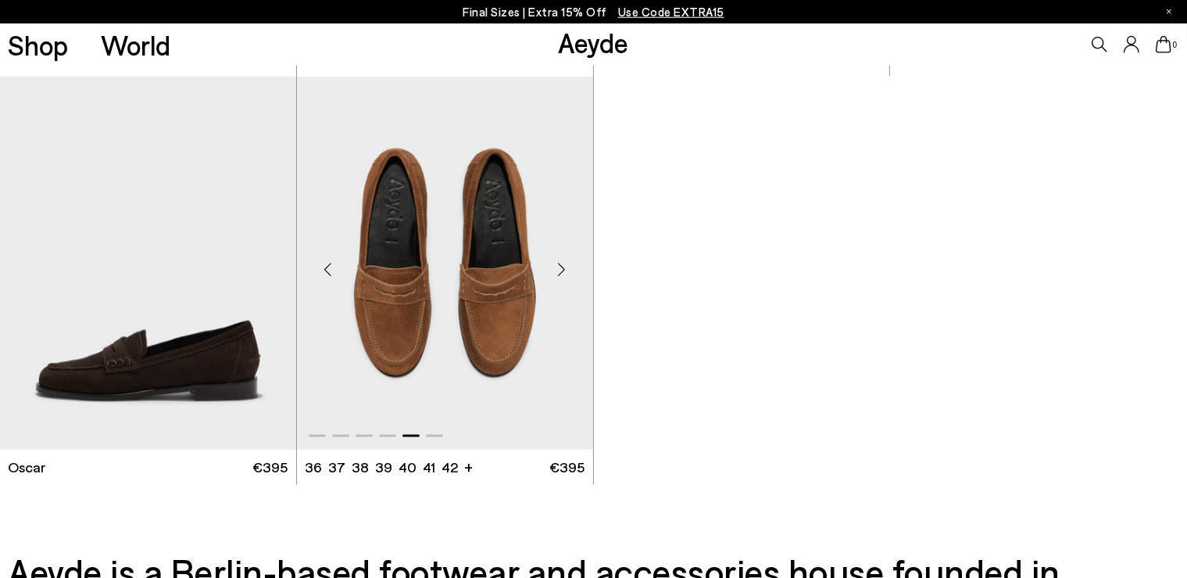
click at [327, 266] on div "Previous slide" at bounding box center [328, 268] width 47 height 47
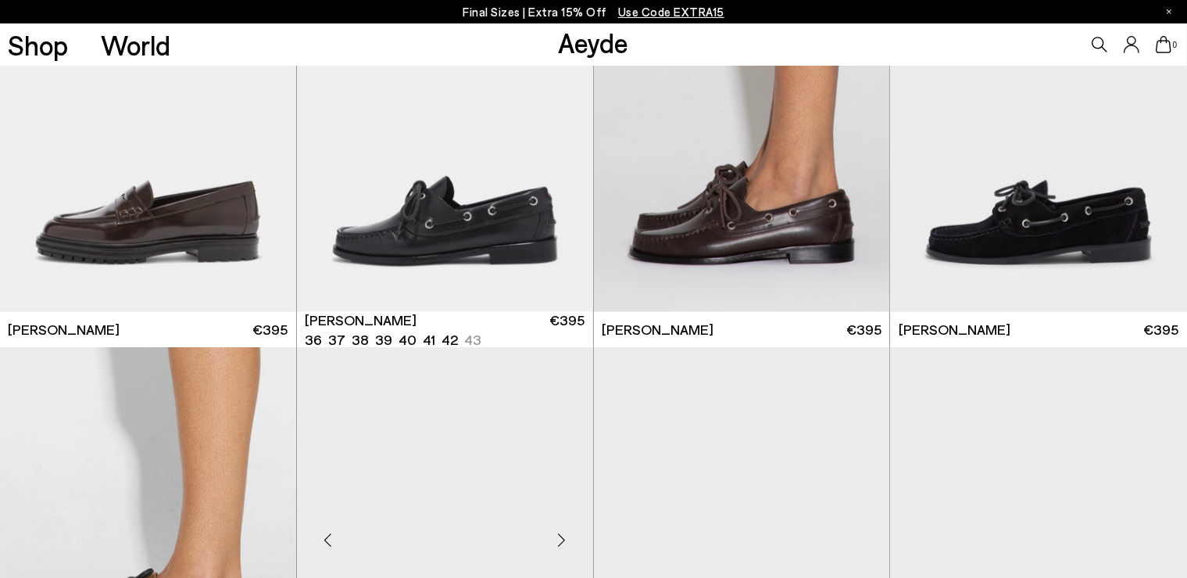
scroll to position [1606, 0]
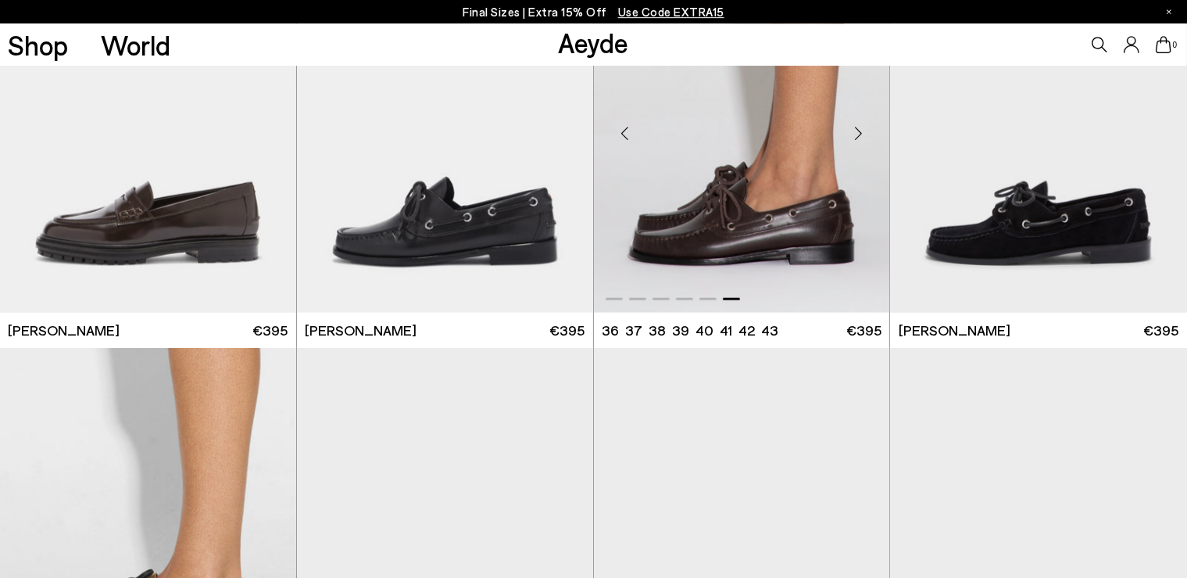
click at [860, 132] on div "Next slide" at bounding box center [858, 132] width 47 height 47
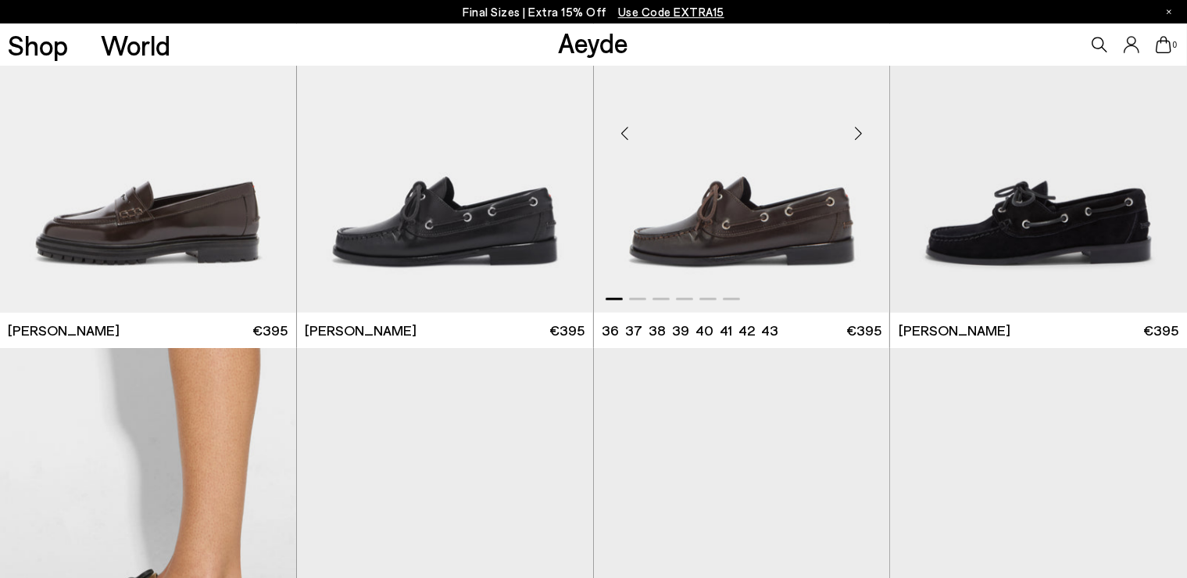
click at [860, 132] on div "Next slide" at bounding box center [858, 132] width 47 height 47
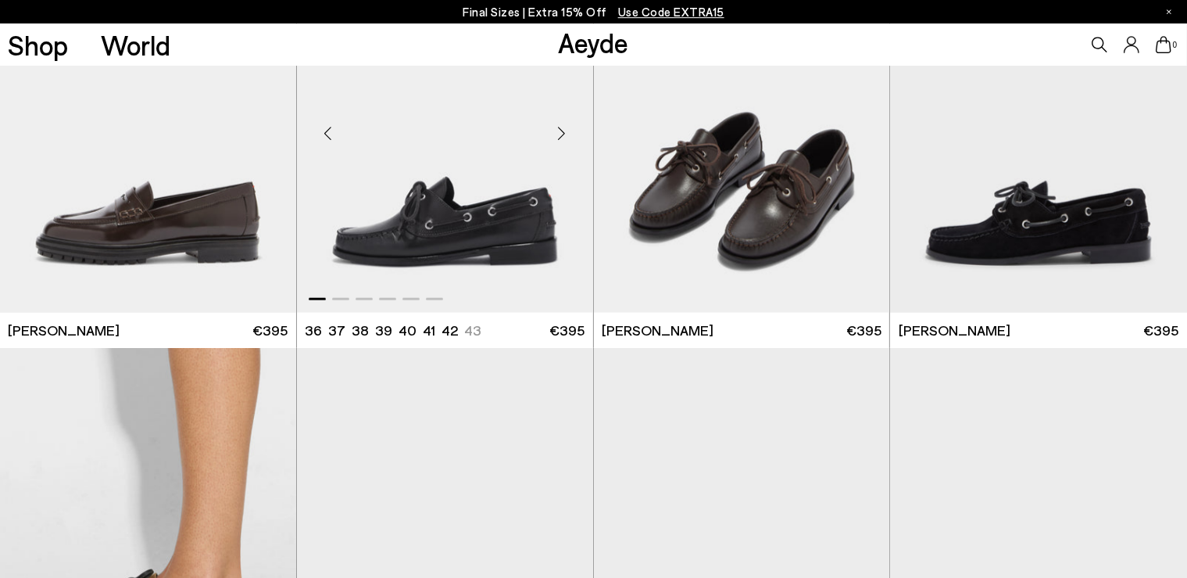
scroll to position [1873, 0]
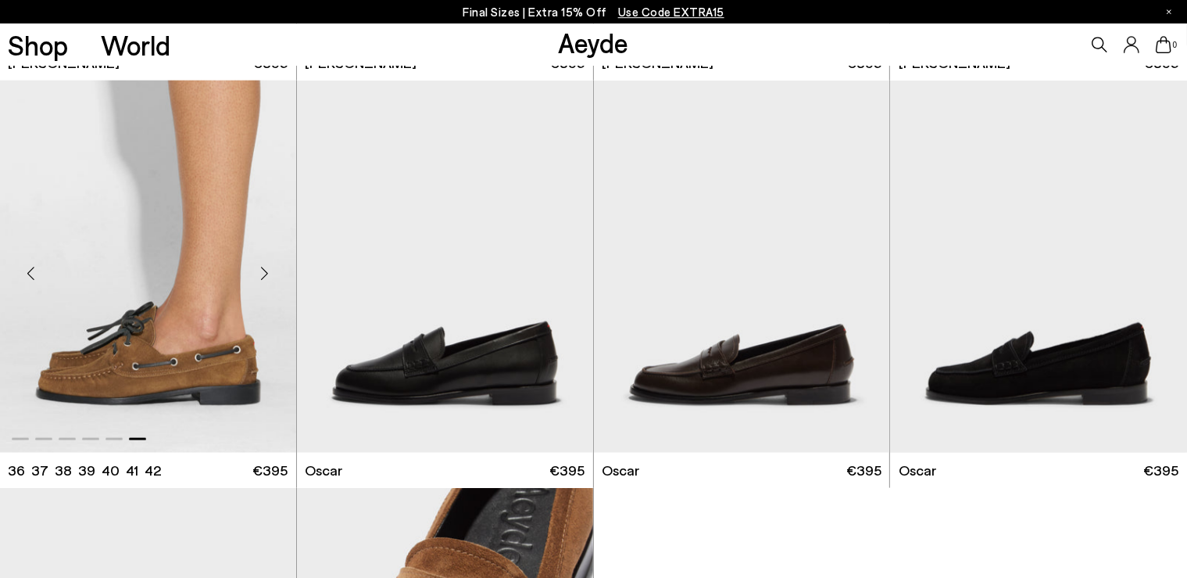
click at [262, 270] on div "Next slide" at bounding box center [264, 272] width 47 height 47
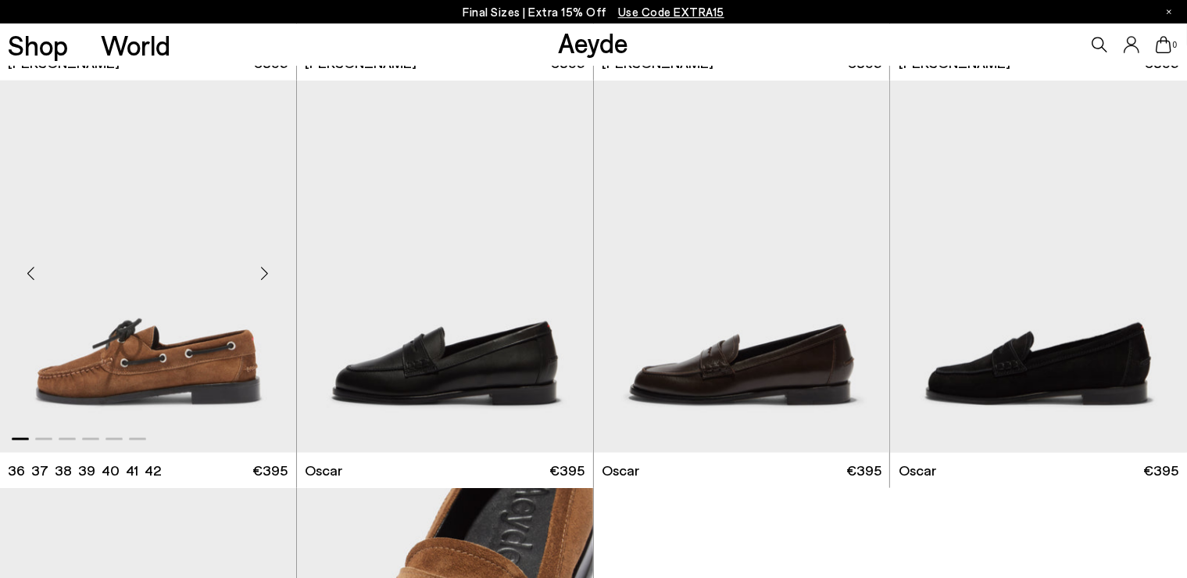
click at [262, 270] on div "Next slide" at bounding box center [264, 272] width 47 height 47
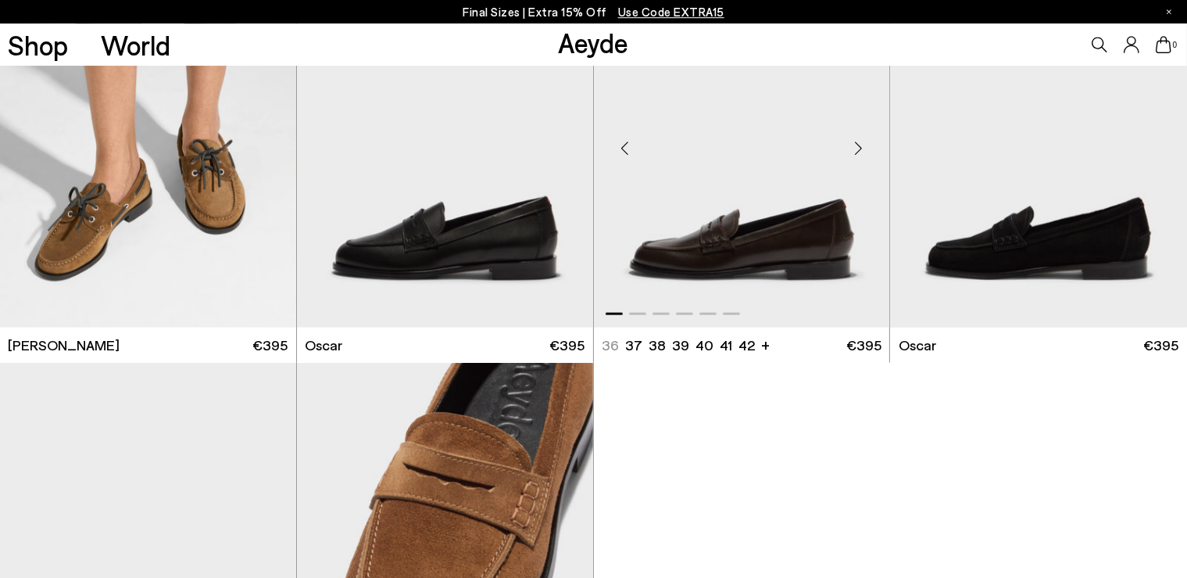
scroll to position [1996, 0]
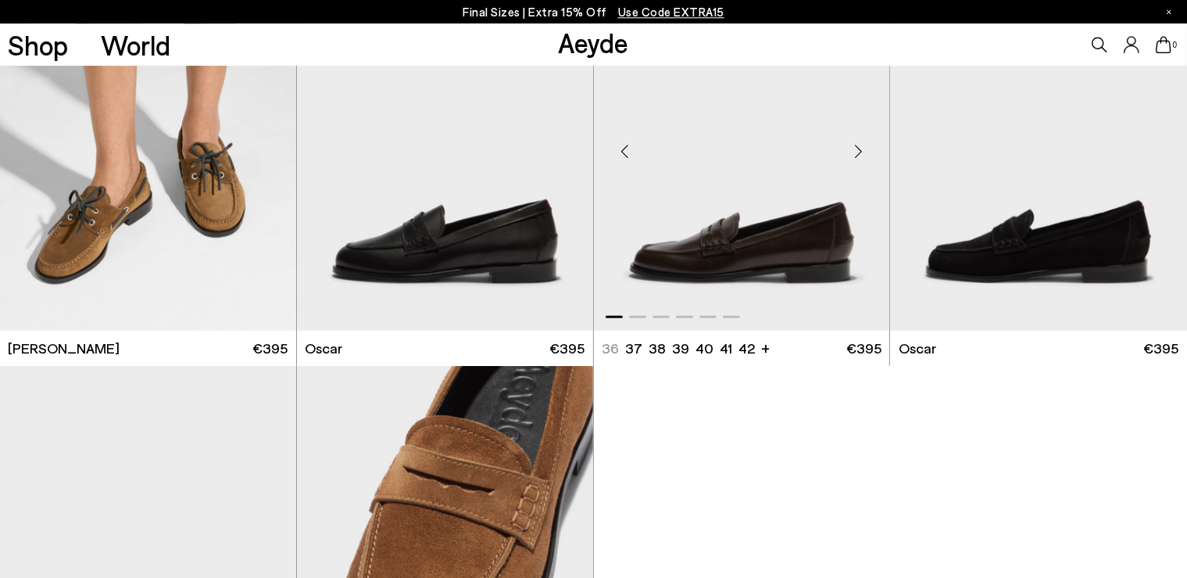
click at [856, 148] on div "Next slide" at bounding box center [858, 150] width 47 height 47
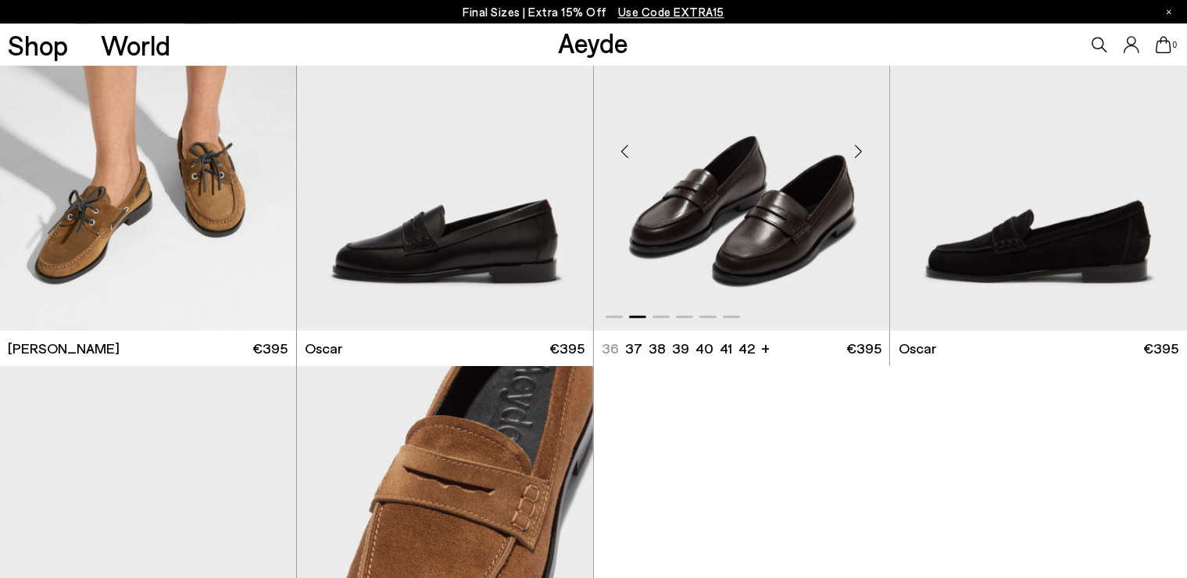
click at [856, 148] on div "Next slide" at bounding box center [858, 150] width 47 height 47
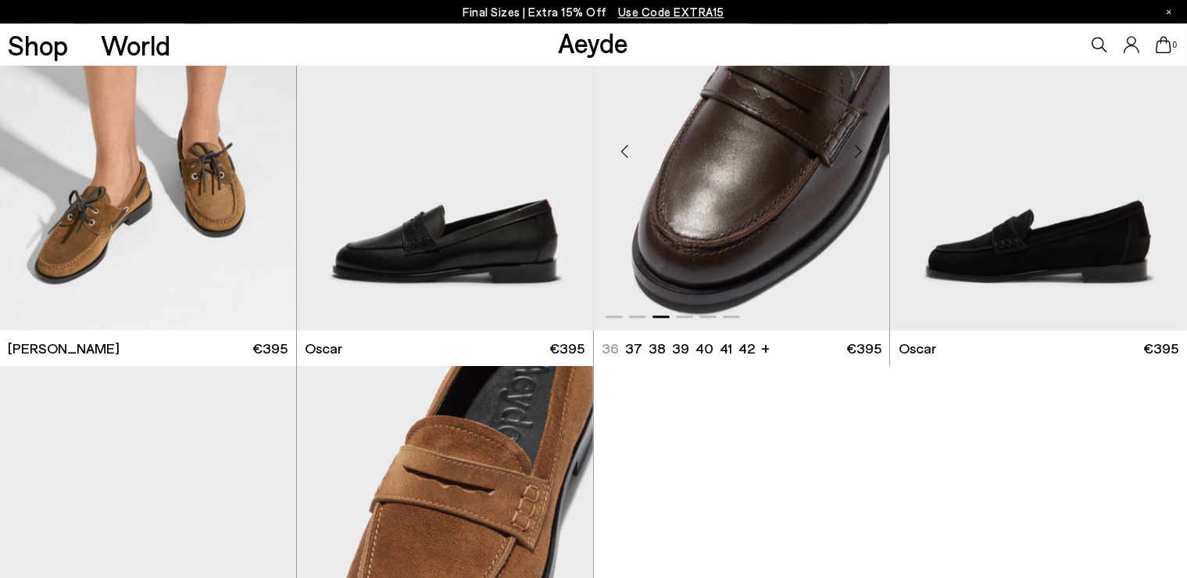
click at [771, 135] on img "3 / 6" at bounding box center [742, 144] width 296 height 372
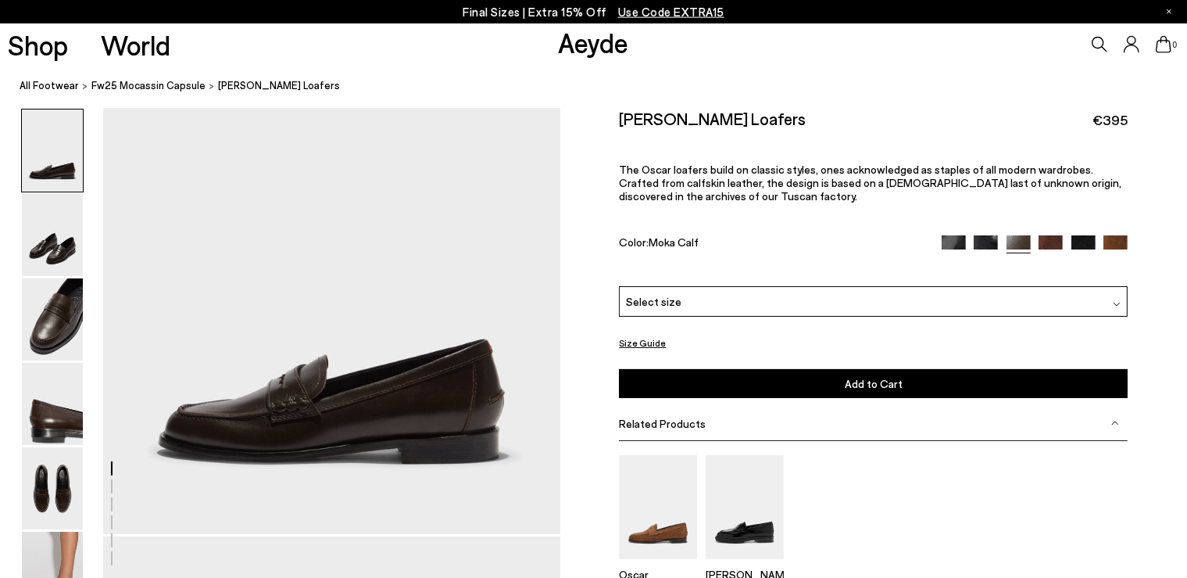
scroll to position [44, 0]
click at [748, 288] on div "Select size" at bounding box center [873, 301] width 509 height 30
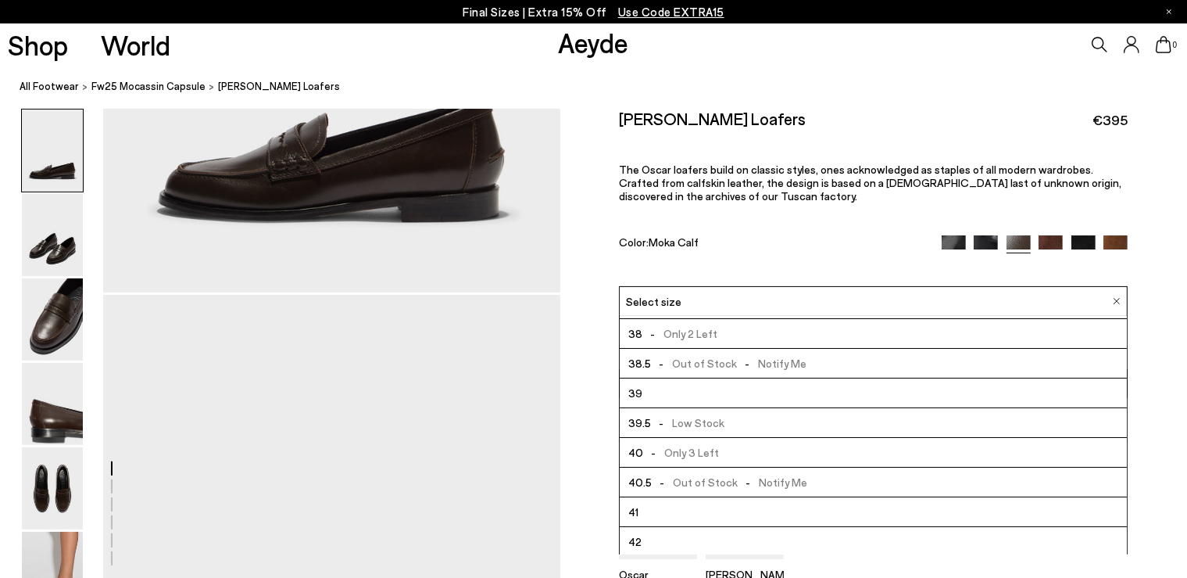
scroll to position [280, 0]
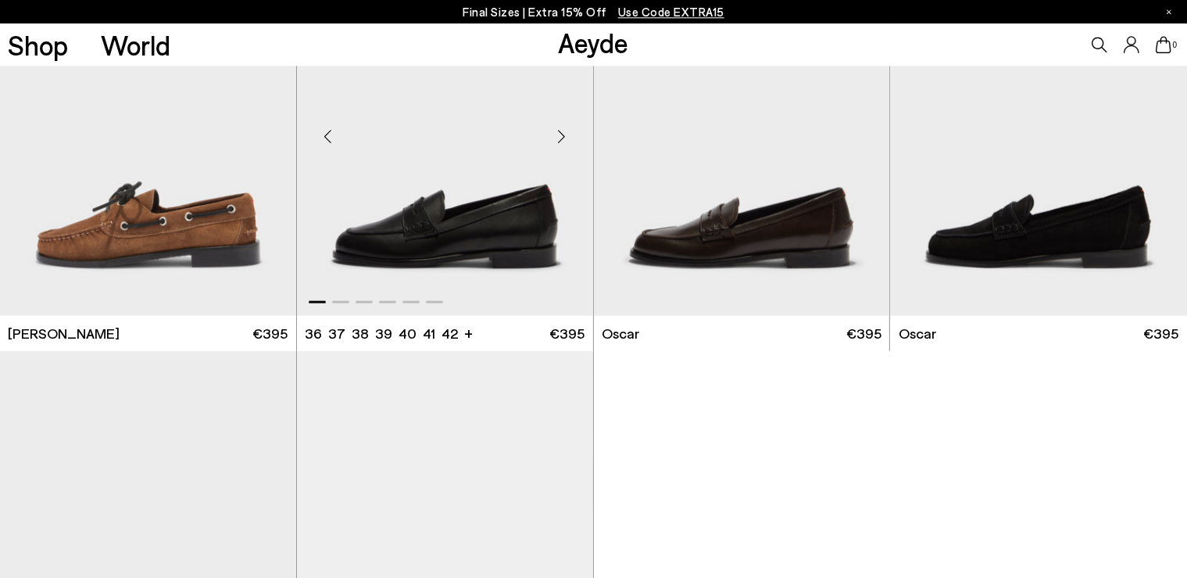
scroll to position [2273, 0]
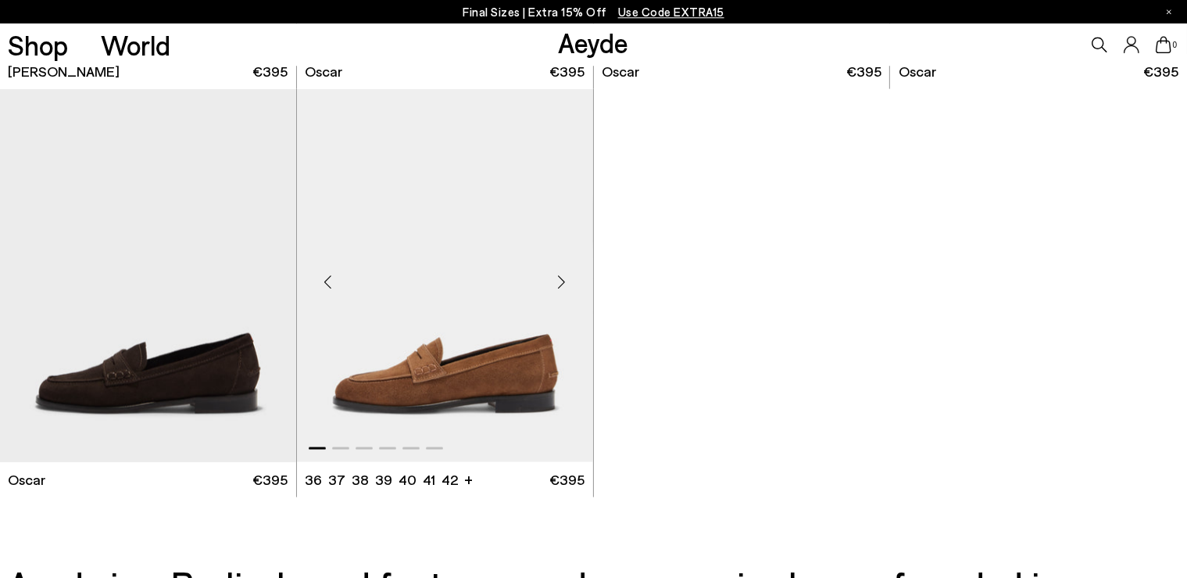
click at [565, 285] on div "Next slide" at bounding box center [561, 280] width 47 height 47
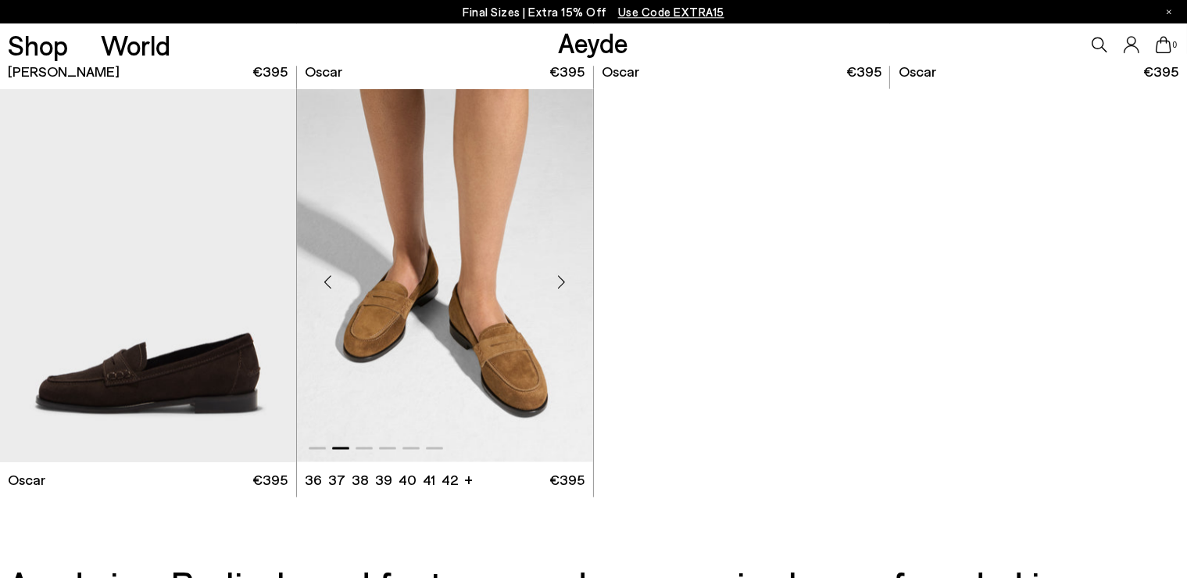
click at [565, 285] on div "Next slide" at bounding box center [561, 280] width 47 height 47
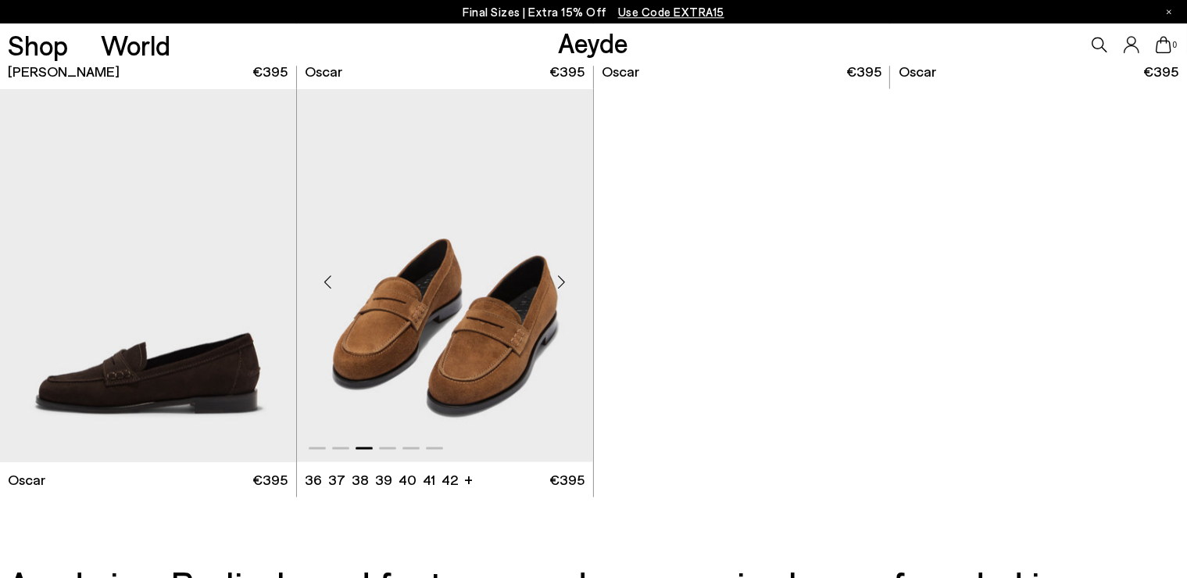
click at [565, 285] on div "Next slide" at bounding box center [561, 280] width 47 height 47
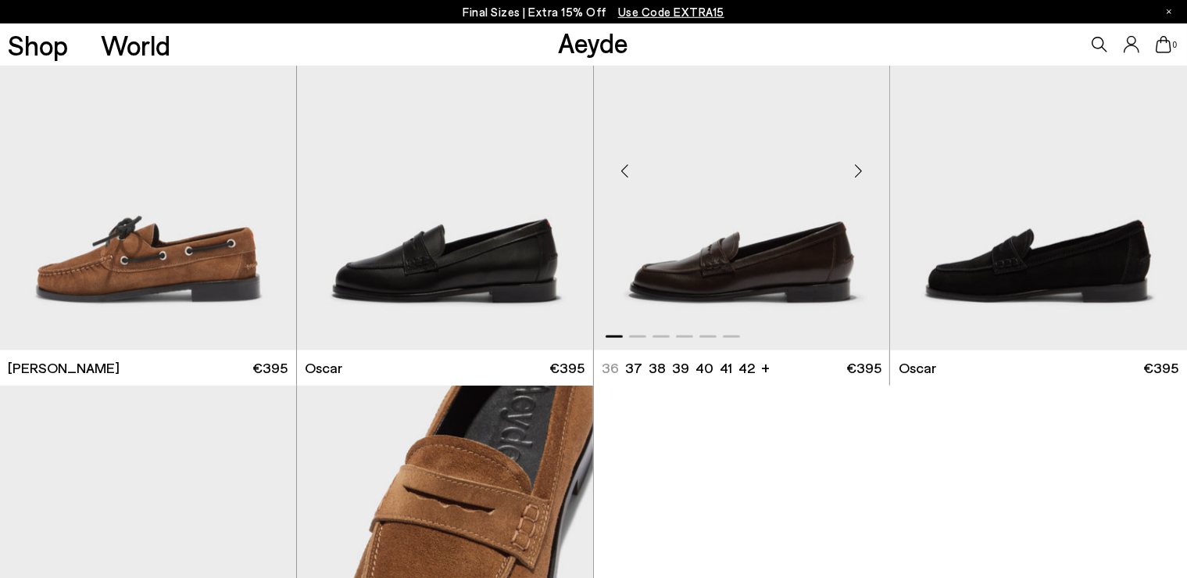
scroll to position [1979, 0]
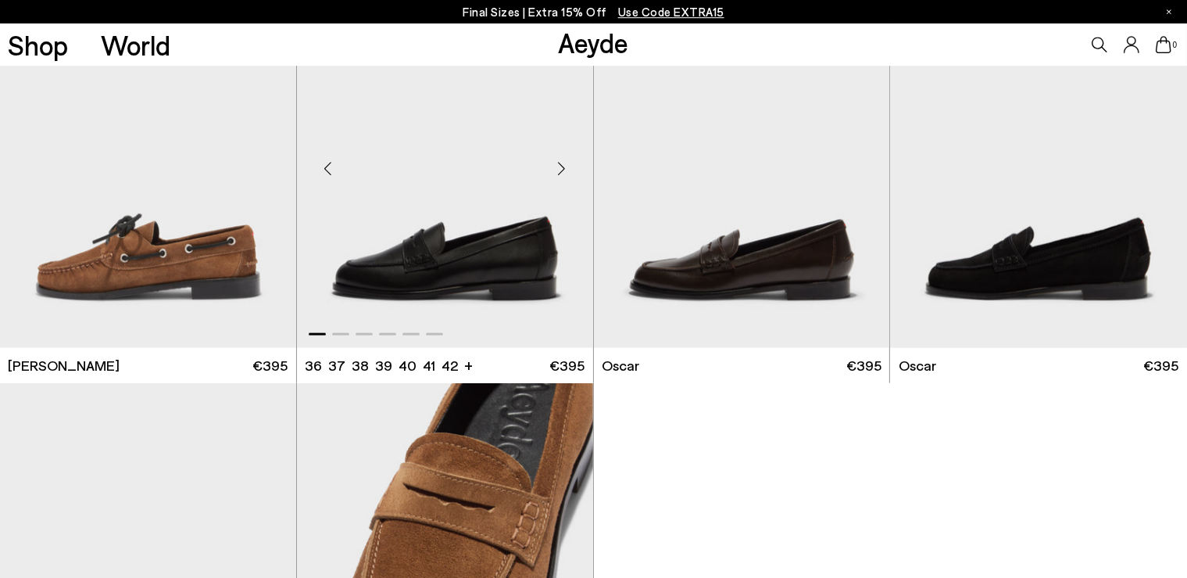
click at [564, 166] on div "Next slide" at bounding box center [561, 167] width 47 height 47
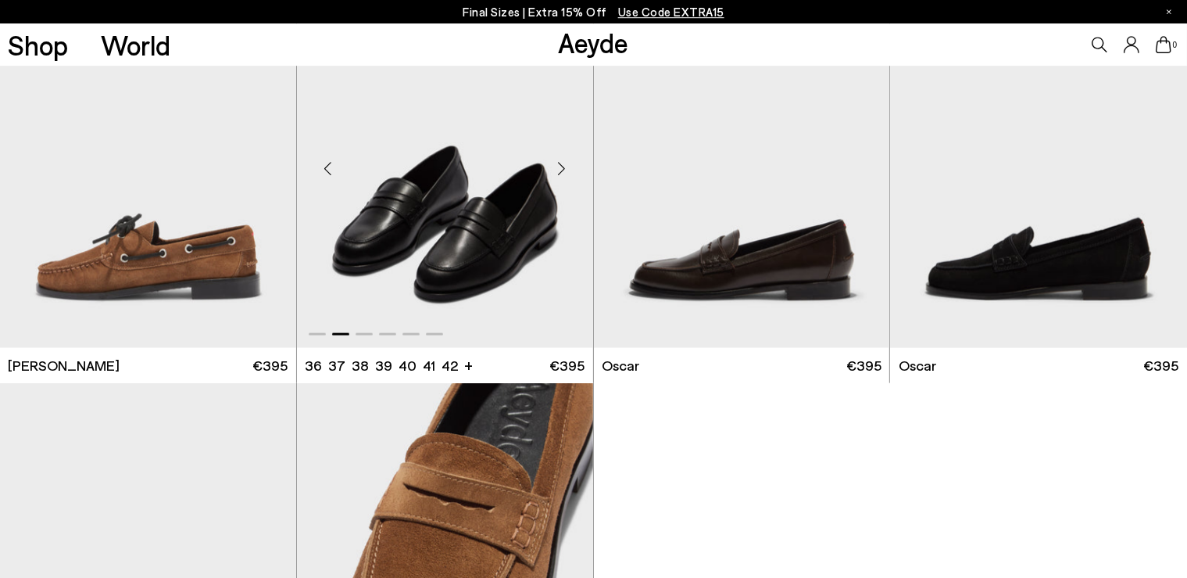
click at [564, 166] on div "Next slide" at bounding box center [561, 167] width 47 height 47
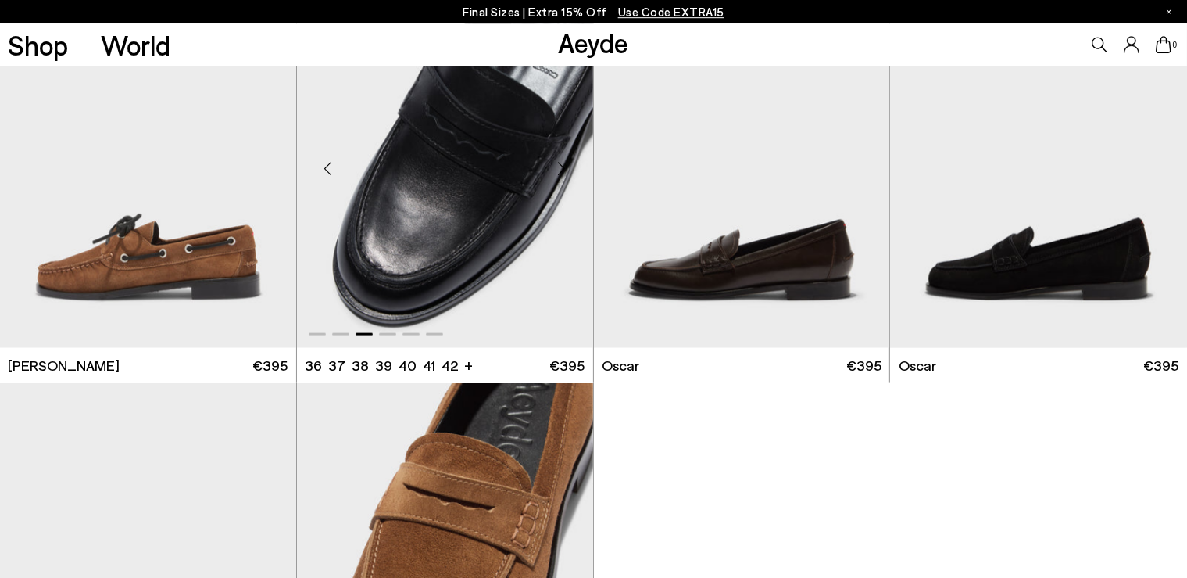
click at [564, 166] on div "Next slide" at bounding box center [561, 167] width 47 height 47
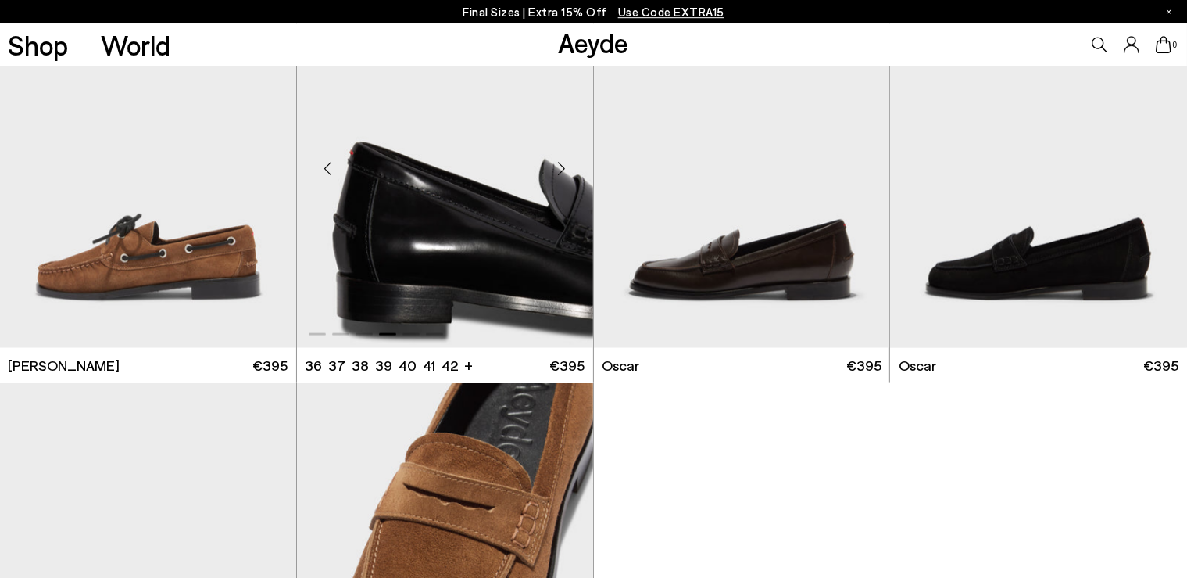
click at [564, 166] on div "Next slide" at bounding box center [561, 167] width 47 height 47
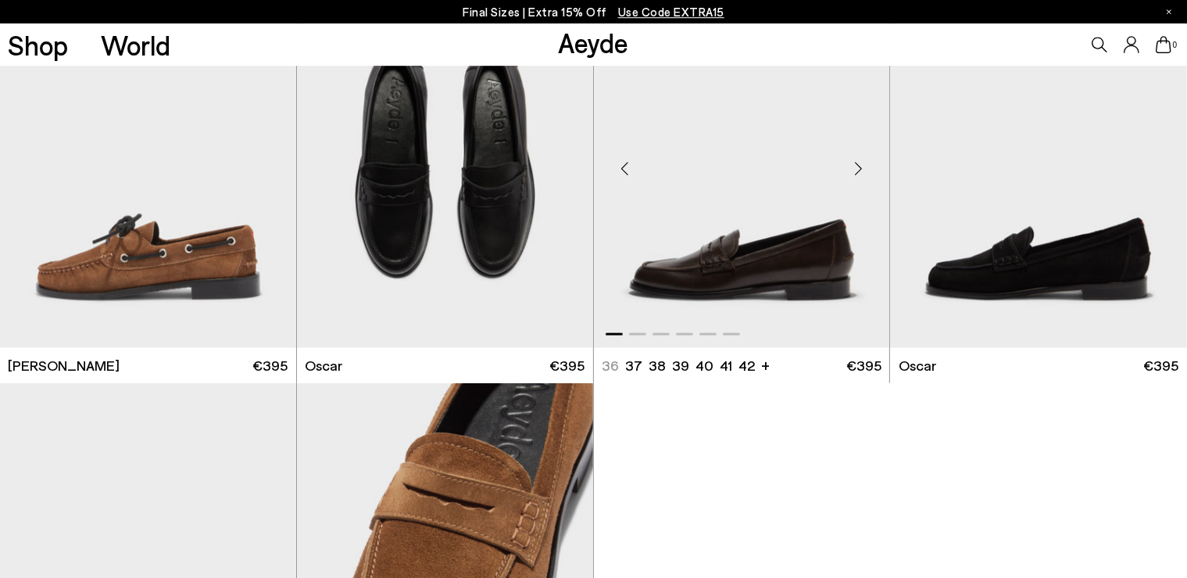
click at [769, 206] on img "1 / 6" at bounding box center [742, 161] width 296 height 372
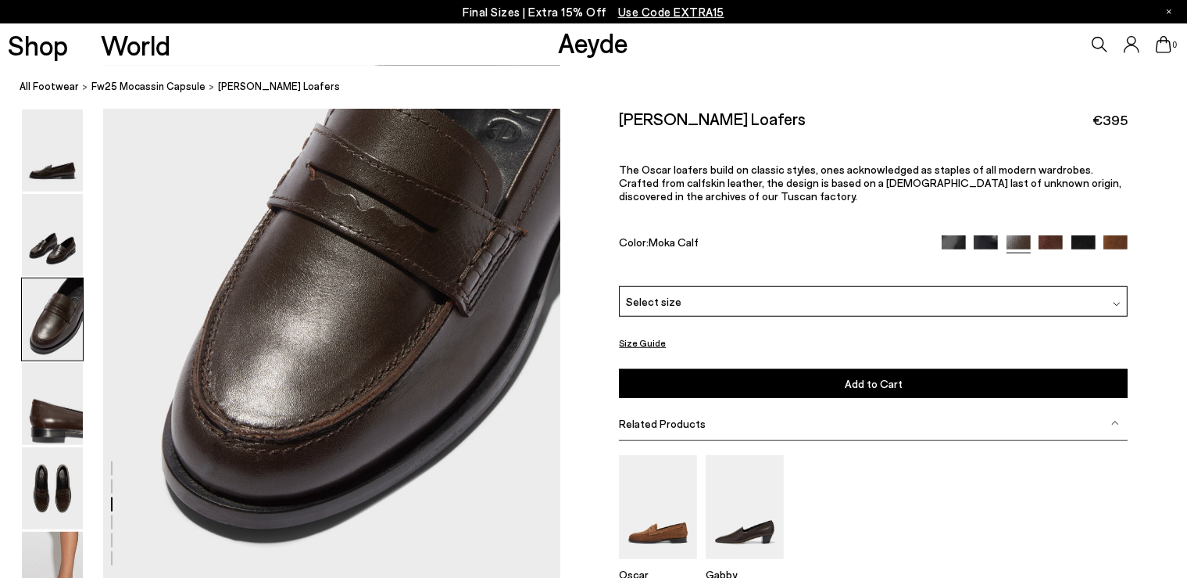
scroll to position [1300, 0]
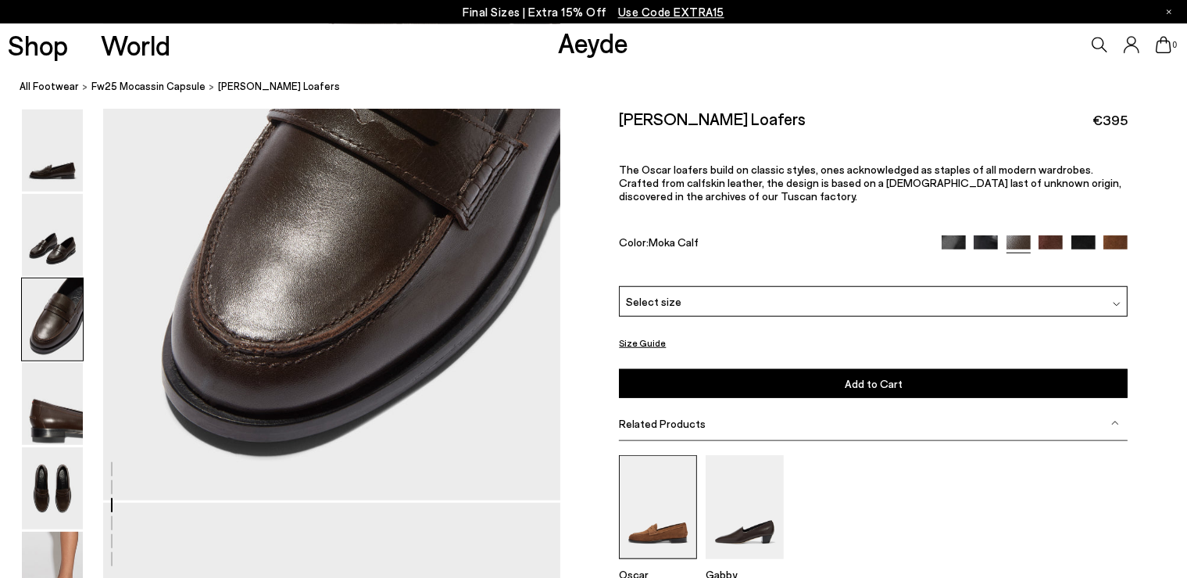
click at [642, 513] on img at bounding box center [658, 507] width 78 height 104
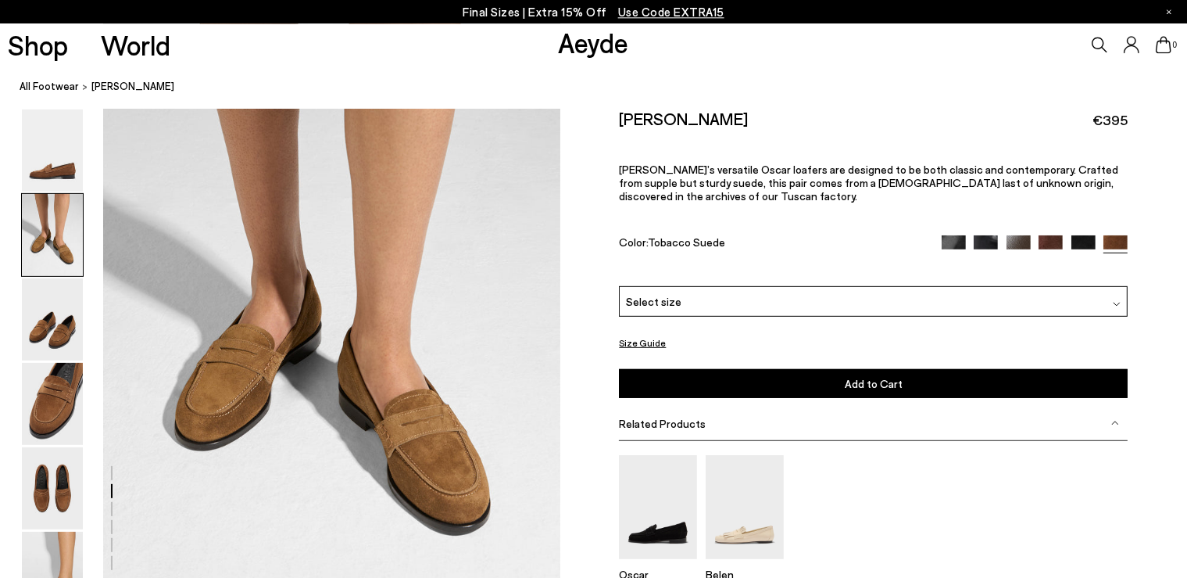
scroll to position [698, 0]
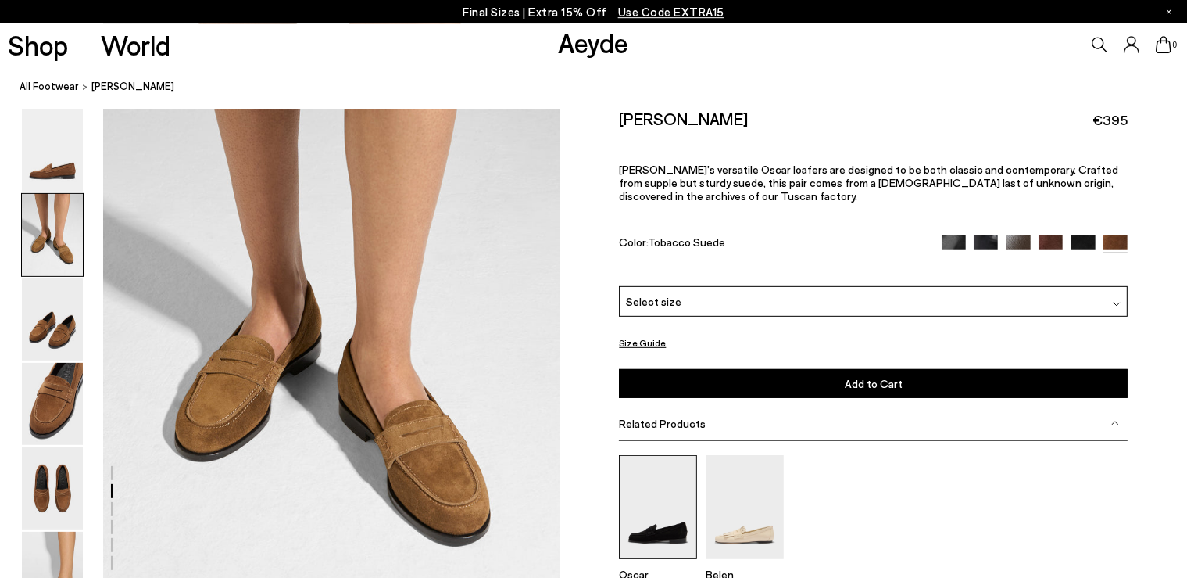
click at [674, 488] on img at bounding box center [658, 507] width 78 height 104
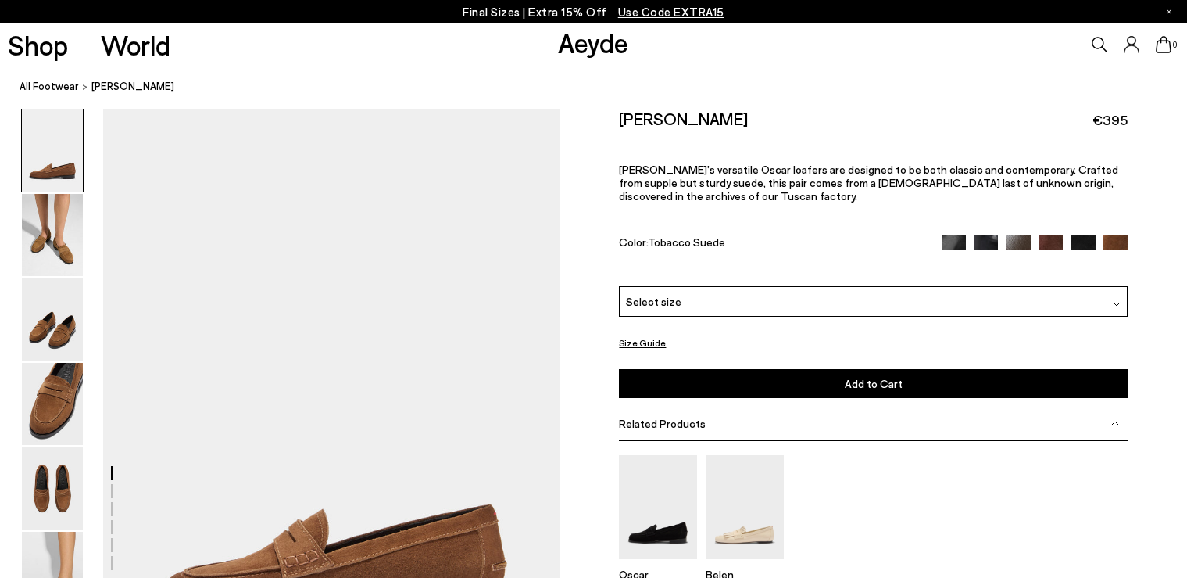
scroll to position [698, 0]
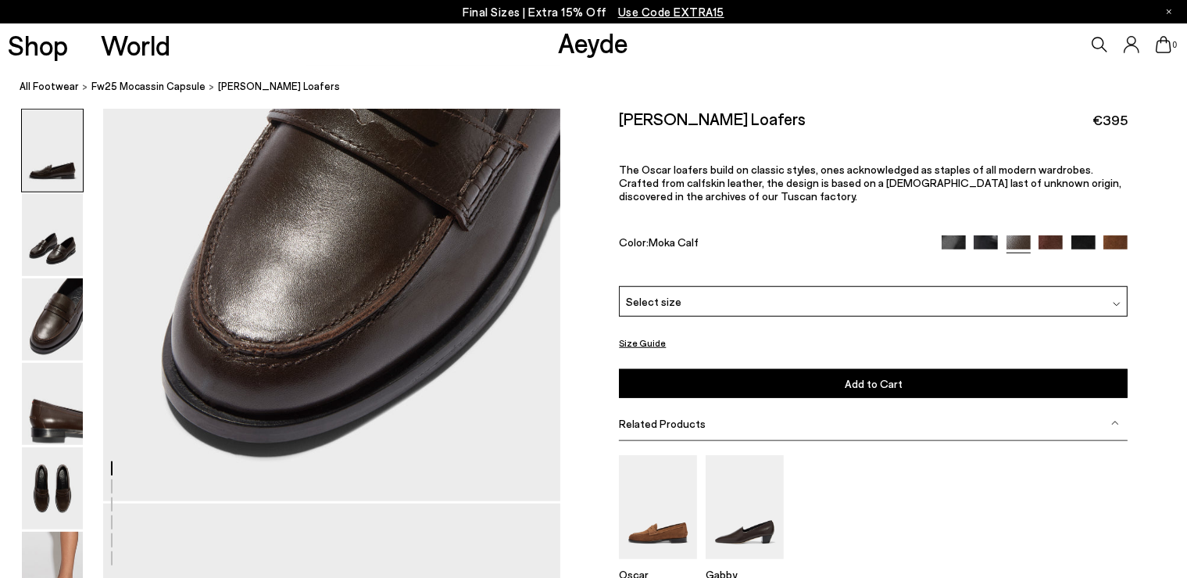
scroll to position [1300, 0]
click at [824, 302] on div "Select size" at bounding box center [873, 301] width 509 height 30
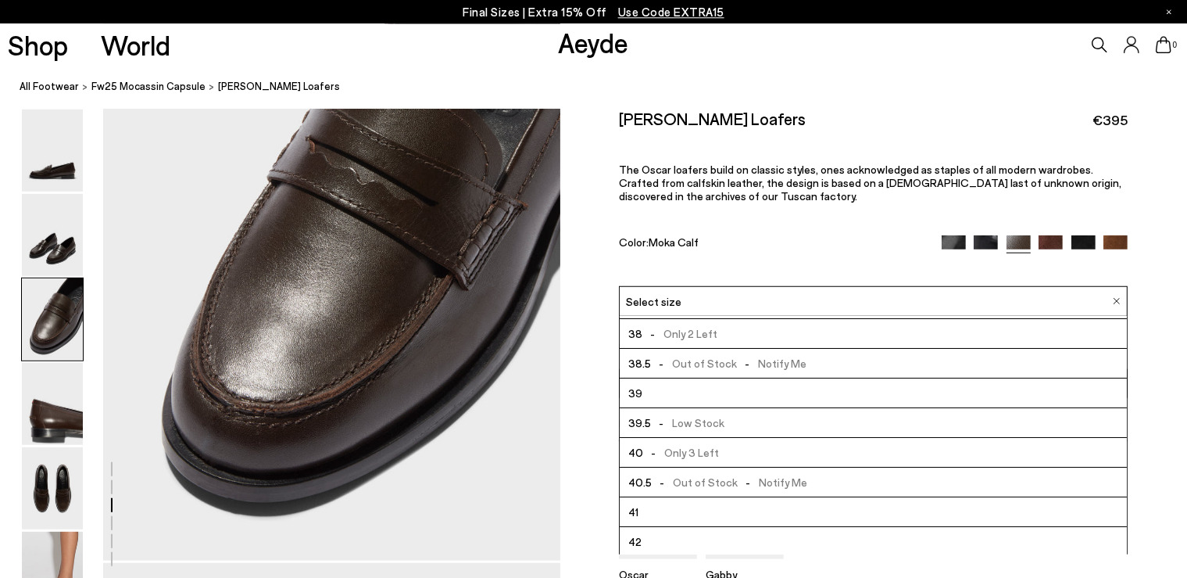
scroll to position [1239, 0]
click at [782, 258] on div "Oscar Leather Loafers €395 The Oscar loafers build on classic styles, ones ackn…" at bounding box center [873, 197] width 509 height 177
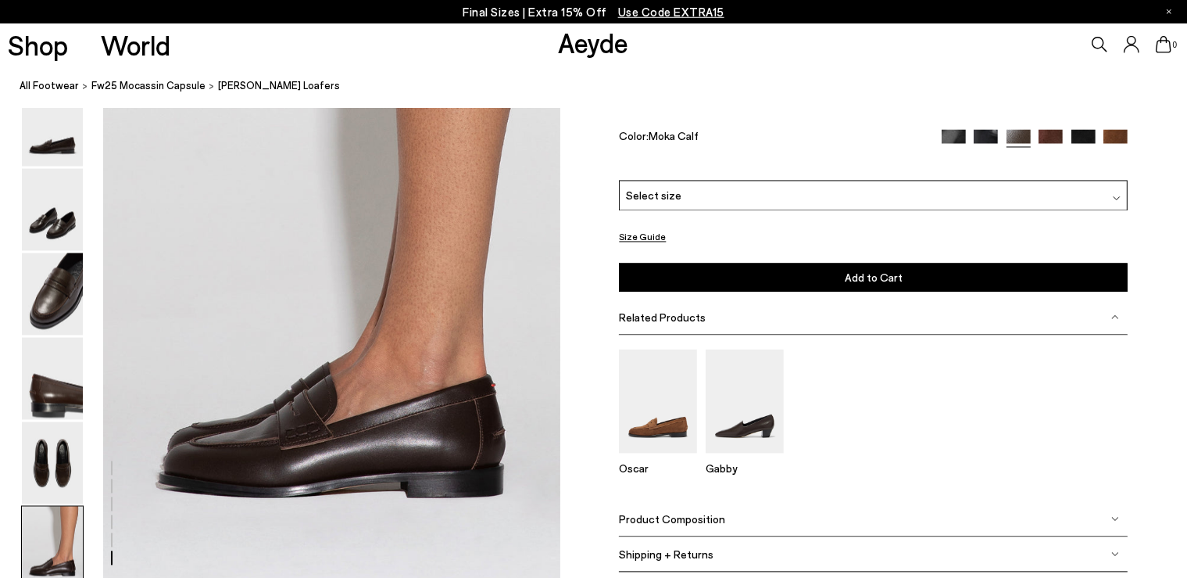
scroll to position [3040, 0]
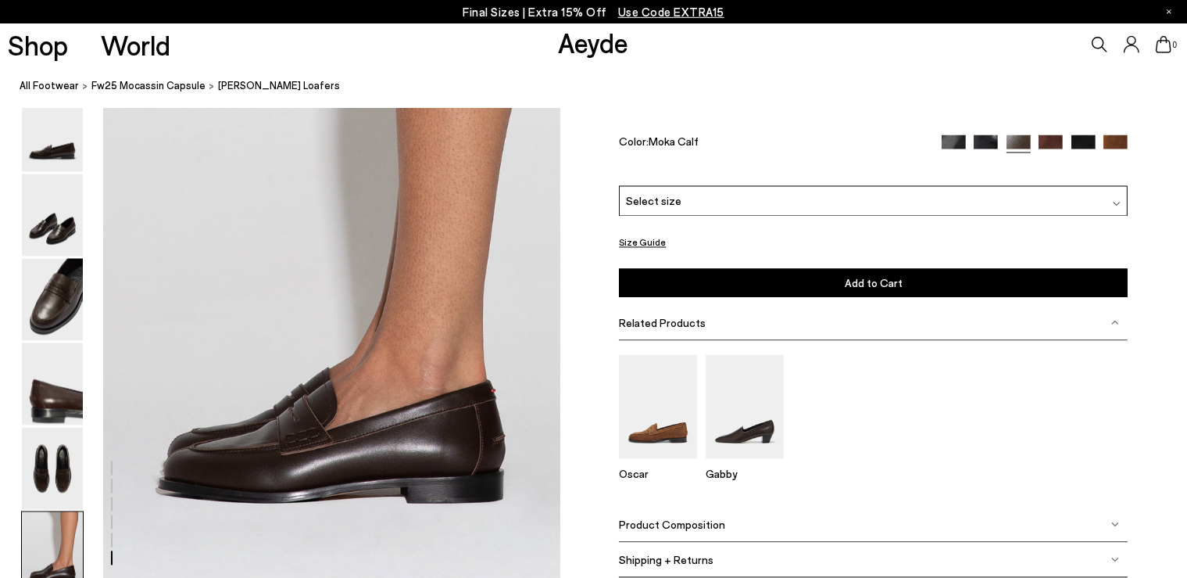
click at [1100, 196] on div "Select size" at bounding box center [873, 201] width 509 height 30
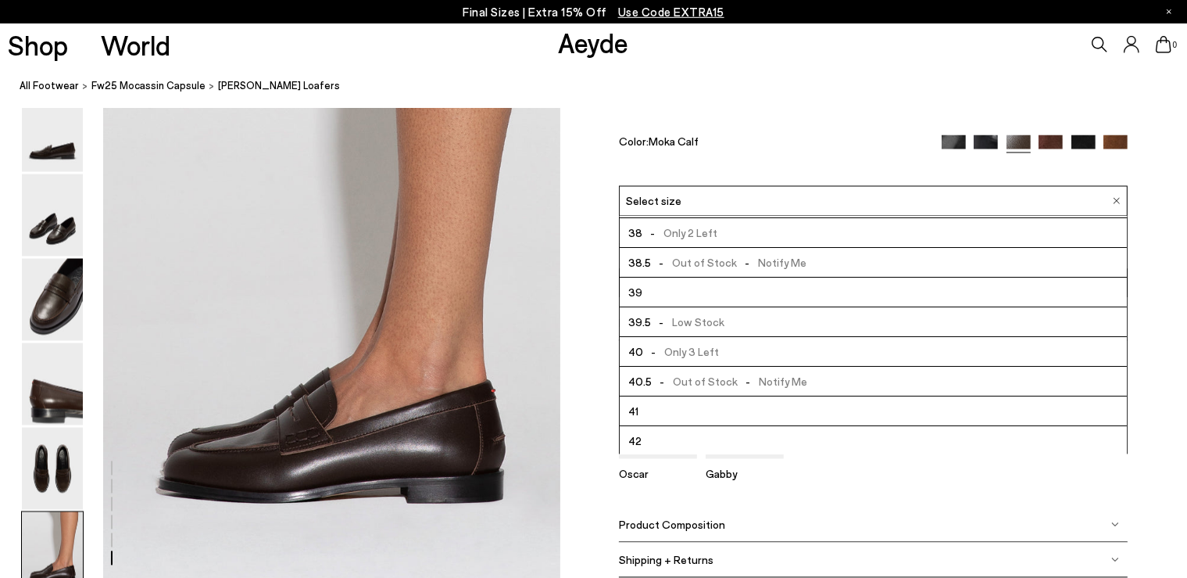
scroll to position [87, 0]
click at [804, 411] on li "41" at bounding box center [873, 412] width 507 height 30
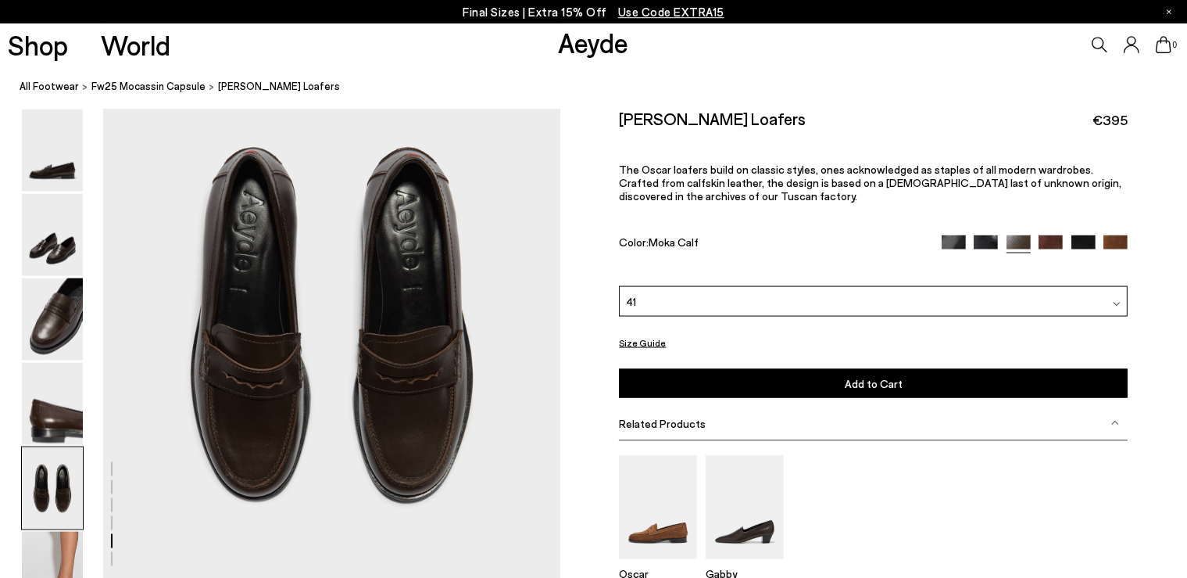
scroll to position [2391, 0]
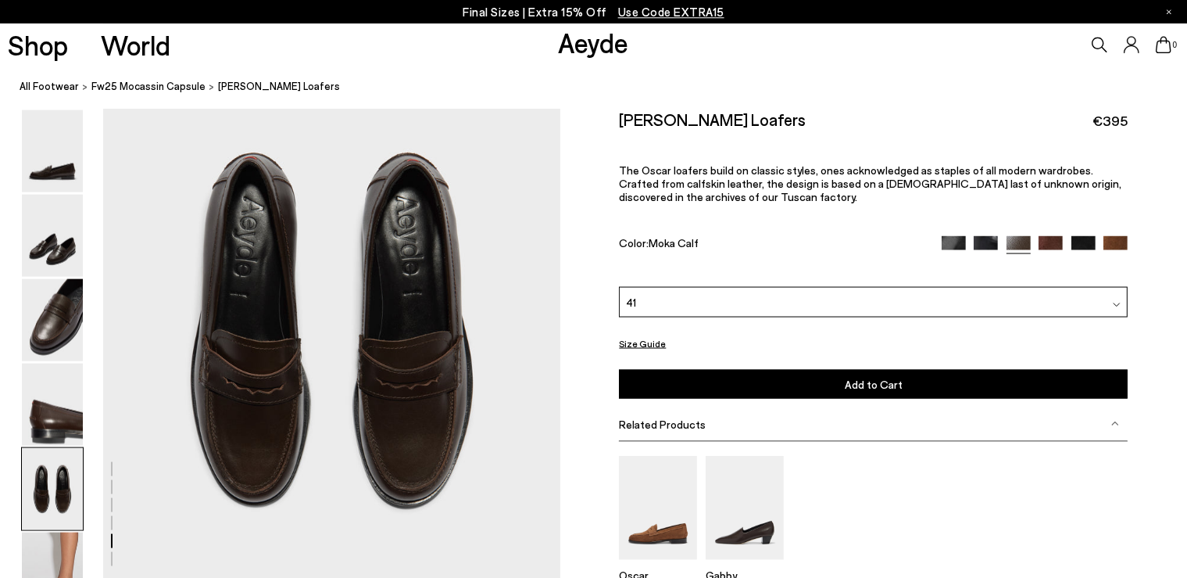
click at [865, 382] on span "Add to Cart" at bounding box center [874, 383] width 58 height 13
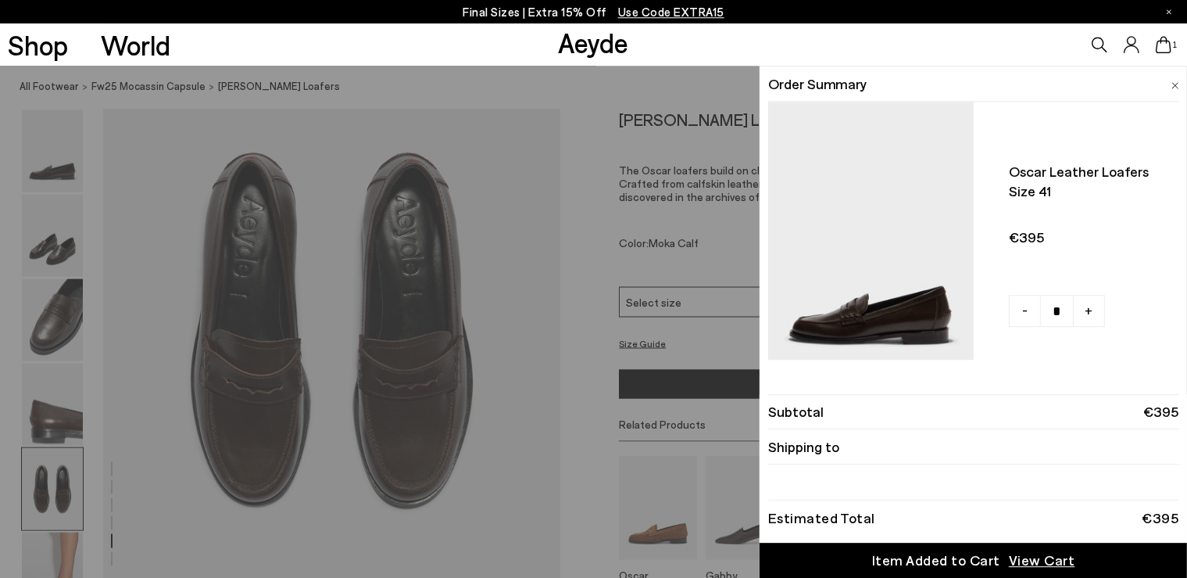
scroll to position [2470, 0]
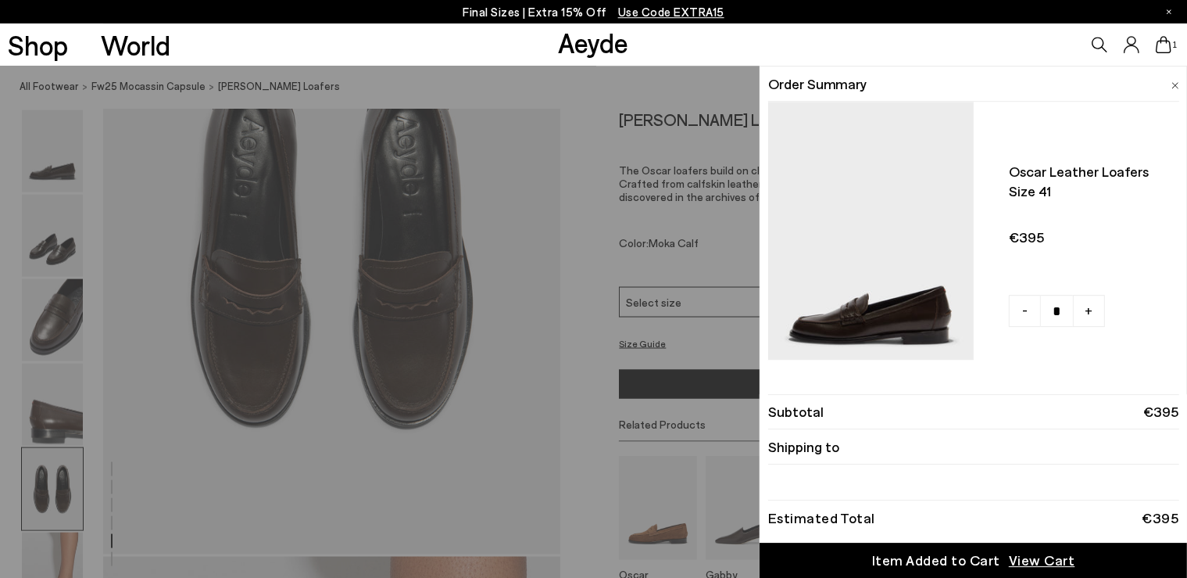
click at [1038, 566] on span "View Cart" at bounding box center [1042, 560] width 66 height 20
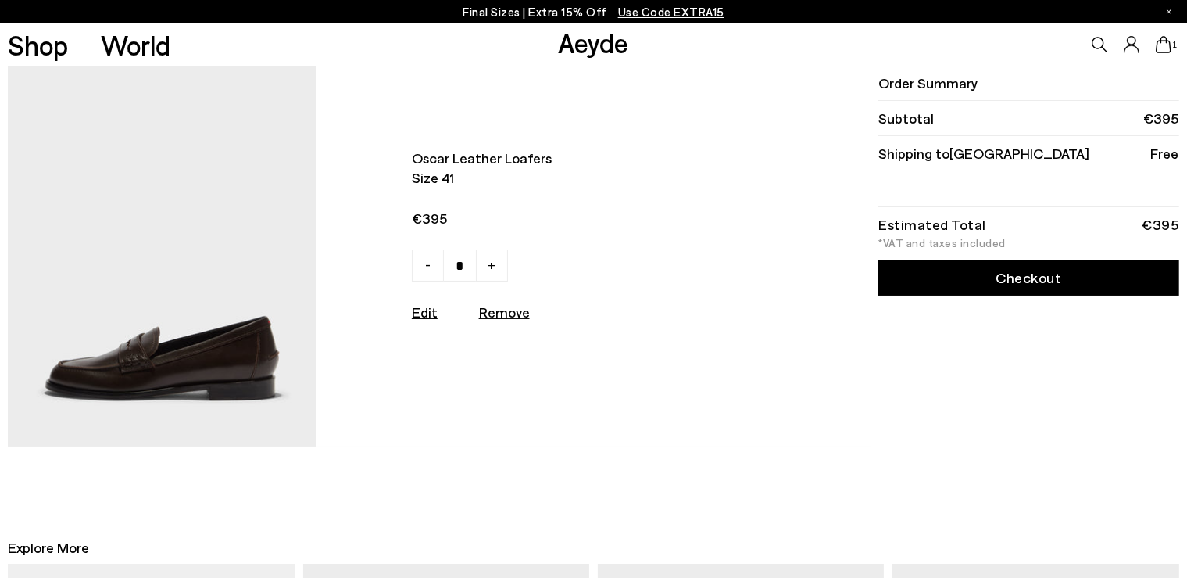
click at [1036, 278] on link "Checkout" at bounding box center [1028, 277] width 300 height 35
